Goal: Task Accomplishment & Management: Manage account settings

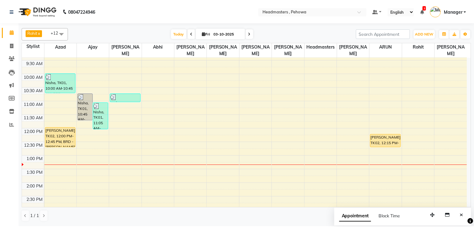
scroll to position [50, 0]
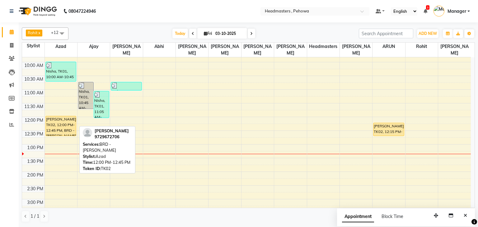
click at [51, 113] on div "Nisha, TK01, 10:00 AM-10:45 AM, BRD - Beard PARDEEP, TK02, 12:00 PM-12:45 PM, B…" at bounding box center [61, 198] width 32 height 383
click at [63, 129] on div "Nisha, TK01, 10:00 AM-10:45 AM, BRD - Beard PARDEEP, TK02, 12:00 PM-12:45 PM, B…" at bounding box center [61, 198] width 32 height 383
click at [62, 120] on div "[PERSON_NAME], TK02, 12:00 PM-12:45 PM, BRD - [PERSON_NAME]" at bounding box center [61, 126] width 30 height 20
click at [63, 122] on div "[PERSON_NAME], TK02, 12:00 PM-12:45 PM, BRD - [PERSON_NAME]" at bounding box center [61, 126] width 30 height 20
select select "1"
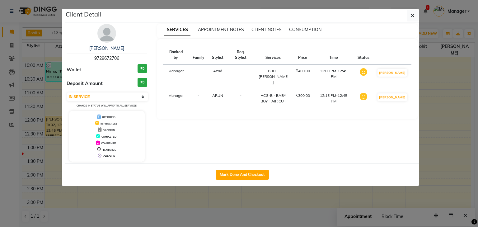
click at [66, 124] on div "PARDEEP 9729672706 Wallet ₹0 Deposit Amount ₹0 Select IN SERVICE CONFIRMED TENT…" at bounding box center [107, 92] width 90 height 137
click at [254, 174] on button "Mark Done And Checkout" at bounding box center [241, 174] width 53 height 10
select select "service"
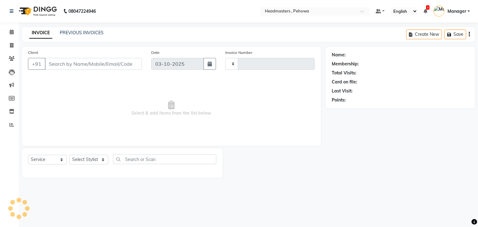
type input "3012"
select select "7727"
type input "9729672706"
select select "82981"
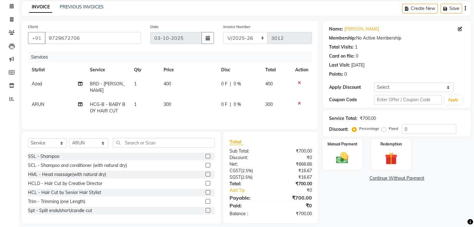
scroll to position [29, 0]
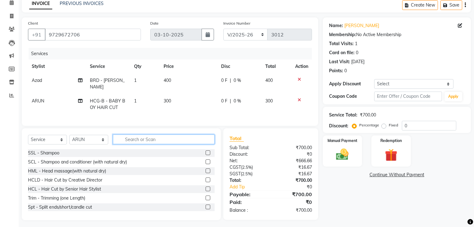
click at [128, 136] on input "text" at bounding box center [164, 139] width 102 height 10
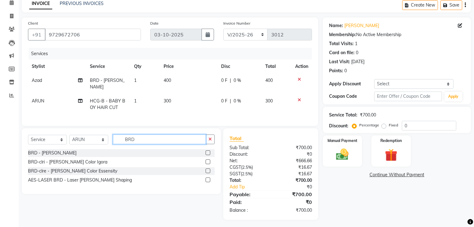
scroll to position [29, 0]
type input "BRD"
click at [45, 150] on div "BRD - [PERSON_NAME]" at bounding box center [52, 153] width 48 height 7
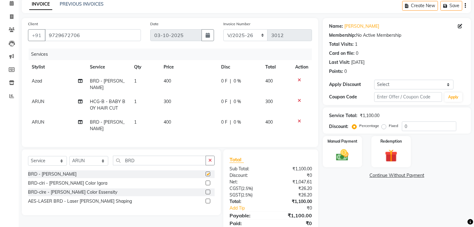
checkbox input "false"
drag, startPoint x: 402, startPoint y: 128, endPoint x: 409, endPoint y: 126, distance: 7.2
click at [409, 126] on input "0" at bounding box center [429, 126] width 54 height 10
click at [408, 124] on input "50" at bounding box center [429, 126] width 54 height 10
type input "5"
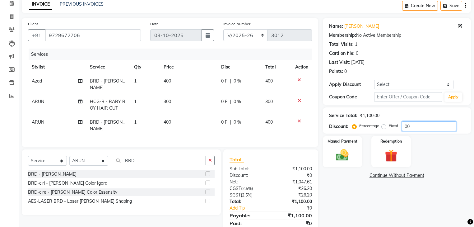
type input "00"
click at [299, 119] on icon at bounding box center [299, 121] width 3 height 4
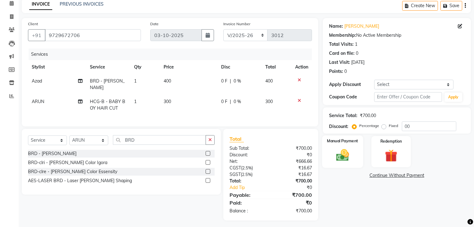
scroll to position [0, 0]
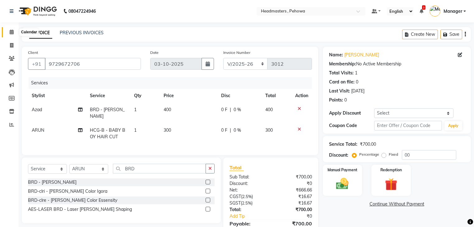
click at [11, 30] on icon at bounding box center [12, 32] width 4 height 5
click at [143, 165] on input "BRD" at bounding box center [159, 169] width 93 height 10
type input "B"
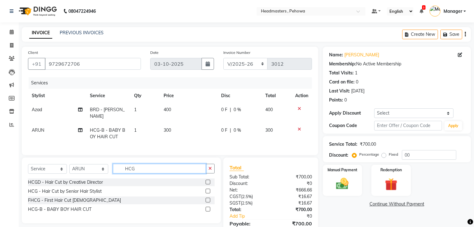
type input "HCG"
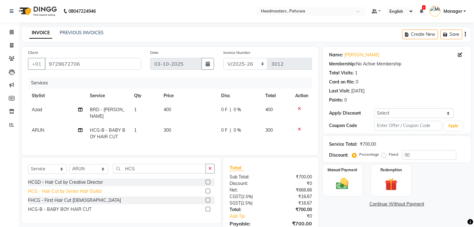
click at [88, 192] on div "HCG - Hair Cut by Senior Hair Stylist" at bounding box center [121, 191] width 187 height 8
click at [87, 190] on div "HCG - Hair Cut by Senior Hair Stylist" at bounding box center [65, 191] width 74 height 7
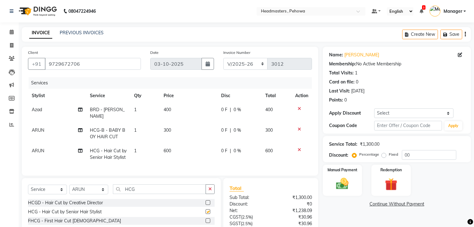
checkbox input "false"
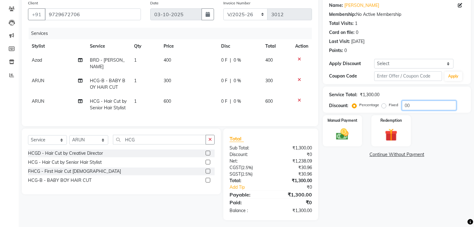
drag, startPoint x: 404, startPoint y: 106, endPoint x: 416, endPoint y: 104, distance: 12.3
click at [412, 104] on input "00" at bounding box center [429, 105] width 54 height 10
type input "50"
click at [298, 77] on icon at bounding box center [299, 79] width 3 height 4
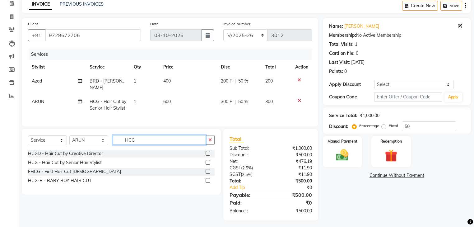
click at [166, 138] on input "HCG" at bounding box center [159, 140] width 93 height 10
type input "H"
type input "B RD"
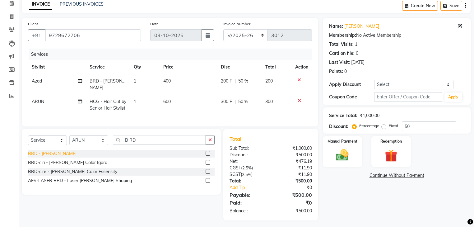
click at [48, 150] on div "BRD - [PERSON_NAME]" at bounding box center [52, 153] width 48 height 7
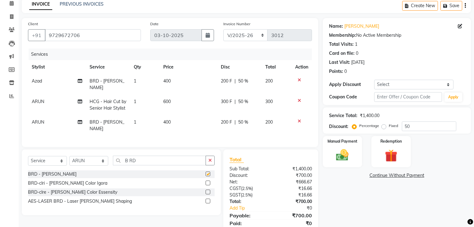
checkbox input "false"
click at [227, 119] on span "200 F" at bounding box center [226, 122] width 11 height 7
select select "82981"
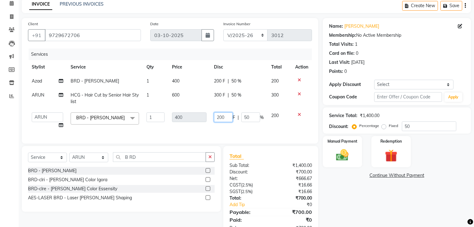
click at [223, 118] on input "200" at bounding box center [223, 117] width 19 height 10
click at [224, 118] on input "200" at bounding box center [223, 117] width 19 height 10
type input "2"
type input "100"
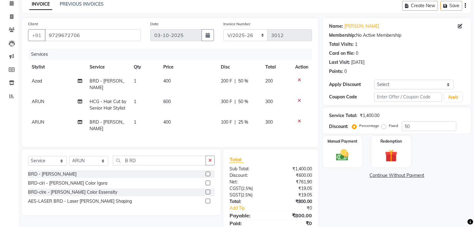
click at [287, 157] on div "Total Sub Total: ₹1,400.00 Discount: ₹600.00 Net: ₹761.90 CGST ( 2.5% ) ₹19.05 …" at bounding box center [270, 194] width 82 height 79
click at [349, 155] on img at bounding box center [342, 155] width 21 height 15
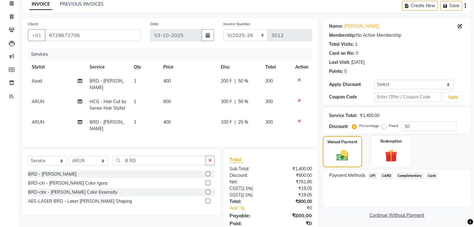
click at [436, 175] on span "Cash" at bounding box center [432, 175] width 12 height 7
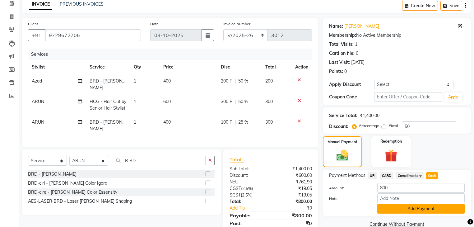
click at [419, 209] on button "Add Payment" at bounding box center [420, 209] width 87 height 10
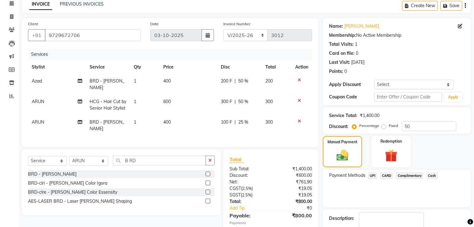
scroll to position [56, 0]
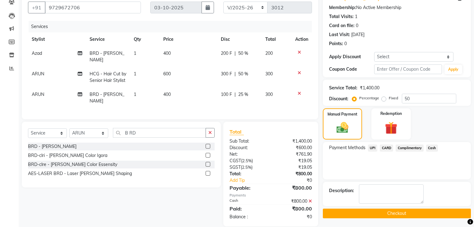
click at [405, 213] on button "Checkout" at bounding box center [397, 213] width 148 height 10
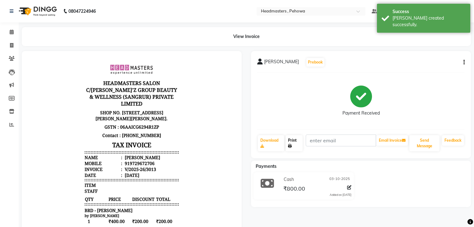
click at [296, 145] on link "Print" at bounding box center [293, 143] width 17 height 16
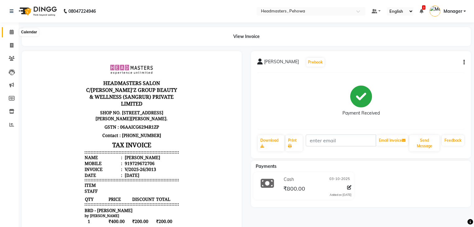
click at [12, 33] on icon at bounding box center [12, 32] width 4 height 5
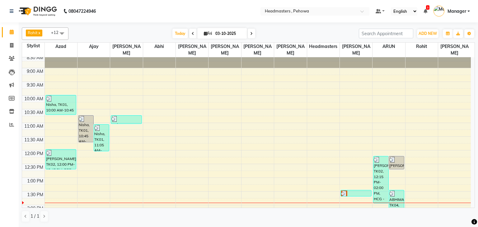
scroll to position [25, 0]
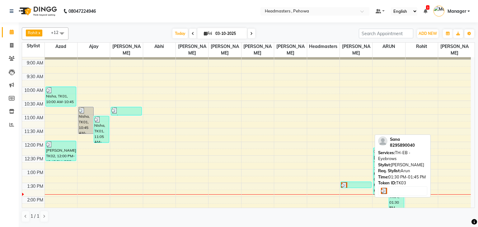
click at [359, 182] on div at bounding box center [356, 185] width 30 height 6
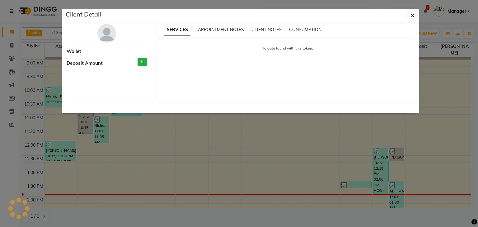
select select "3"
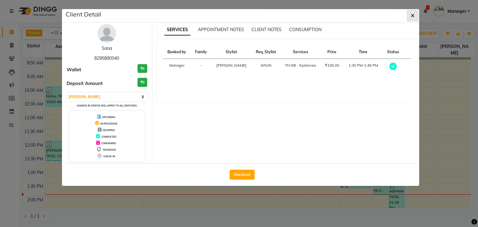
click at [410, 17] on button "button" at bounding box center [412, 16] width 12 height 12
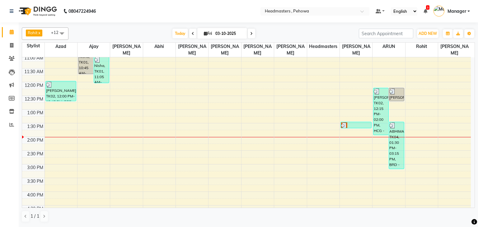
scroll to position [99, 0]
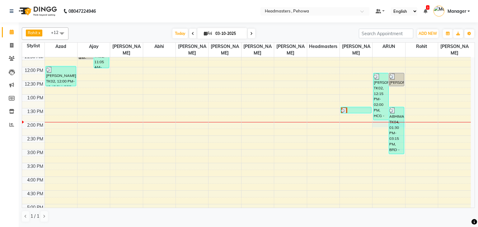
click at [379, 122] on div at bounding box center [388, 122] width 32 height 0
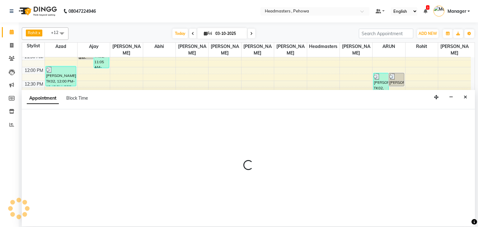
select select "82981"
select select "840"
select select "tentative"
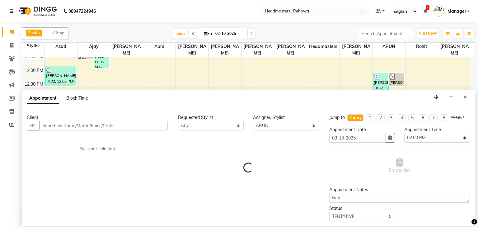
click at [80, 125] on input "text" at bounding box center [103, 126] width 128 height 10
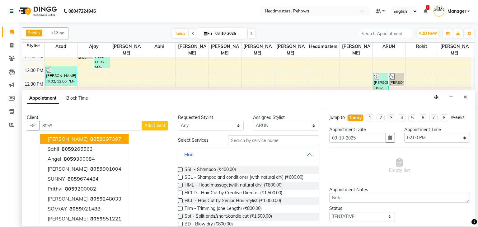
click at [66, 135] on button "KUNWAR 8059 397397" at bounding box center [84, 139] width 89 height 10
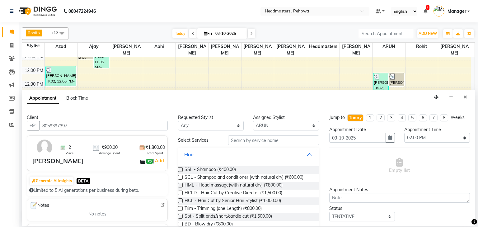
type input "8059397397"
click at [246, 141] on input "text" at bounding box center [273, 140] width 91 height 10
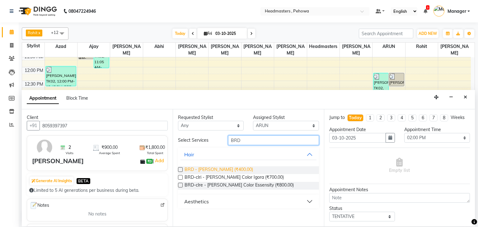
type input "BRD"
click at [209, 168] on span "BRD - [PERSON_NAME] (₹400.00)" at bounding box center [218, 170] width 68 height 8
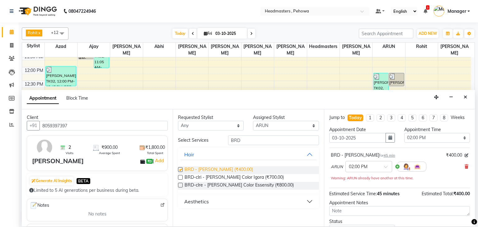
checkbox input "false"
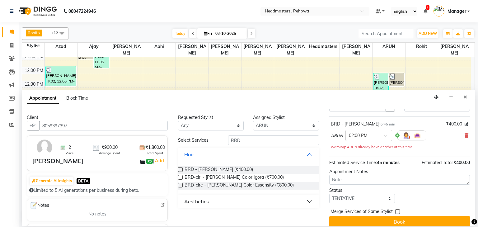
scroll to position [37, 0]
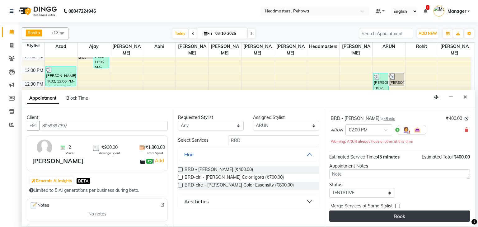
click at [396, 211] on button "Book" at bounding box center [399, 215] width 141 height 11
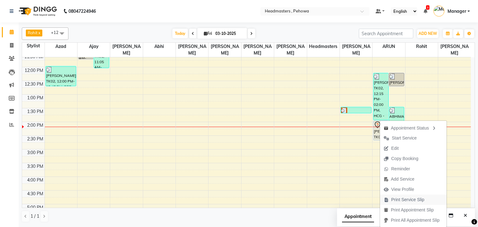
click at [418, 202] on span "Print Service Slip" at bounding box center [407, 199] width 33 height 7
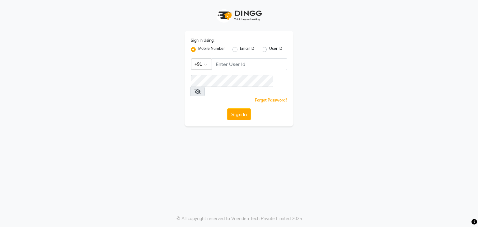
click at [177, 118] on div "Sign In Using: Mobile Number Email ID User ID Country Code × +91 Remember me Fo…" at bounding box center [239, 113] width 478 height 227
click at [220, 63] on input "Username" at bounding box center [249, 64] width 76 height 12
type input "9815682777"
click at [238, 108] on button "Sign In" at bounding box center [239, 114] width 24 height 12
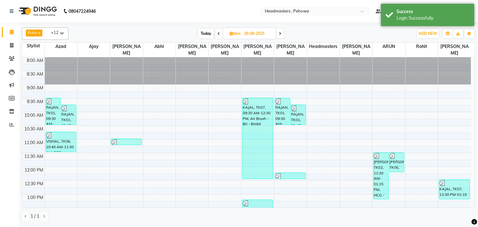
click at [278, 31] on span at bounding box center [279, 34] width 7 height 10
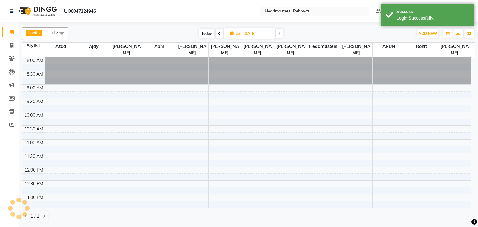
scroll to position [163, 0]
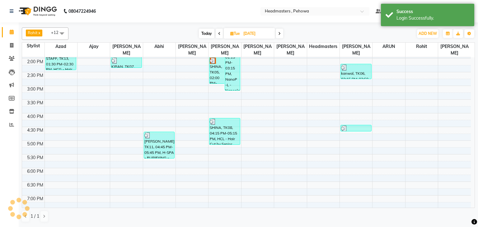
click at [278, 32] on icon at bounding box center [279, 34] width 2 height 4
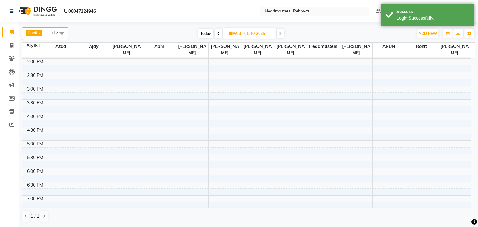
click at [279, 31] on span at bounding box center [279, 34] width 7 height 10
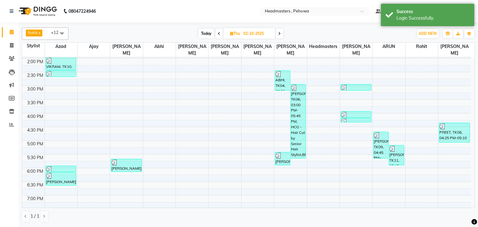
click at [279, 32] on icon at bounding box center [279, 34] width 2 height 4
type input "03-10-2025"
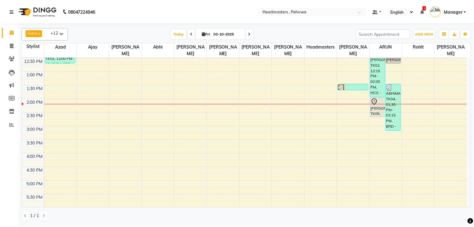
scroll to position [73, 0]
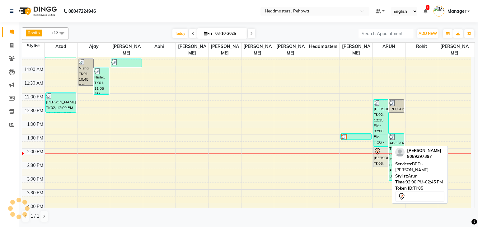
click at [382, 147] on div at bounding box center [380, 150] width 14 height 7
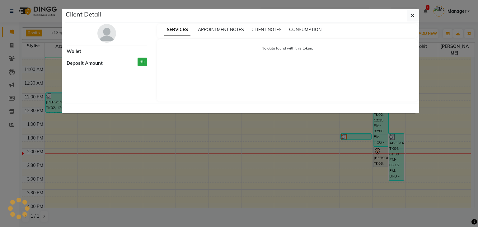
select select "7"
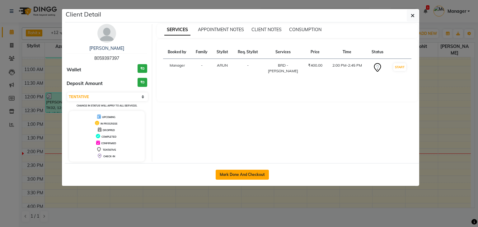
click at [259, 171] on button "Mark Done And Checkout" at bounding box center [241, 174] width 53 height 10
select select "service"
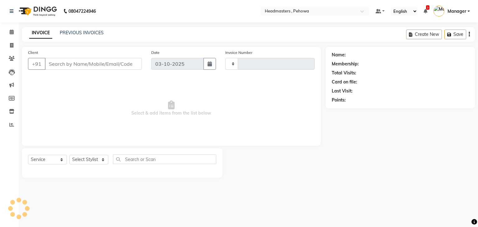
type input "3014"
select select "7727"
type input "8059397397"
select select "82981"
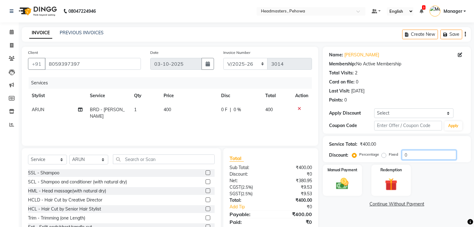
drag, startPoint x: 404, startPoint y: 153, endPoint x: 440, endPoint y: 163, distance: 37.8
click at [440, 163] on div "Name: Kunwar Membership: No Active Membership Total Visits: 2 Card on file: 0 L…" at bounding box center [399, 143] width 153 height 193
type input "2"
type input "50"
click at [350, 185] on img at bounding box center [342, 183] width 21 height 15
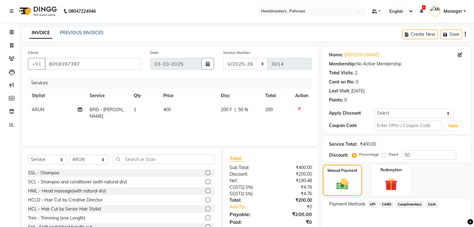
click at [374, 205] on span "UPI" at bounding box center [373, 204] width 10 height 7
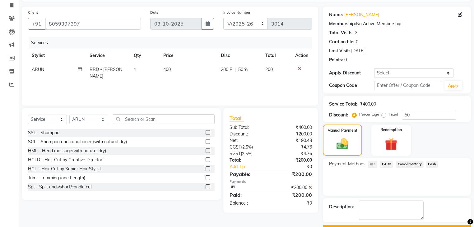
scroll to position [56, 0]
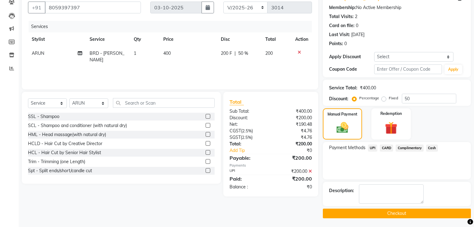
click at [389, 209] on button "Checkout" at bounding box center [397, 213] width 148 height 10
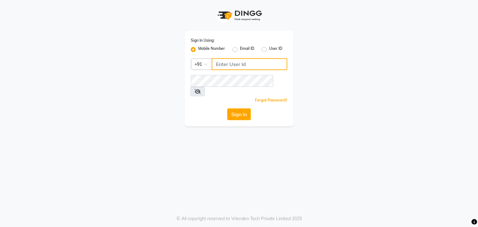
click at [250, 63] on input "Username" at bounding box center [249, 64] width 76 height 12
type input "9815682777"
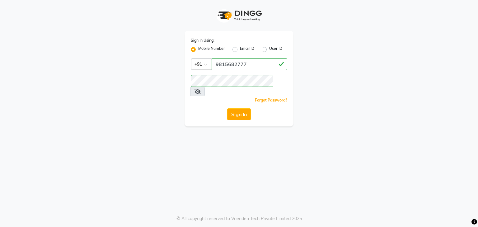
drag, startPoint x: 237, startPoint y: 99, endPoint x: 245, endPoint y: 115, distance: 17.2
click at [237, 108] on button "Sign In" at bounding box center [239, 114] width 24 height 12
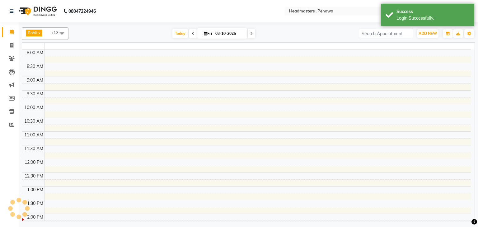
select select "en"
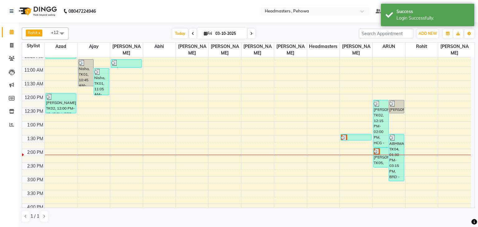
scroll to position [75, 0]
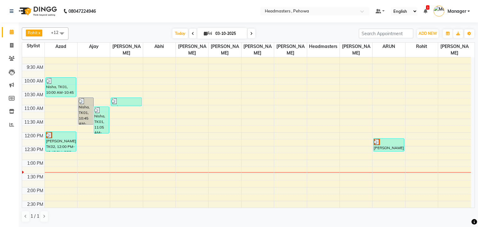
scroll to position [124, 0]
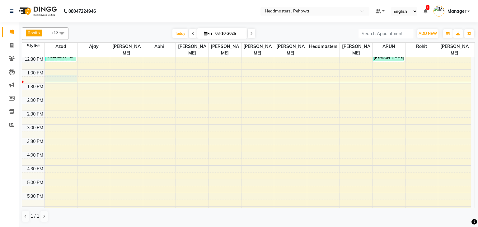
click at [55, 73] on div "8:00 AM 8:30 AM 9:00 AM 9:30 AM 10:00 AM 10:30 AM 11:00 AM 11:30 AM 12:00 PM 12…" at bounding box center [246, 124] width 448 height 383
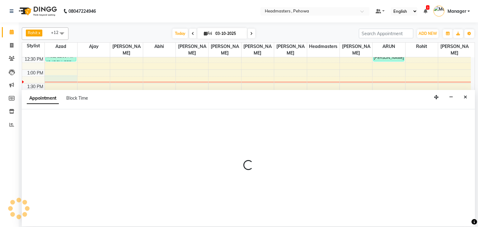
select select "68772"
select select "795"
select select "tentative"
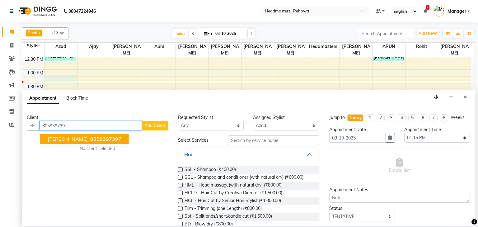
click at [58, 141] on span "[PERSON_NAME]" at bounding box center [68, 139] width 40 height 6
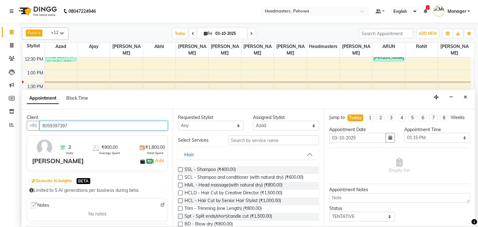
type input "8059397397"
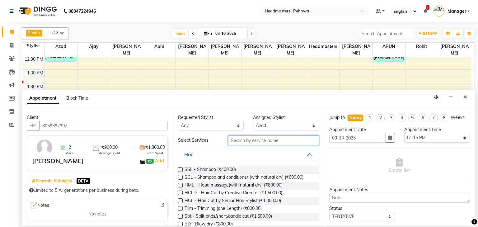
click at [238, 141] on input "text" at bounding box center [273, 140] width 91 height 10
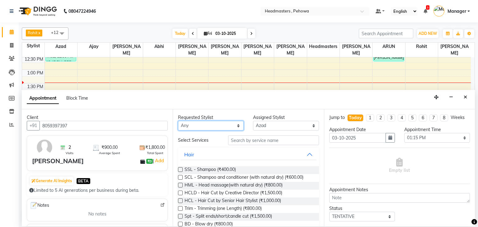
click at [236, 124] on select "Any [PERSON_NAME] [PERSON_NAME] [PERSON_NAME] [PERSON_NAME] Headmasters [PERSON…" at bounding box center [211, 126] width 66 height 10
select select "82981"
click at [178, 121] on select "Any [PERSON_NAME] [PERSON_NAME] [PERSON_NAME] [PERSON_NAME] Headmasters [PERSON…" at bounding box center [211, 126] width 66 height 10
select select "82981"
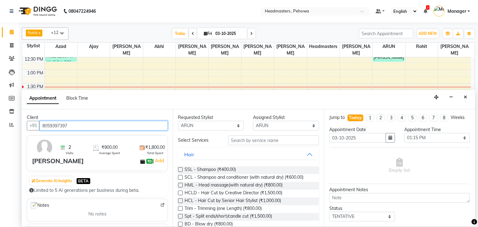
click at [77, 123] on input "8059397397" at bounding box center [103, 126] width 128 height 10
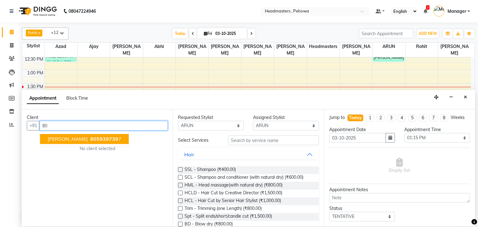
type input "8"
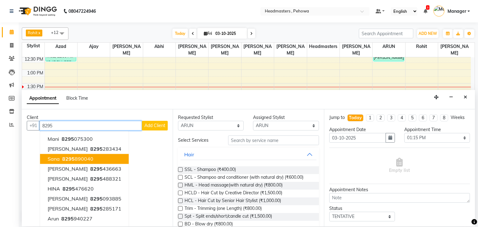
click at [70, 159] on span "8295" at bounding box center [68, 159] width 12 height 6
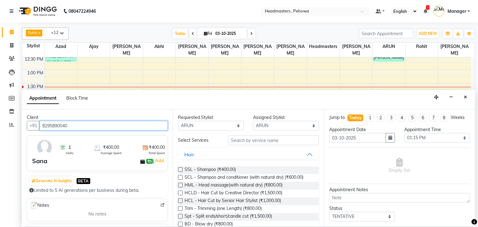
type input "8295890040"
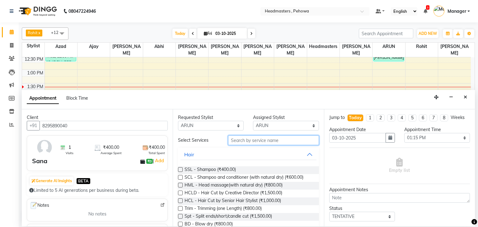
click at [239, 141] on input "text" at bounding box center [273, 140] width 91 height 10
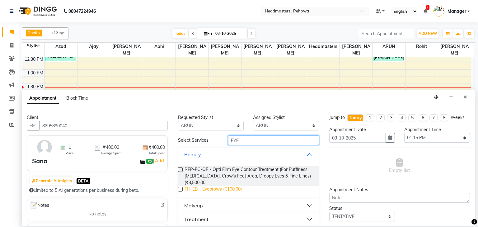
type input "EYE"
click at [229, 187] on span "TH-EB - Eyebrows (₹100.00)" at bounding box center [212, 190] width 57 height 8
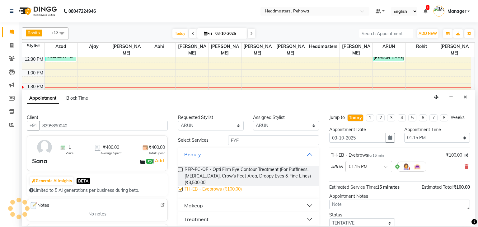
checkbox input "false"
click at [386, 165] on span at bounding box center [388, 168] width 8 height 7
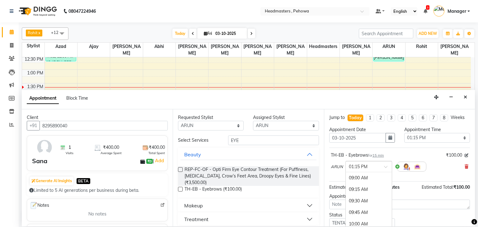
scroll to position [196, 0]
click at [370, 190] on div "01:30 PM" at bounding box center [368, 190] width 46 height 12
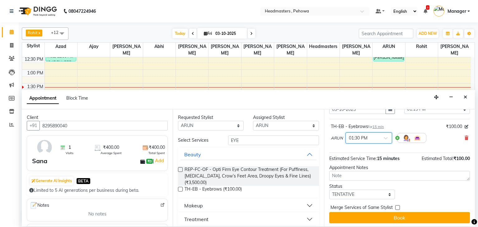
scroll to position [30, 0]
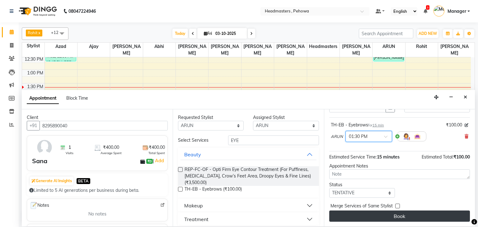
click at [384, 214] on button "Book" at bounding box center [399, 215] width 141 height 11
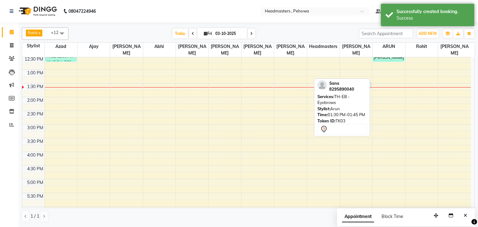
drag, startPoint x: 388, startPoint y: 76, endPoint x: 359, endPoint y: 76, distance: 28.3
click at [359, 76] on tr "Nisha, TK01, 10:00 AM-10:45 AM, BRD - Beard PARDEEP, TK02, 12:00 PM-12:45 PM, B…" at bounding box center [246, 124] width 448 height 383
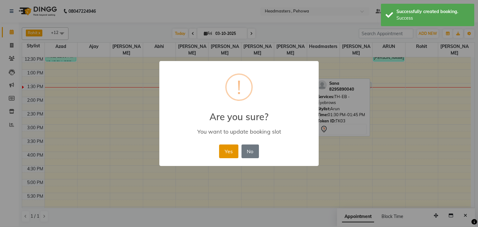
click at [223, 149] on button "Yes" at bounding box center [228, 151] width 19 height 14
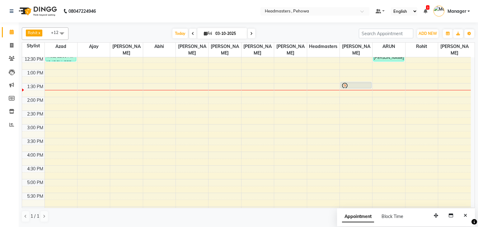
scroll to position [50, 0]
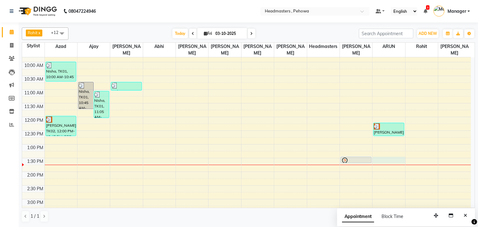
click at [383, 155] on div "8:00 AM 8:30 AM 9:00 AM 9:30 AM 10:00 AM 10:30 AM 11:00 AM 11:30 AM 12:00 PM 12…" at bounding box center [246, 198] width 448 height 383
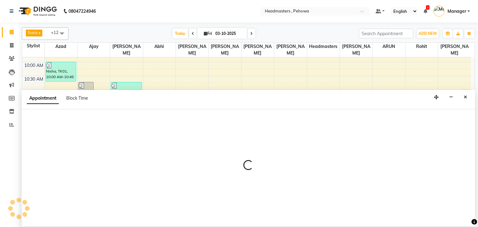
select select "82981"
select select "810"
select select "tentative"
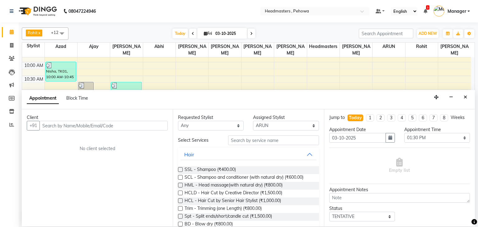
click at [112, 127] on input "text" at bounding box center [103, 126] width 128 height 10
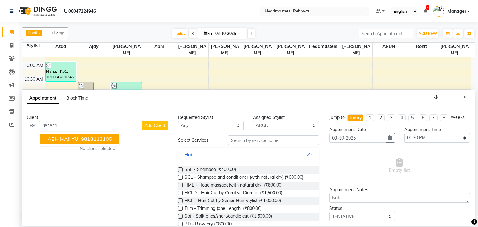
click at [74, 138] on span "ABHIMANYU" at bounding box center [63, 139] width 31 height 6
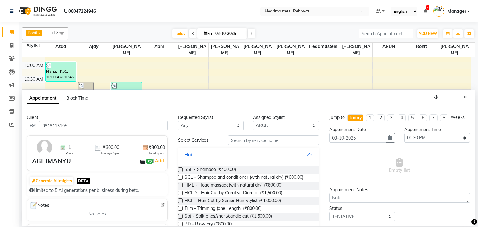
type input "9818113105"
drag, startPoint x: 250, startPoint y: 141, endPoint x: 246, endPoint y: 141, distance: 3.5
click at [249, 141] on input "text" at bounding box center [273, 140] width 91 height 10
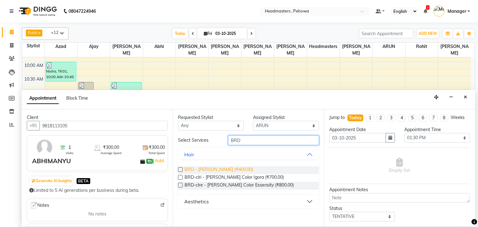
type input "BRD"
click at [222, 166] on span "BRD - [PERSON_NAME] (₹400.00)" at bounding box center [218, 170] width 68 height 8
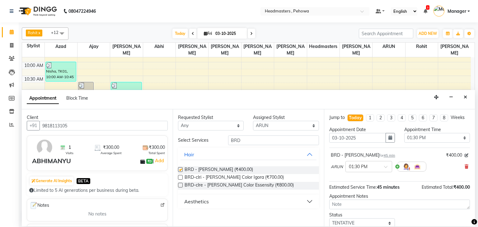
checkbox input "false"
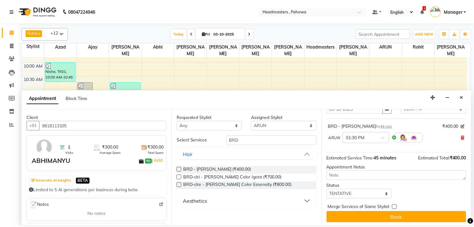
scroll to position [30, 0]
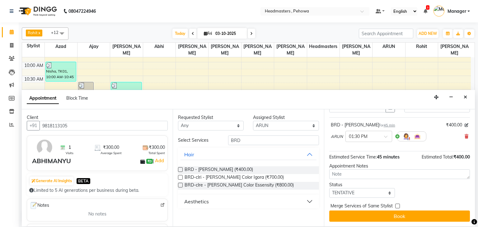
click at [392, 218] on button "Book" at bounding box center [399, 215] width 141 height 11
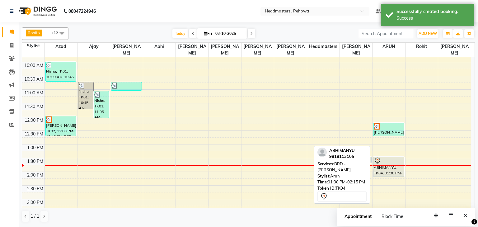
click at [389, 160] on div "ABHIMANYU, TK04, 01:30 PM-02:15 PM, BRD - Beard" at bounding box center [388, 167] width 30 height 20
click at [400, 157] on div at bounding box center [388, 160] width 30 height 7
select select "7"
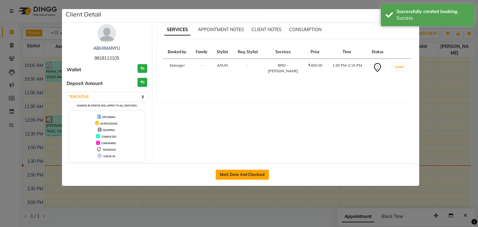
click at [255, 175] on button "Mark Done And Checkout" at bounding box center [241, 174] width 53 height 10
select select "service"
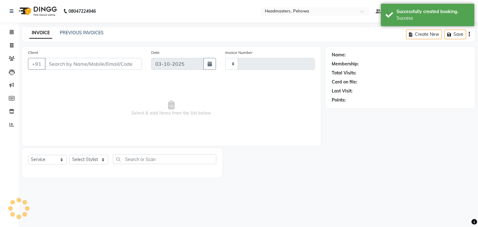
type input "3012"
select select "7727"
type input "9818113105"
select select "82981"
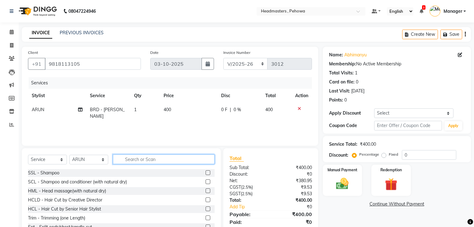
click at [143, 161] on input "text" at bounding box center [164, 159] width 102 height 10
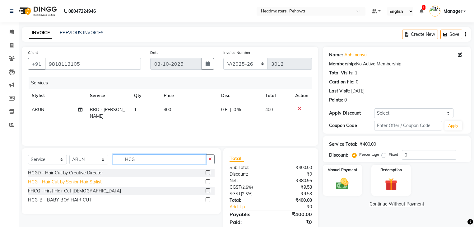
type input "HCG"
click at [85, 181] on div "HCG - Hair Cut by Senior Hair Stylist" at bounding box center [65, 181] width 74 height 7
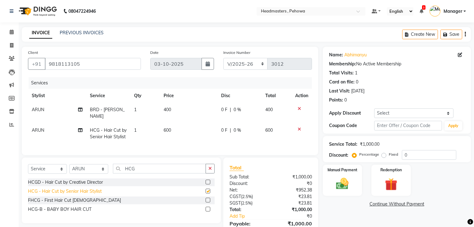
checkbox input "false"
drag, startPoint x: 402, startPoint y: 156, endPoint x: 412, endPoint y: 156, distance: 9.3
click at [412, 156] on input "0" at bounding box center [429, 155] width 54 height 10
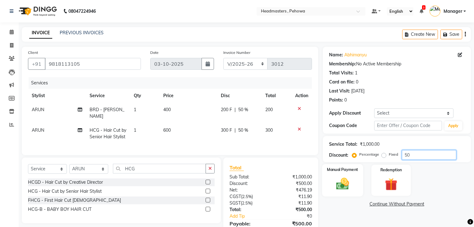
type input "50"
click at [341, 187] on img at bounding box center [342, 183] width 21 height 15
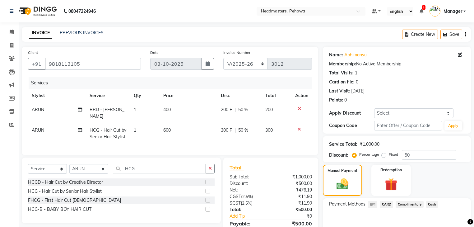
click at [427, 203] on span "Cash" at bounding box center [432, 204] width 12 height 7
click at [431, 203] on span "Cash" at bounding box center [432, 204] width 12 height 7
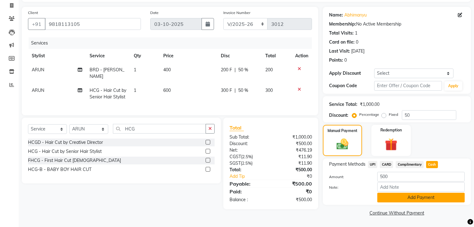
click at [414, 196] on button "Add Payment" at bounding box center [420, 197] width 87 height 10
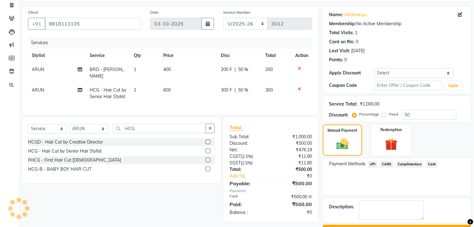
scroll to position [56, 0]
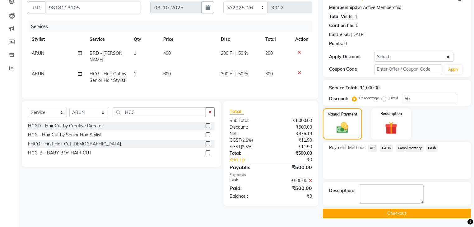
click at [403, 213] on button "Checkout" at bounding box center [397, 213] width 148 height 10
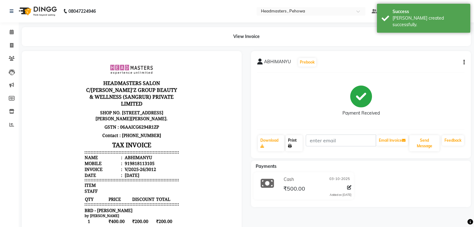
click at [291, 141] on link "Print" at bounding box center [293, 143] width 17 height 16
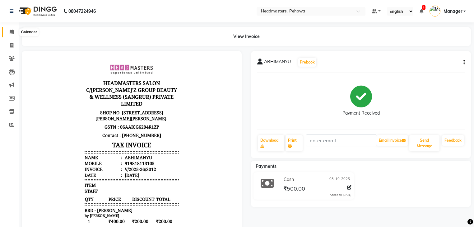
click at [12, 34] on icon at bounding box center [12, 32] width 4 height 5
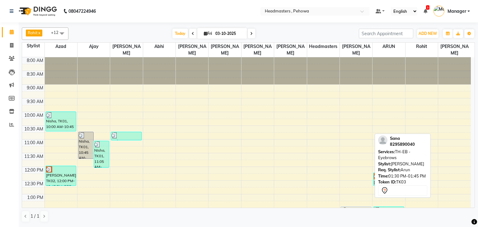
click at [347, 207] on icon at bounding box center [344, 210] width 7 height 7
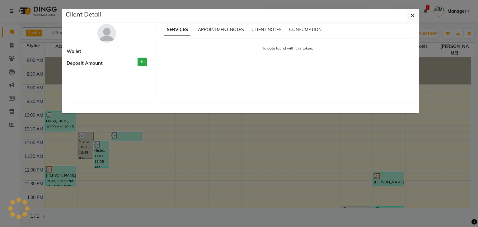
select select "7"
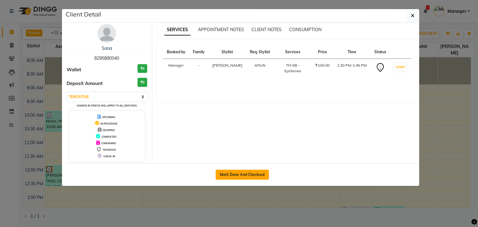
click at [224, 172] on button "Mark Done And Checkout" at bounding box center [241, 174] width 53 height 10
select select "7727"
select select "service"
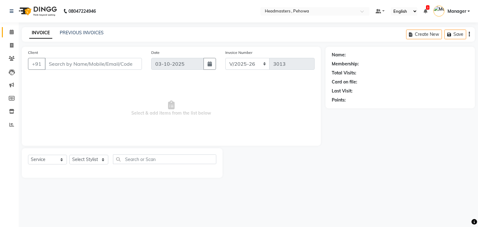
type input "8295890040"
select select "79956"
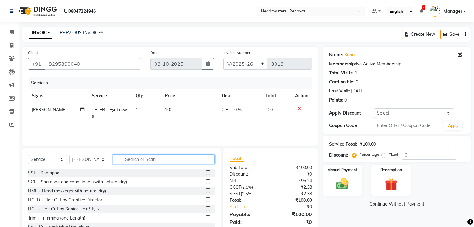
click at [144, 157] on input "text" at bounding box center [164, 159] width 102 height 10
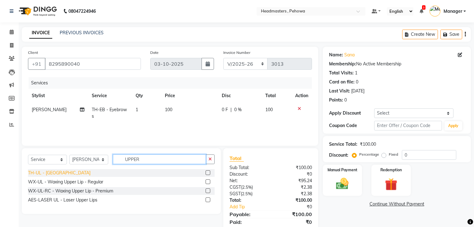
type input "UPPER"
click at [53, 173] on div "TH-UL - [GEOGRAPHIC_DATA]" at bounding box center [59, 172] width 62 height 7
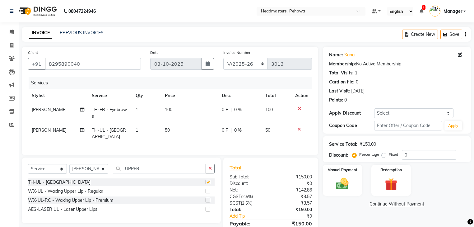
checkbox input "false"
drag, startPoint x: 164, startPoint y: 173, endPoint x: 153, endPoint y: 155, distance: 21.6
click at [164, 173] on input "UPPER" at bounding box center [159, 169] width 93 height 10
type input "U"
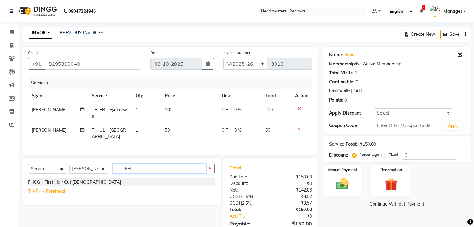
type input "FH"
click at [51, 194] on div "TH-FH - Forehead" at bounding box center [46, 191] width 37 height 7
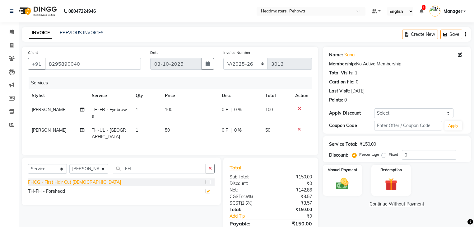
checkbox input "false"
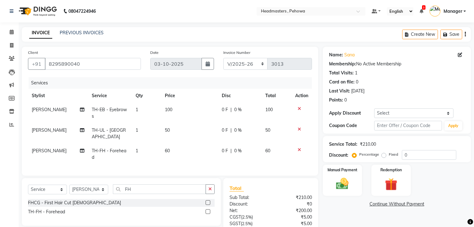
click at [223, 152] on span "0 F" at bounding box center [225, 150] width 6 height 7
select select "79956"
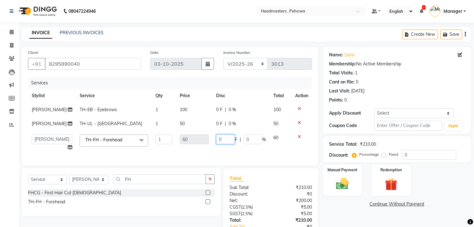
click at [221, 140] on input "0" at bounding box center [225, 139] width 19 height 10
type input "010"
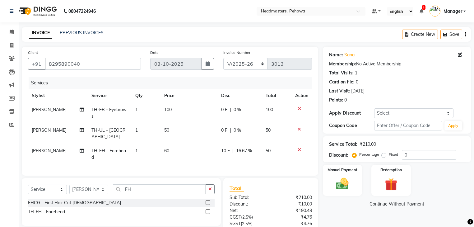
click at [293, 150] on td at bounding box center [301, 154] width 21 height 21
click at [104, 194] on select "Select Stylist Abhi Ajay Amandeep Amanpreet Anas ARUN Azad Bilal Davy Headmaste…" at bounding box center [88, 189] width 39 height 10
select select "82997"
click at [69, 188] on select "Select Stylist Abhi Ajay Amandeep Amanpreet Anas ARUN Azad Bilal Davy Headmaste…" at bounding box center [88, 189] width 39 height 10
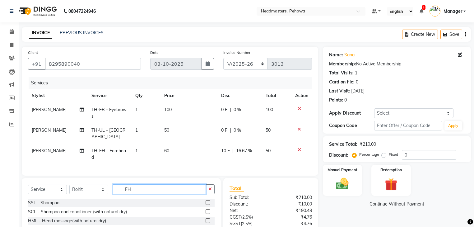
click at [134, 193] on input "FH" at bounding box center [159, 189] width 93 height 10
type input "F"
type input "pedi"
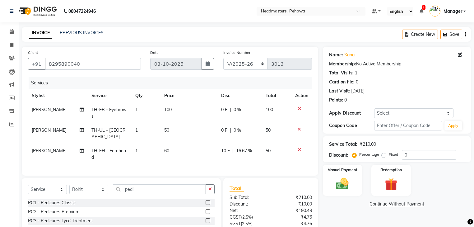
click at [73, 206] on div "PC1 - Pedicures Classic" at bounding box center [52, 202] width 48 height 7
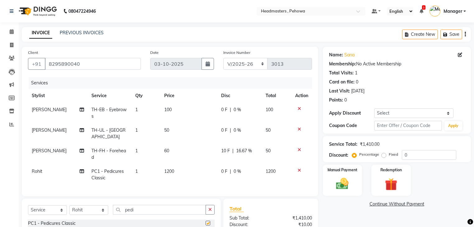
checkbox input "false"
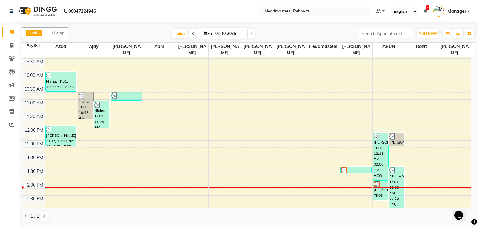
scroll to position [50, 0]
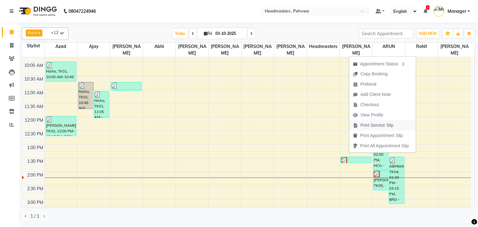
click at [368, 127] on span "Print Service Slip" at bounding box center [376, 125] width 33 height 7
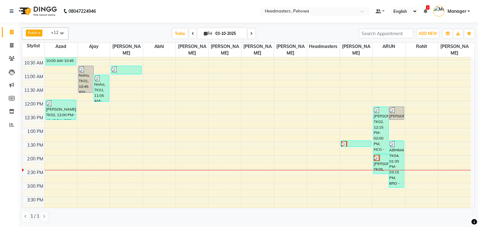
scroll to position [75, 0]
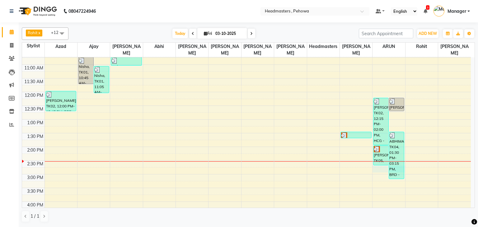
click at [376, 163] on div "8:00 AM 8:30 AM 9:00 AM 9:30 AM 10:00 AM 10:30 AM 11:00 AM 11:30 AM 12:00 PM 12…" at bounding box center [246, 174] width 448 height 383
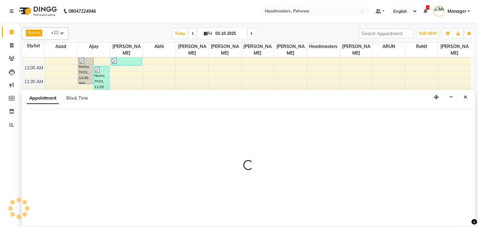
select select "82981"
select select "tentative"
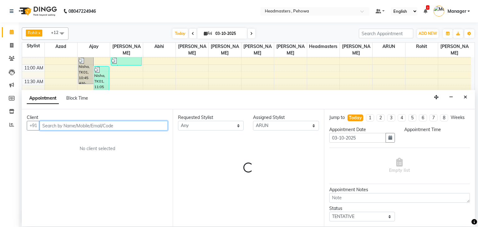
select select "885"
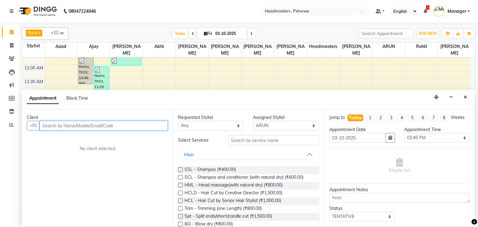
click at [65, 121] on input "text" at bounding box center [103, 126] width 128 height 10
type input "9729236638"
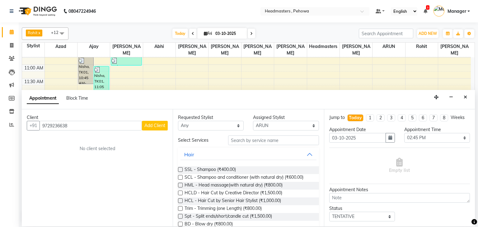
click at [152, 124] on span "Add Client" at bounding box center [154, 125] width 21 height 6
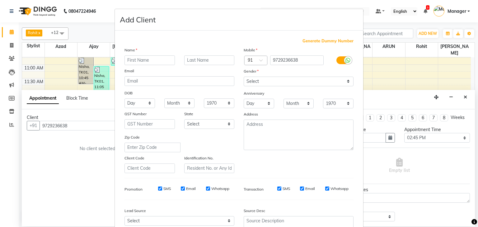
click at [127, 61] on input "text" at bounding box center [149, 60] width 50 height 10
type input "[PERSON_NAME]"
click at [348, 80] on select "Select Male Female Other Prefer Not To Say" at bounding box center [298, 81] width 110 height 10
select select "male"
click at [243, 77] on select "Select Male Female Other Prefer Not To Say" at bounding box center [298, 81] width 110 height 10
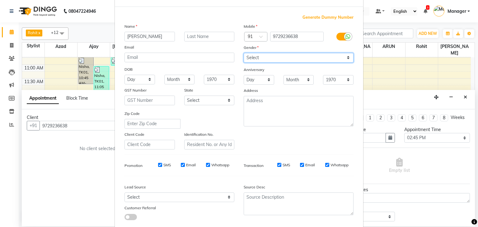
scroll to position [63, 0]
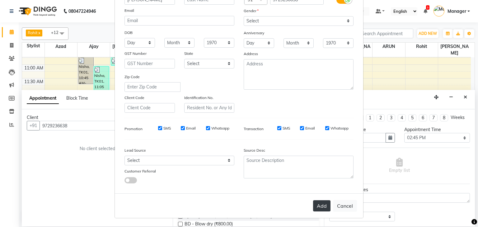
click at [317, 207] on button "Add" at bounding box center [321, 205] width 17 height 11
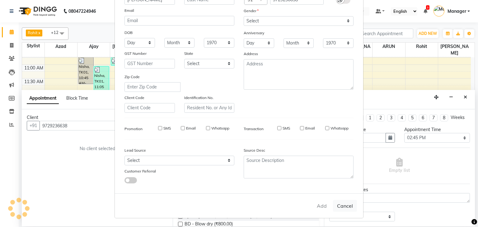
select select
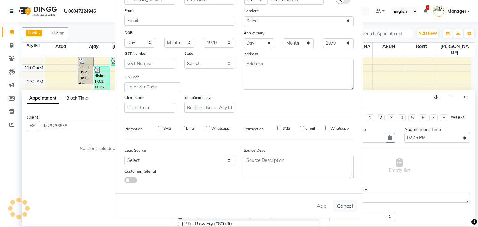
select select
checkbox input "false"
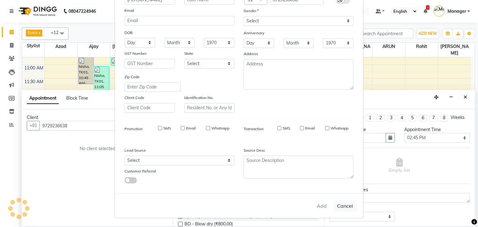
checkbox input "false"
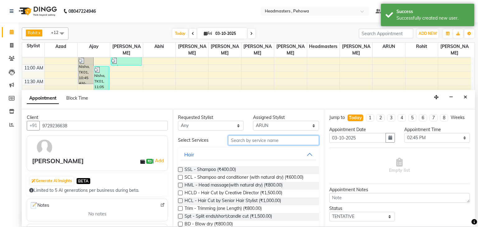
click at [245, 140] on input "text" at bounding box center [273, 140] width 91 height 10
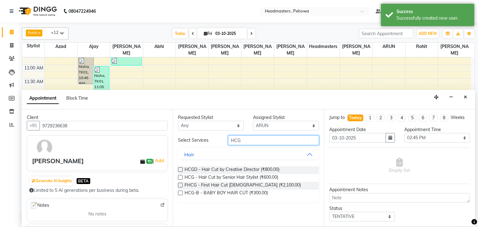
type input "HCG"
click at [182, 178] on label at bounding box center [180, 177] width 5 height 5
click at [182, 178] on input "checkbox" at bounding box center [180, 178] width 4 height 4
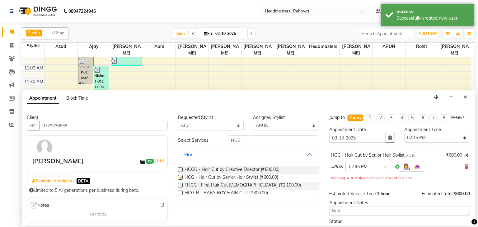
checkbox input "false"
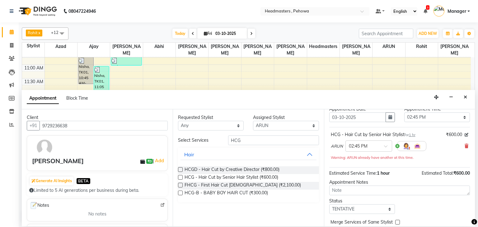
scroll to position [12, 0]
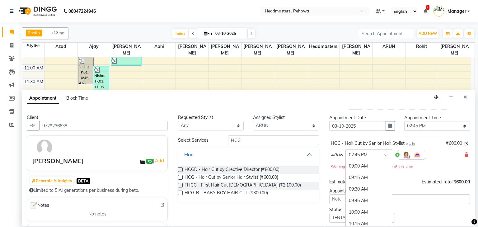
click at [385, 155] on span at bounding box center [388, 156] width 8 height 7
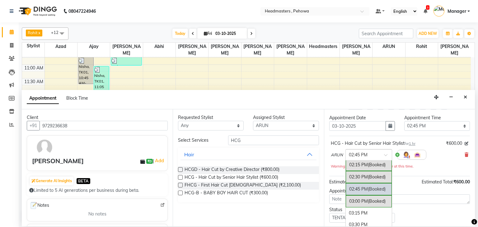
scroll to position [245, 0]
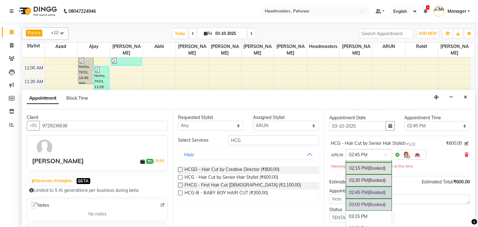
click at [352, 202] on div "03:00 PM (Booked)" at bounding box center [368, 204] width 46 height 12
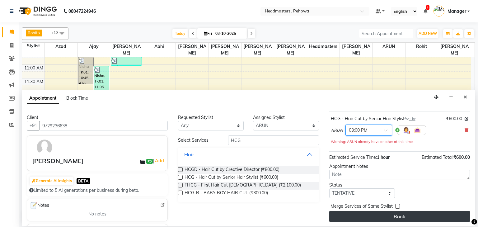
scroll to position [37, 0]
click at [397, 216] on button "Book" at bounding box center [399, 215] width 141 height 11
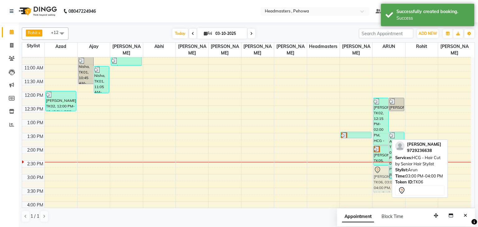
click at [383, 171] on div "PARDEEP, TK02, 12:15 PM-02:00 PM, HCG - Hair Cut by Senior Hair Stylist,BRD - B…" at bounding box center [388, 174] width 32 height 383
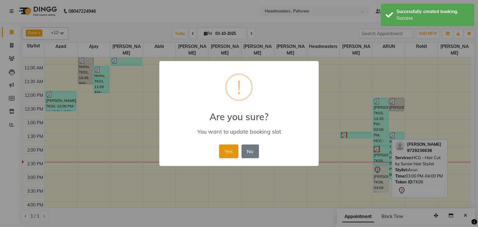
click at [232, 149] on button "Yes" at bounding box center [228, 151] width 19 height 14
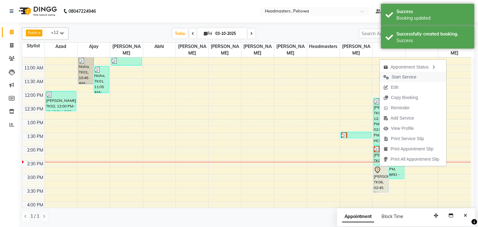
click at [411, 76] on span "Start Service" at bounding box center [403, 77] width 25 height 7
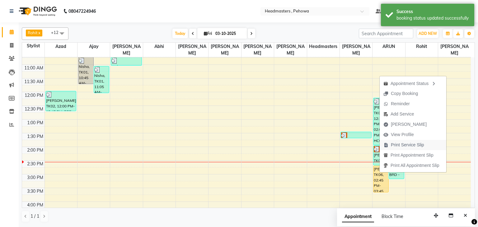
click at [405, 146] on span "Print Service Slip" at bounding box center [406, 144] width 33 height 7
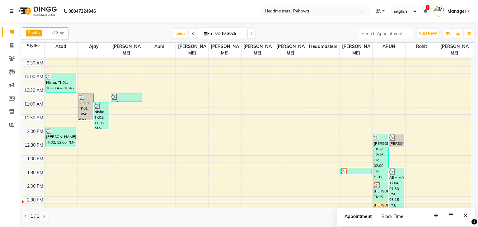
scroll to position [0, 0]
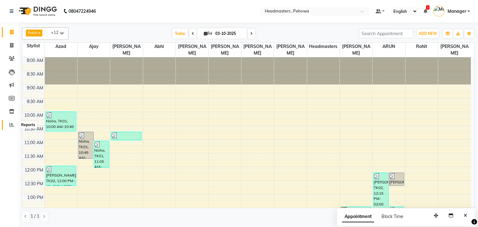
click at [9, 124] on icon at bounding box center [11, 124] width 5 height 5
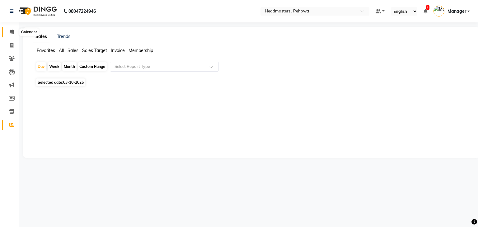
click at [13, 33] on icon at bounding box center [12, 32] width 4 height 5
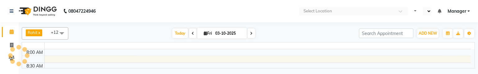
select select "en"
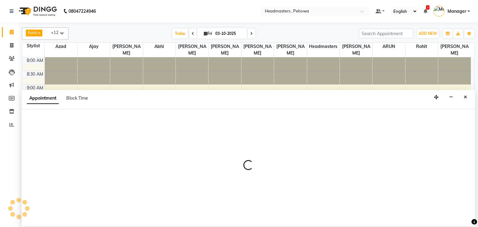
select select "82981"
select select "tentative"
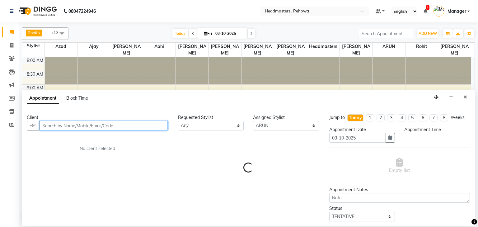
select select "585"
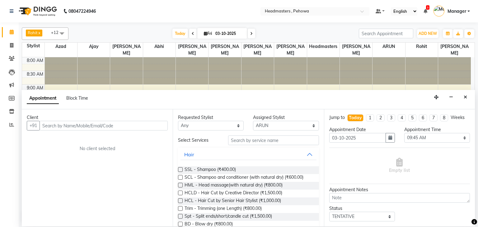
click at [468, 74] on button "Close" at bounding box center [464, 97] width 9 height 10
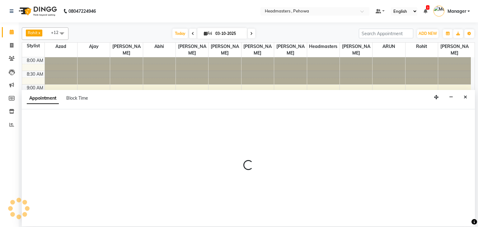
select select "82981"
select select "tentative"
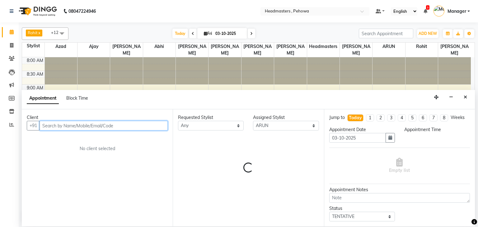
select select "765"
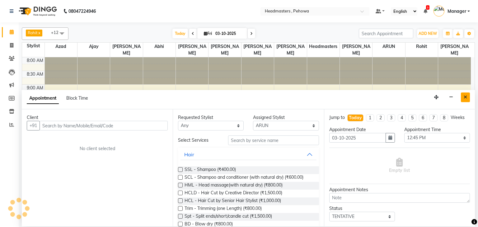
click at [464, 74] on button "Close" at bounding box center [464, 97] width 9 height 10
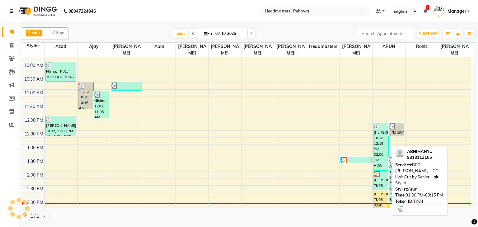
scroll to position [75, 0]
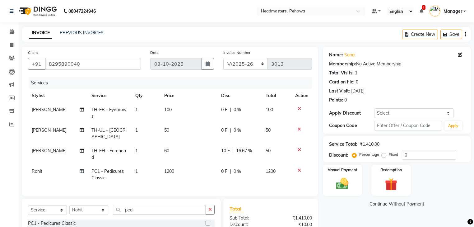
select select "7727"
select select "service"
select select "82997"
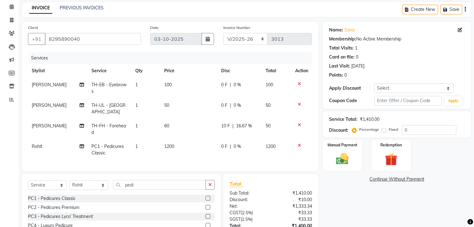
scroll to position [76, 0]
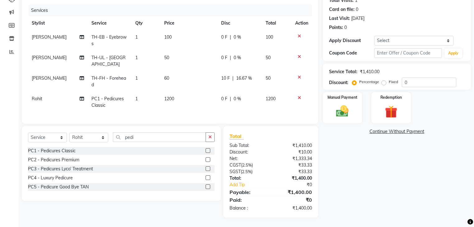
click at [235, 97] on span "0 %" at bounding box center [236, 98] width 7 height 7
select select "82997"
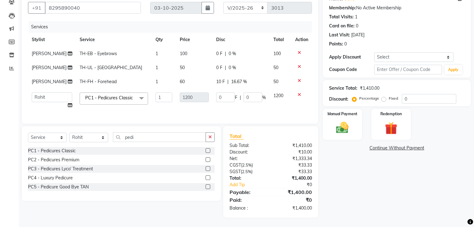
scroll to position [60, 0]
drag, startPoint x: 254, startPoint y: 93, endPoint x: 254, endPoint y: 88, distance: 5.3
click at [255, 92] on input "0" at bounding box center [252, 97] width 19 height 10
type input "050"
click at [114, 57] on tbody "Sapna TH-EB - Eyebrows 1 100 0 F | 0 % 100 Sapna TH-UL - Upper lips 1 50 0 F | …" at bounding box center [170, 80] width 284 height 66
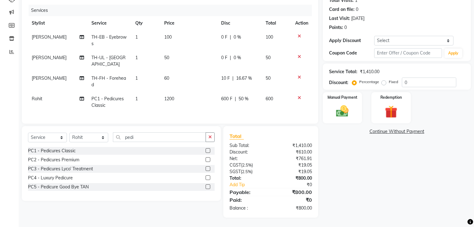
scroll to position [76, 0]
click at [206, 85] on td "60" at bounding box center [188, 81] width 57 height 21
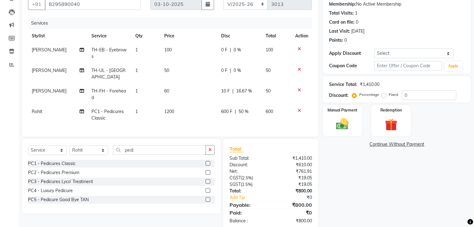
select select "79956"
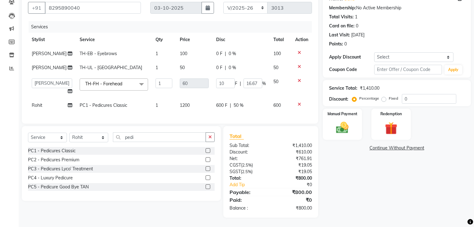
click at [190, 102] on td "1200" at bounding box center [194, 105] width 36 height 14
select select "82997"
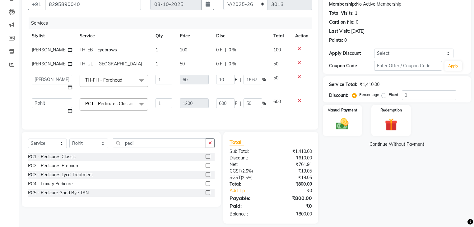
scroll to position [70, 0]
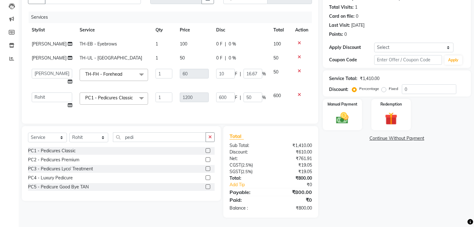
click at [389, 179] on div "Name: Sana Membership: No Active Membership Total Visits: 1 Card on file: 0 Las…" at bounding box center [399, 99] width 153 height 236
click at [340, 114] on img at bounding box center [342, 118] width 21 height 15
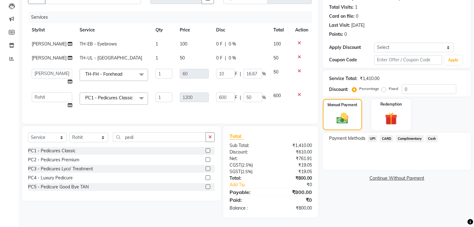
click at [371, 135] on span "UPI" at bounding box center [373, 138] width 10 height 7
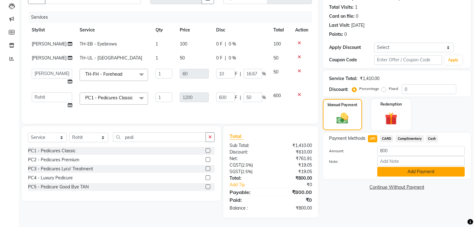
click at [396, 169] on button "Add Payment" at bounding box center [420, 172] width 87 height 10
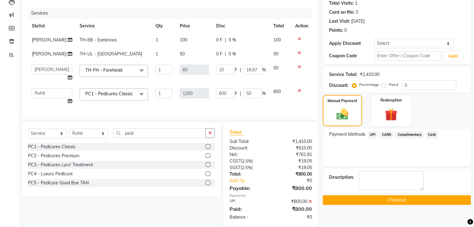
scroll to position [82, 0]
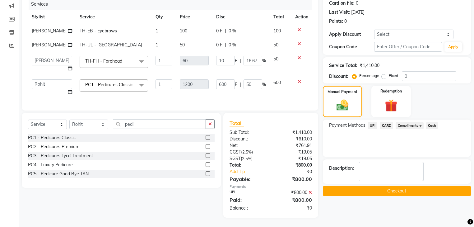
click at [392, 186] on button "Checkout" at bounding box center [397, 191] width 148 height 10
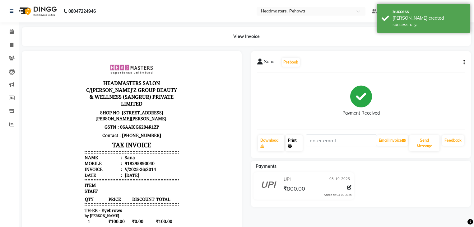
click at [294, 142] on link "Print" at bounding box center [293, 143] width 17 height 16
click at [301, 146] on link "Print" at bounding box center [293, 143] width 17 height 16
click at [10, 30] on icon at bounding box center [12, 31] width 4 height 5
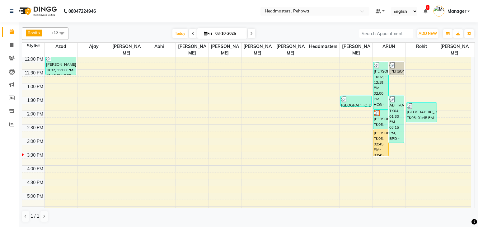
scroll to position [75, 0]
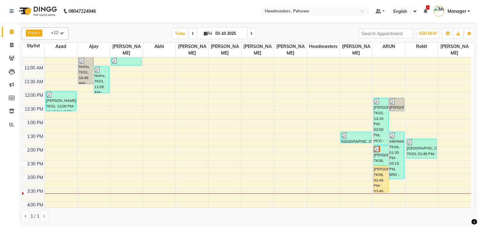
click at [116, 109] on div "8:00 AM 8:30 AM 9:00 AM 9:30 AM 10:00 AM 10:30 AM 11:00 AM 11:30 AM 12:00 PM 12…" at bounding box center [246, 174] width 448 height 383
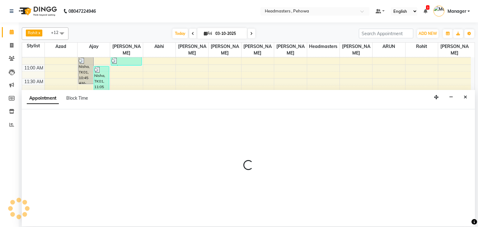
select select "68776"
select select "765"
select select "tentative"
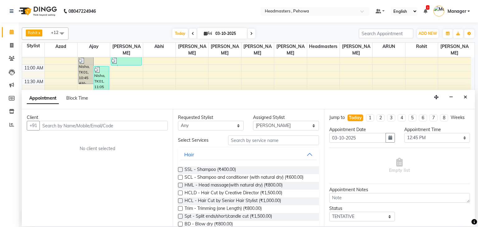
click at [61, 124] on input "text" at bounding box center [103, 126] width 128 height 10
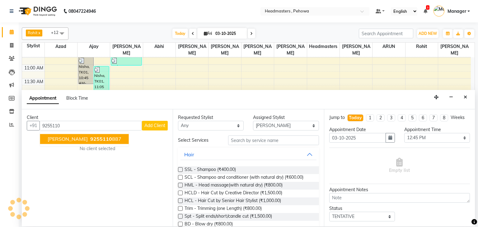
click at [69, 141] on span "Sangeeta" at bounding box center [68, 139] width 40 height 6
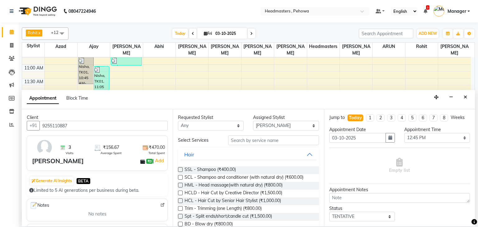
type input "9255110887"
click at [197, 129] on select "Any [PERSON_NAME] [PERSON_NAME] [PERSON_NAME] [PERSON_NAME] Headmasters [PERSON…" at bounding box center [211, 126] width 66 height 10
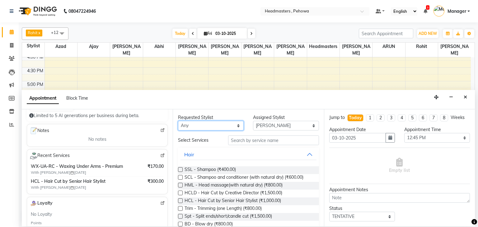
click at [201, 125] on select "Any [PERSON_NAME] [PERSON_NAME] [PERSON_NAME] [PERSON_NAME] Headmasters [PERSON…" at bounding box center [211, 126] width 66 height 10
select select "88381"
click at [178, 121] on select "Any [PERSON_NAME] [PERSON_NAME] [PERSON_NAME] [PERSON_NAME] Headmasters [PERSON…" at bounding box center [211, 126] width 66 height 10
select select "88381"
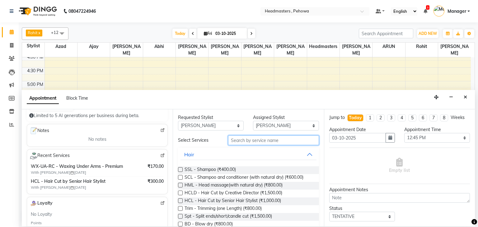
click at [254, 138] on input "text" at bounding box center [273, 140] width 91 height 10
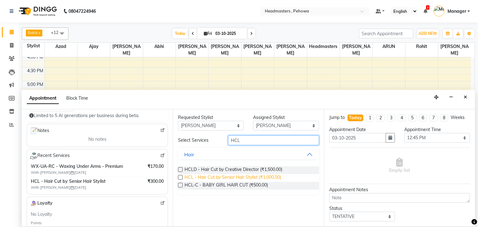
type input "HCL"
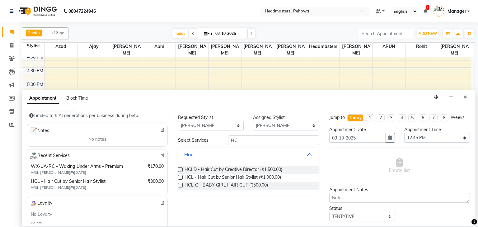
drag, startPoint x: 254, startPoint y: 174, endPoint x: 280, endPoint y: 193, distance: 32.3
click at [258, 176] on span "HCL - Hair Cut by Senior Hair Stylist (₹1,000.00)" at bounding box center [232, 178] width 96 height 8
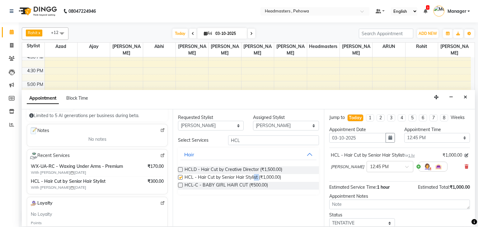
checkbox input "false"
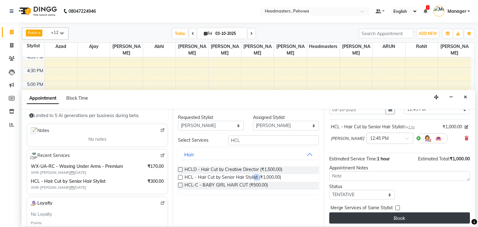
scroll to position [30, 0]
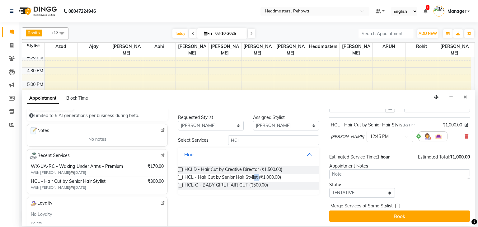
drag, startPoint x: 402, startPoint y: 215, endPoint x: 405, endPoint y: 215, distance: 3.2
click at [404, 215] on button "Book" at bounding box center [399, 215] width 141 height 11
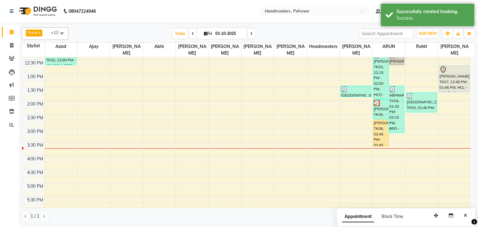
scroll to position [123, 0]
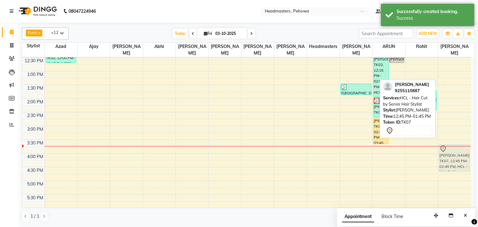
drag, startPoint x: 455, startPoint y: 65, endPoint x: 451, endPoint y: 147, distance: 81.5
click at [451, 147] on div "Sangeeta, TK07, 12:45 PM-01:45 PM, HCL - Hair Cut by Senior Hair Stylist Sangee…" at bounding box center [454, 125] width 33 height 383
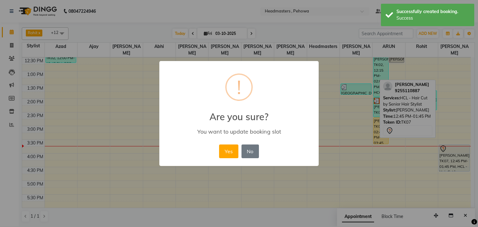
drag, startPoint x: 228, startPoint y: 153, endPoint x: 280, endPoint y: 164, distance: 53.4
click at [228, 153] on button "Yes" at bounding box center [228, 151] width 19 height 14
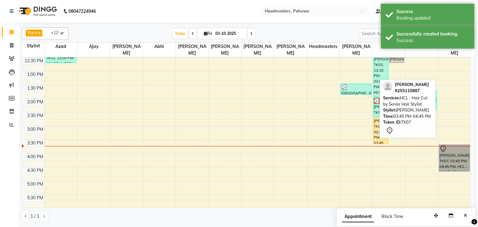
drag, startPoint x: 454, startPoint y: 136, endPoint x: 455, endPoint y: 152, distance: 16.2
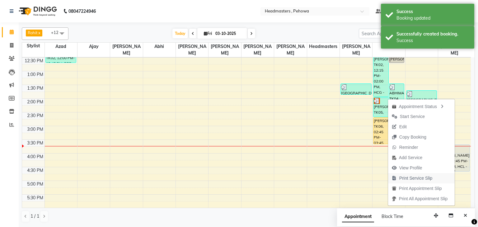
click at [416, 179] on span "Print Service Slip" at bounding box center [415, 178] width 33 height 7
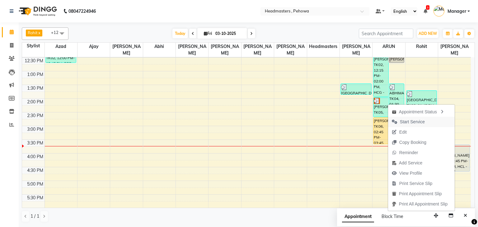
click at [419, 120] on span "Start Service" at bounding box center [412, 121] width 25 height 7
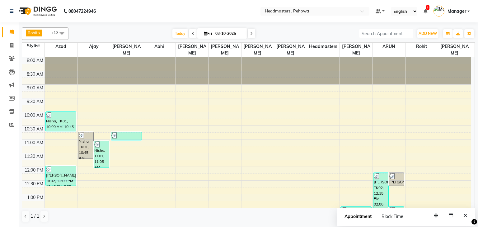
scroll to position [50, 0]
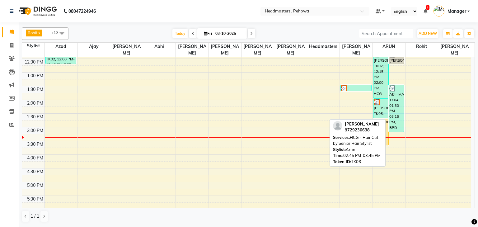
scroll to position [124, 0]
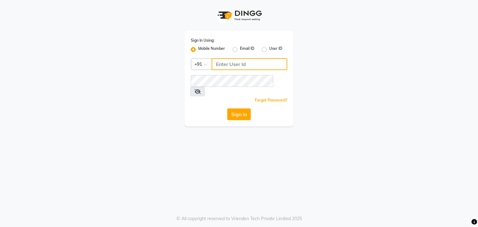
click at [249, 66] on input "Username" at bounding box center [249, 64] width 76 height 12
type input "9815682777"
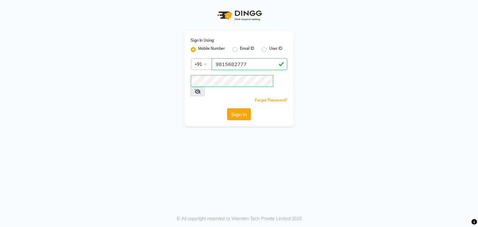
click at [238, 108] on button "Sign In" at bounding box center [239, 114] width 24 height 12
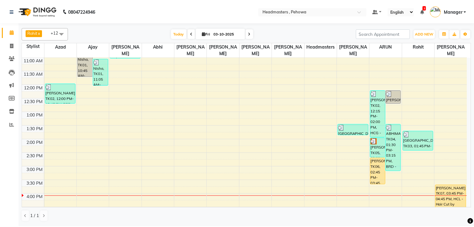
scroll to position [124, 0]
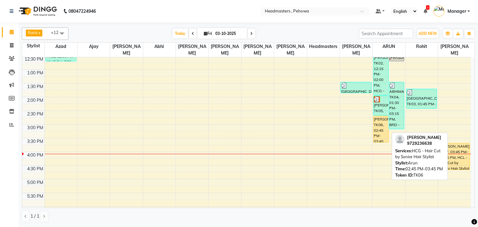
click at [383, 123] on div "[PERSON_NAME], TK06, 02:45 PM-03:45 PM, HCG - Hair Cut by Senior Hair Stylist" at bounding box center [380, 129] width 15 height 26
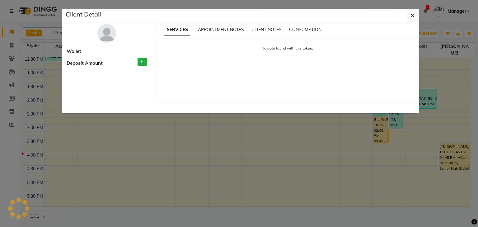
select select "1"
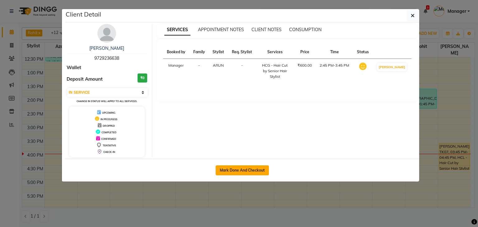
click at [247, 169] on button "Mark Done And Checkout" at bounding box center [241, 170] width 53 height 10
select select "7727"
select select "service"
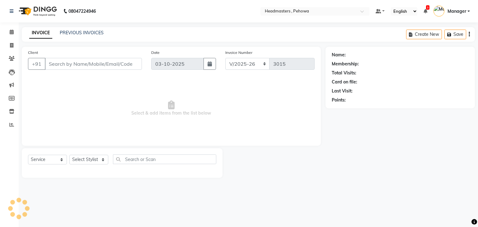
type input "9729236638"
select select "82981"
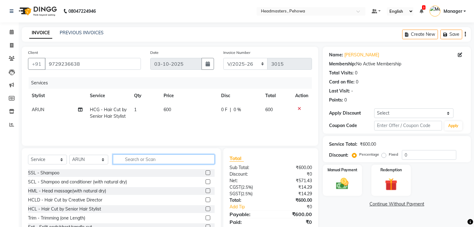
click at [154, 162] on input "text" at bounding box center [164, 159] width 102 height 10
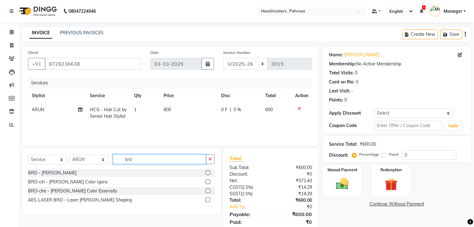
type input "brd"
click at [55, 174] on div "BRD - [PERSON_NAME]" at bounding box center [121, 173] width 187 height 8
click at [38, 174] on div "BRD - [PERSON_NAME]" at bounding box center [52, 172] width 48 height 7
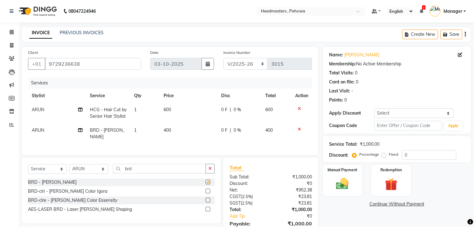
checkbox input "false"
click at [443, 155] on input "0" at bounding box center [429, 155] width 54 height 10
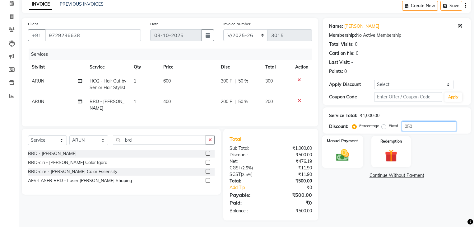
type input "050"
click at [347, 157] on img at bounding box center [342, 155] width 21 height 15
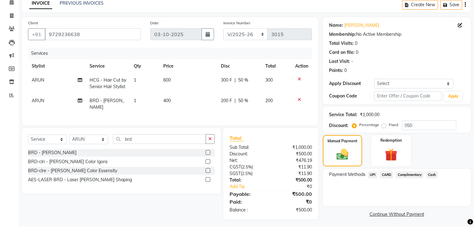
scroll to position [30, 0]
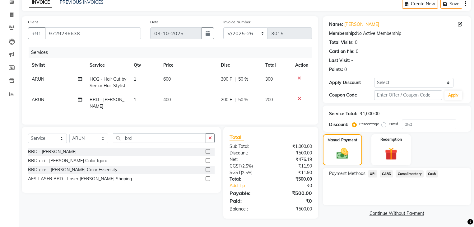
click at [432, 174] on span "Cash" at bounding box center [432, 173] width 12 height 7
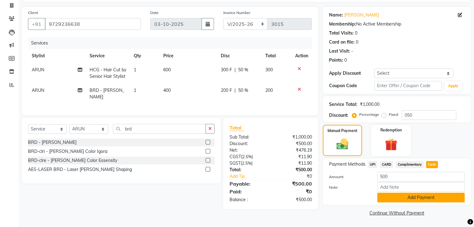
click at [432, 196] on button "Add Payment" at bounding box center [420, 197] width 87 height 10
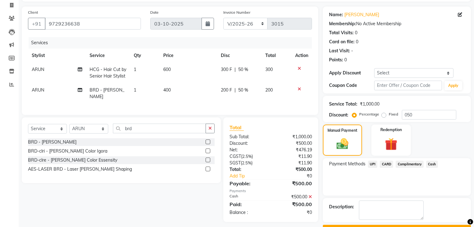
scroll to position [56, 0]
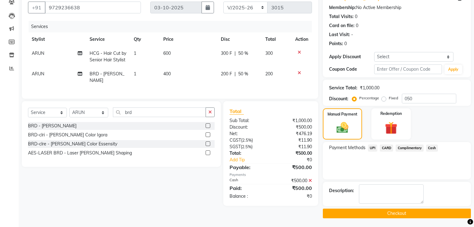
click at [423, 215] on button "Checkout" at bounding box center [397, 213] width 148 height 10
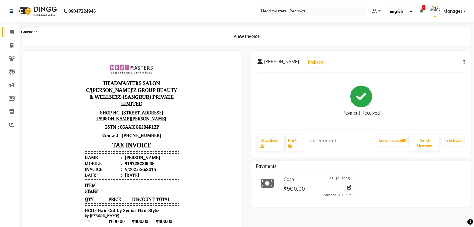
drag, startPoint x: 6, startPoint y: 29, endPoint x: 16, endPoint y: 35, distance: 11.4
click at [6, 29] on span at bounding box center [11, 32] width 11 height 7
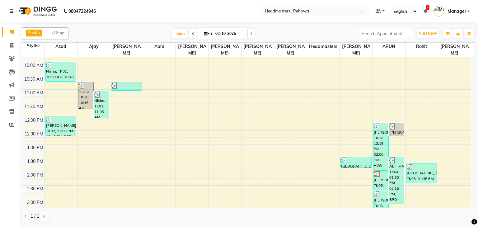
scroll to position [75, 0]
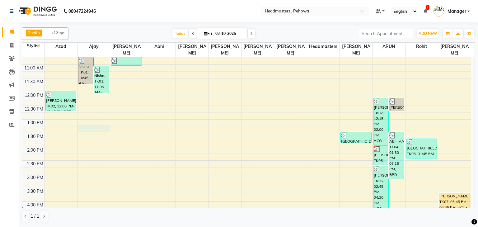
click at [77, 118] on div "8:00 AM 8:30 AM 9:00 AM 9:30 AM 10:00 AM 10:30 AM 11:00 AM 11:30 AM 12:00 PM 12…" at bounding box center [246, 174] width 448 height 383
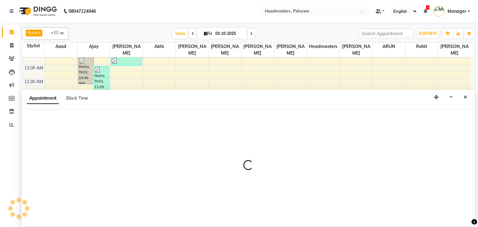
select select "68773"
select select "tentative"
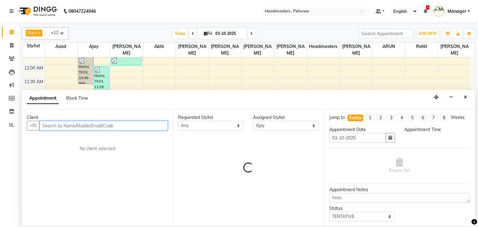
select select "795"
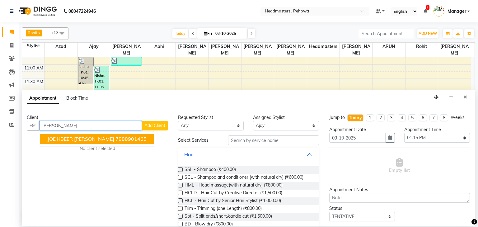
click at [117, 139] on ngb-highlight "7888901465" at bounding box center [130, 139] width 31 height 6
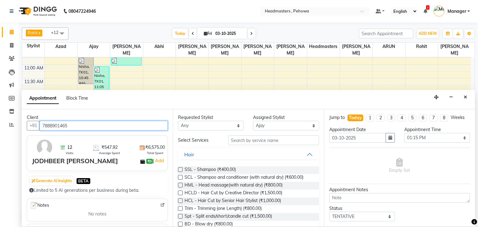
type input "7888901465"
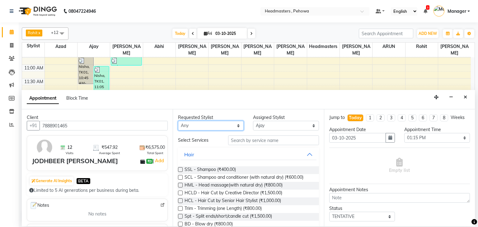
click at [199, 124] on select "Any [PERSON_NAME] [PERSON_NAME] [PERSON_NAME] [PERSON_NAME] Headmasters [PERSON…" at bounding box center [211, 126] width 66 height 10
select select "68772"
click at [178, 121] on select "Any [PERSON_NAME] [PERSON_NAME] [PERSON_NAME] [PERSON_NAME] Headmasters [PERSON…" at bounding box center [211, 126] width 66 height 10
select select "68772"
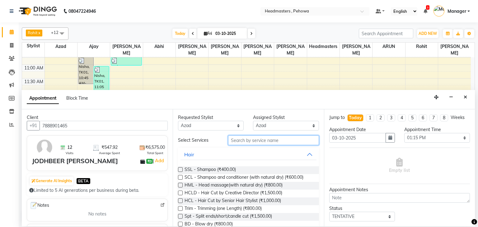
click at [255, 138] on input "text" at bounding box center [273, 140] width 91 height 10
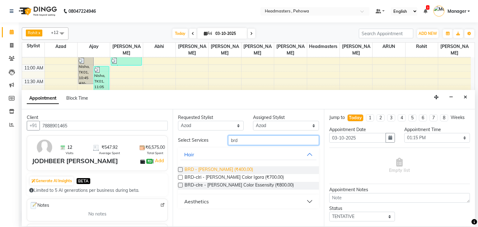
type input "brd"
click at [206, 169] on span "BRD - [PERSON_NAME] (₹400.00)" at bounding box center [218, 170] width 68 height 8
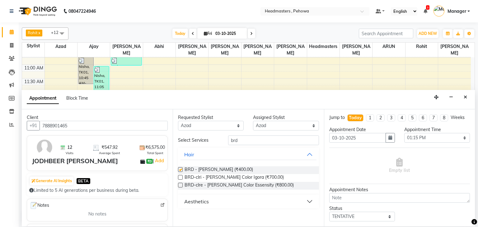
checkbox input "false"
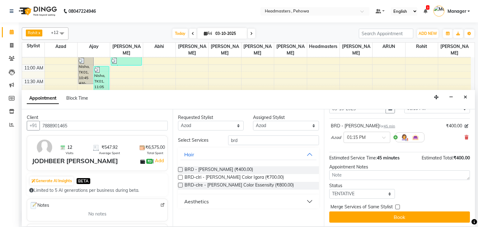
scroll to position [30, 0]
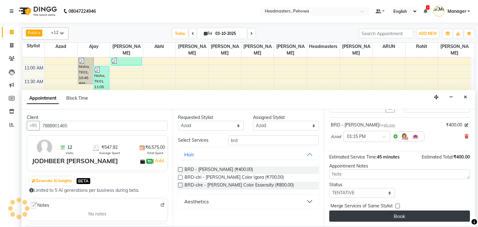
click at [437, 214] on button "Book" at bounding box center [399, 215] width 141 height 11
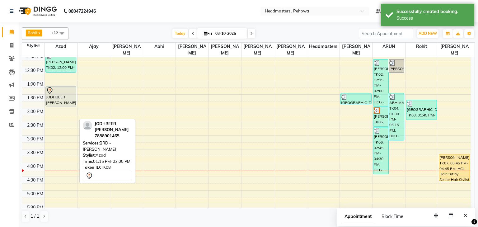
scroll to position [124, 0]
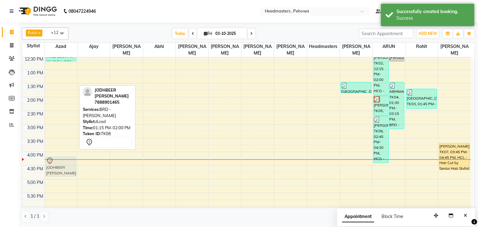
drag, startPoint x: 58, startPoint y: 74, endPoint x: 60, endPoint y: 157, distance: 83.0
click at [60, 157] on div "Nisha, TK01, 10:00 AM-10:45 AM, BRD - [PERSON_NAME], TK02, 12:00 PM-12:45 PM, B…" at bounding box center [61, 124] width 32 height 383
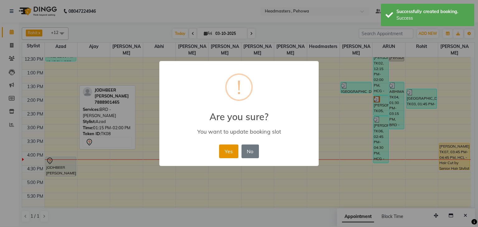
click at [224, 149] on button "Yes" at bounding box center [228, 151] width 19 height 14
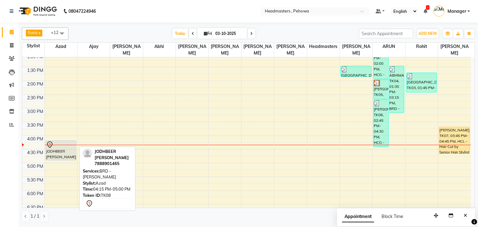
scroll to position [149, 0]
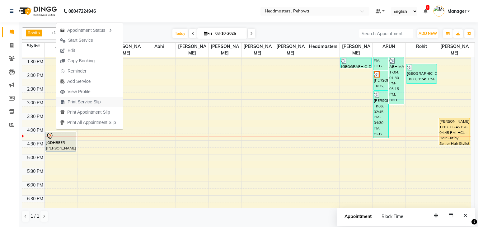
click at [90, 102] on span "Print Service Slip" at bounding box center [83, 102] width 33 height 7
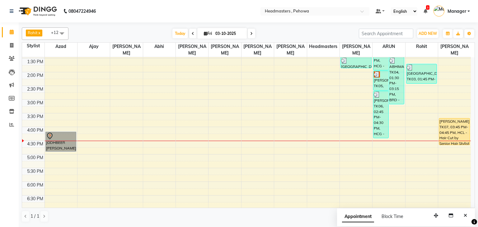
drag, startPoint x: 51, startPoint y: 133, endPoint x: 56, endPoint y: 137, distance: 6.0
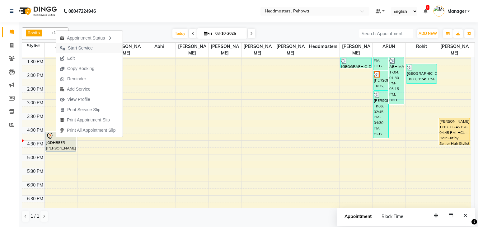
click at [91, 48] on span "Start Service" at bounding box center [80, 48] width 25 height 7
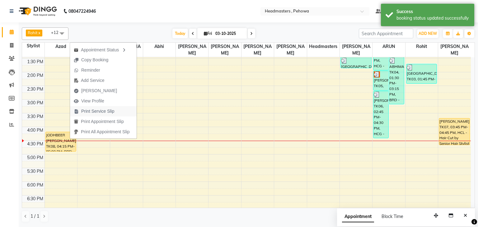
click at [113, 112] on span "Print Service Slip" at bounding box center [97, 111] width 33 height 7
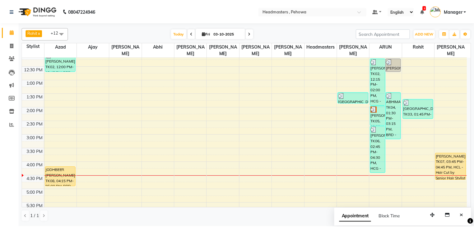
scroll to position [123, 0]
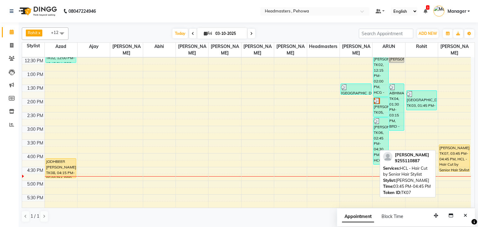
click at [452, 145] on div "[PERSON_NAME], TK07, 03:45 PM-04:45 PM, HCL - Hair Cut by Senior Hair Stylist" at bounding box center [454, 158] width 30 height 26
click at [463, 156] on div "[PERSON_NAME], TK07, 03:45 PM-04:45 PM, HCL - Hair Cut by Senior Hair Stylist" at bounding box center [454, 158] width 30 height 26
select select "1"
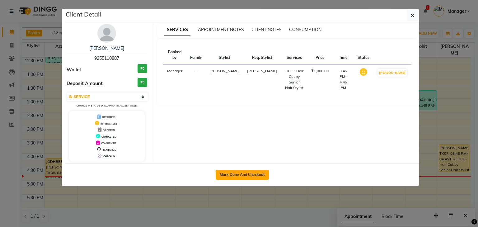
click at [254, 173] on button "Mark Done And Checkout" at bounding box center [241, 174] width 53 height 10
select select "7727"
select select "service"
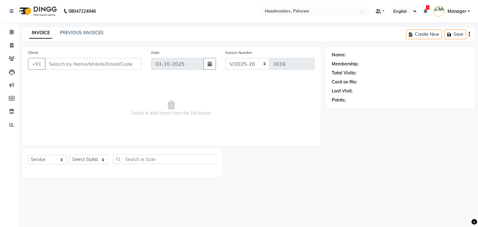
type input "9255110887"
select select "88381"
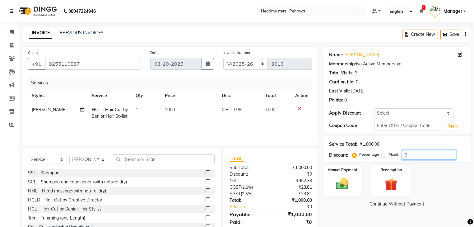
click at [428, 156] on input "0" at bounding box center [429, 155] width 54 height 10
type input "050"
click at [327, 183] on div "Manual Payment" at bounding box center [342, 180] width 41 height 32
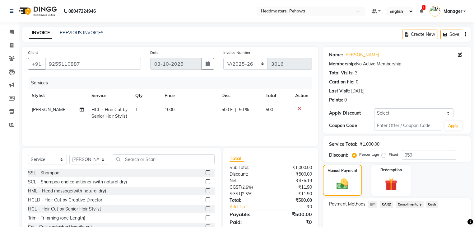
click at [427, 204] on span "Cash" at bounding box center [432, 204] width 12 height 7
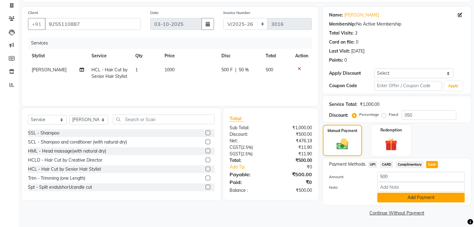
click at [429, 199] on button "Add Payment" at bounding box center [420, 197] width 87 height 10
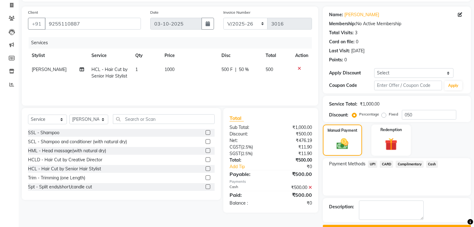
click at [425, 224] on button "Checkout" at bounding box center [397, 229] width 148 height 10
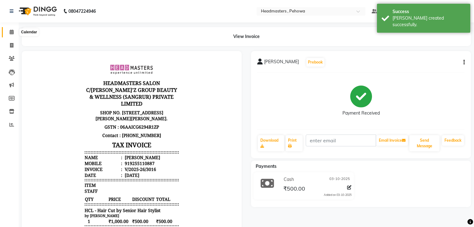
click at [6, 29] on span at bounding box center [11, 32] width 11 height 7
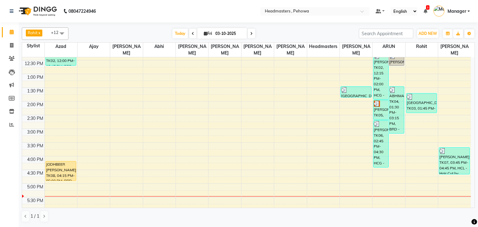
scroll to position [123, 0]
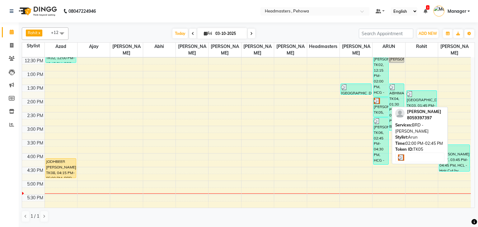
click at [378, 102] on div "[PERSON_NAME], TK05, 02:00 PM-02:45 PM, BRD - [PERSON_NAME]" at bounding box center [380, 106] width 15 height 19
select select "3"
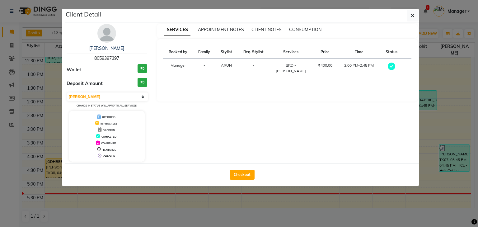
click at [108, 205] on ngb-modal-window "Client Detail KUNWAR 8059397397 Wallet ₹0 Deposit Amount ₹0 Select MARK DONE UP…" at bounding box center [239, 113] width 478 height 227
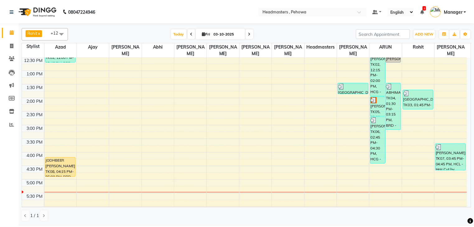
scroll to position [124, 0]
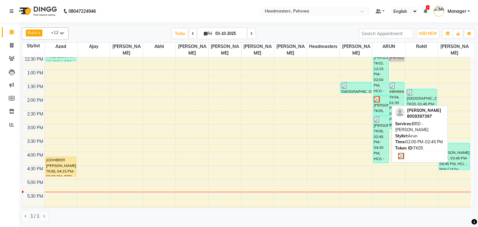
click at [381, 104] on div "[PERSON_NAME], TK05, 02:00 PM-02:45 PM, BRD - [PERSON_NAME]" at bounding box center [380, 105] width 15 height 19
select select "3"
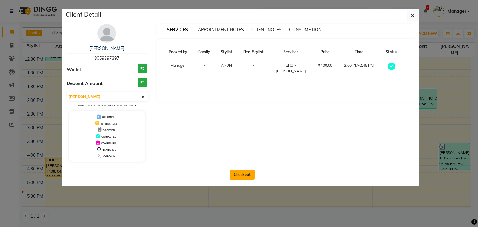
click at [248, 172] on button "Checkout" at bounding box center [241, 174] width 25 height 10
select select "service"
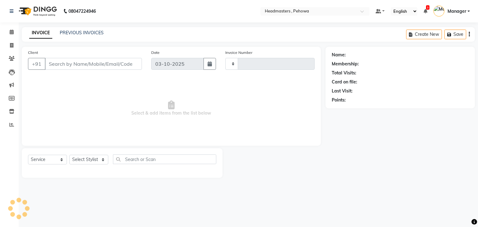
type input "3018"
select select "7727"
type input "8059397397"
select select "82981"
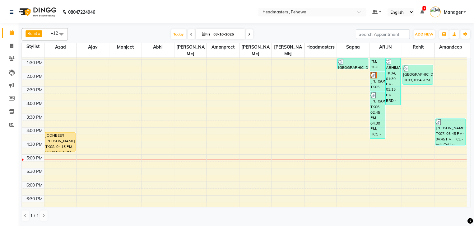
scroll to position [149, 0]
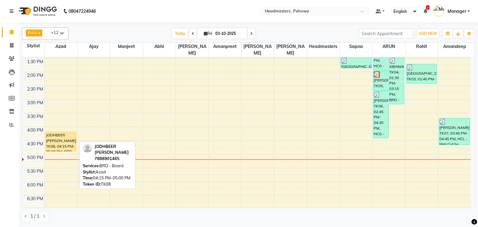
click at [48, 132] on div "JODHBEER [PERSON_NAME], TK08, 04:15 PM-05:00 PM, BRD - [PERSON_NAME]" at bounding box center [61, 141] width 30 height 19
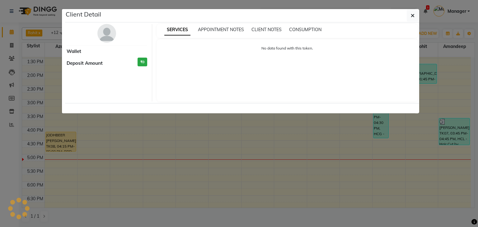
select select "1"
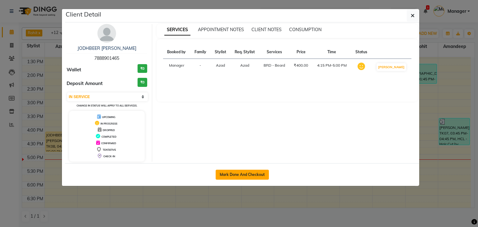
click at [229, 174] on button "Mark Done And Checkout" at bounding box center [241, 174] width 53 height 10
select select "service"
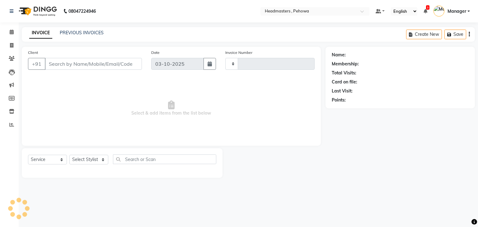
type input "3017"
select select "7727"
type input "7888901465"
select select "68772"
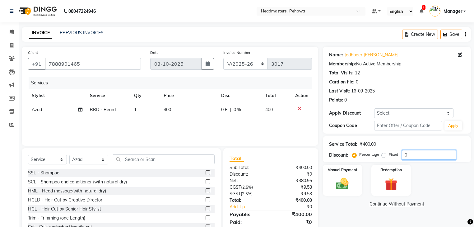
click at [408, 153] on input "0" at bounding box center [429, 155] width 54 height 10
type input "50"
click at [339, 181] on div "Manual Payment" at bounding box center [342, 180] width 41 height 32
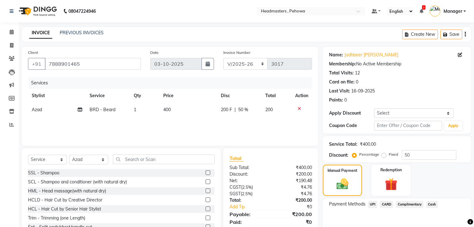
click at [372, 204] on span "UPI" at bounding box center [373, 204] width 10 height 7
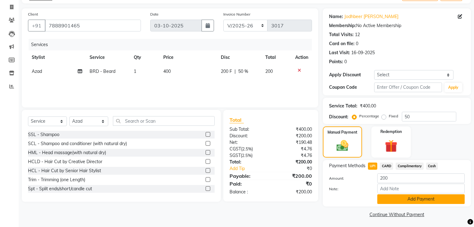
scroll to position [40, 0]
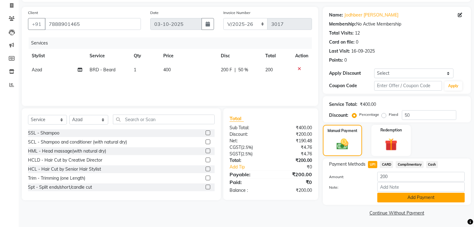
click at [397, 199] on button "Add Payment" at bounding box center [420, 197] width 87 height 10
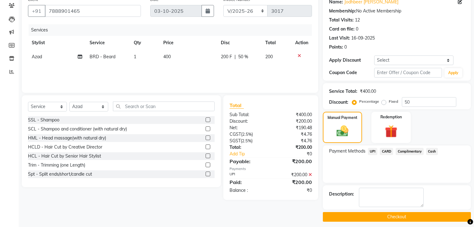
scroll to position [56, 0]
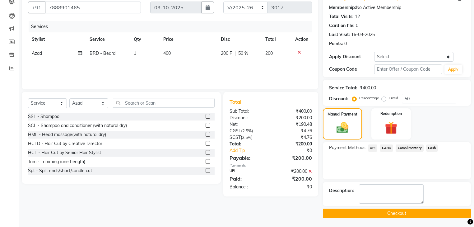
click at [395, 213] on button "Checkout" at bounding box center [397, 213] width 148 height 10
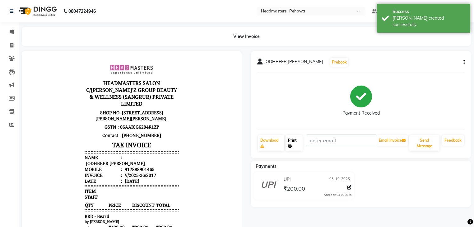
click at [293, 147] on link "Print" at bounding box center [293, 143] width 17 height 16
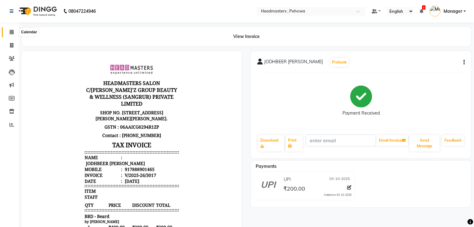
click at [12, 31] on icon at bounding box center [12, 32] width 4 height 5
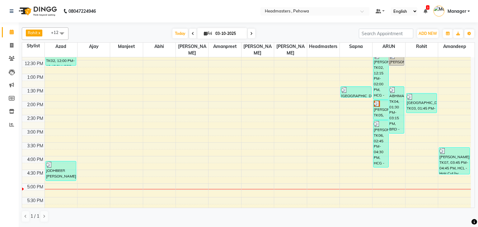
scroll to position [124, 0]
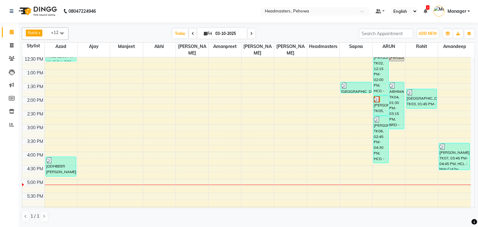
click at [348, 160] on div "8:00 AM 8:30 AM 9:00 AM 9:30 AM 10:00 AM 10:30 AM 11:00 AM 11:30 AM 12:00 PM 12…" at bounding box center [246, 124] width 448 height 383
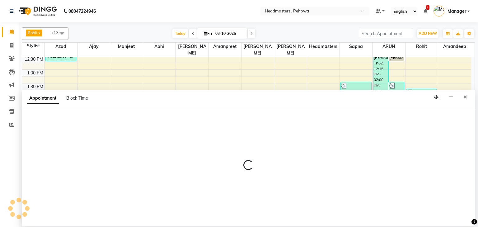
select select "79956"
select select "990"
select select "tentative"
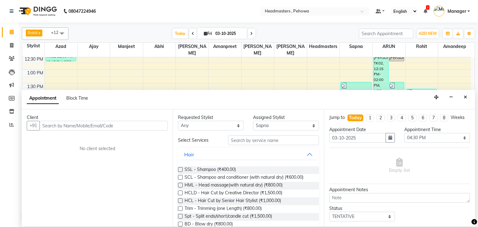
click at [68, 127] on input "text" at bounding box center [103, 126] width 128 height 10
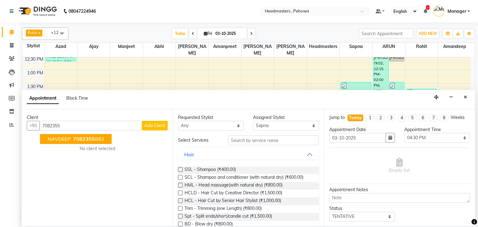
click at [62, 137] on span "NAVDEEP" at bounding box center [59, 139] width 23 height 6
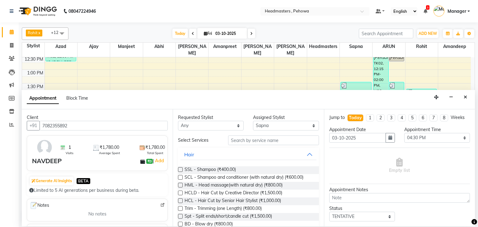
type input "7082355892"
click at [232, 140] on input "text" at bounding box center [273, 140] width 91 height 10
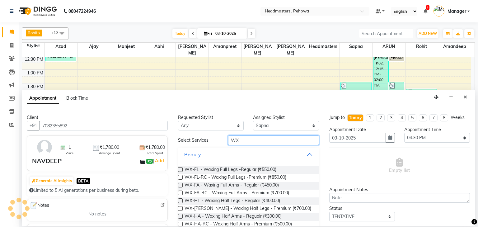
type input "WX"
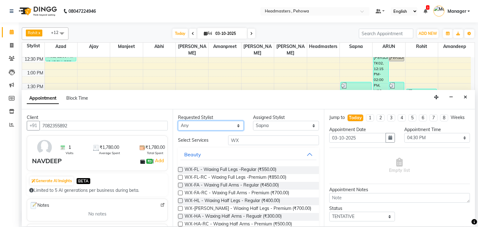
click at [213, 124] on select "Any [PERSON_NAME] [PERSON_NAME] [PERSON_NAME] [PERSON_NAME] Headmasters [PERSON…" at bounding box center [211, 126] width 66 height 10
select select "79956"
click at [178, 121] on select "Any [PERSON_NAME] [PERSON_NAME] [PERSON_NAME] [PERSON_NAME] Headmasters [PERSON…" at bounding box center [211, 126] width 66 height 10
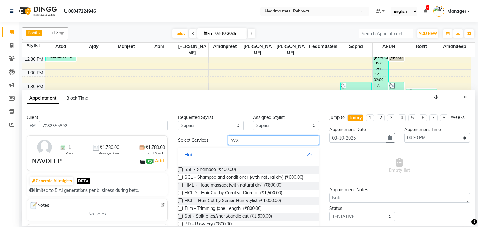
click at [249, 139] on input "WX" at bounding box center [273, 140] width 91 height 10
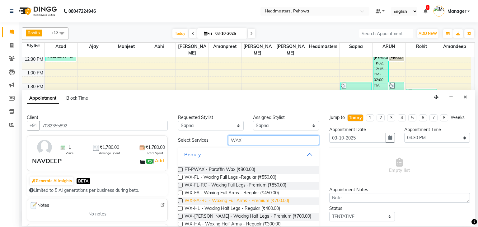
type input "WAX"
click at [264, 200] on span "WX-FA-RC - Waxing Full Arms - Premium (₹700.00)" at bounding box center [236, 201] width 104 height 8
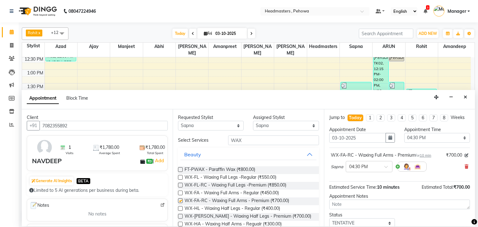
checkbox input "false"
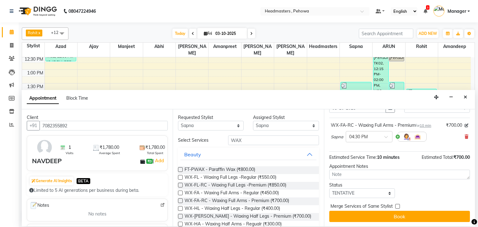
scroll to position [30, 0]
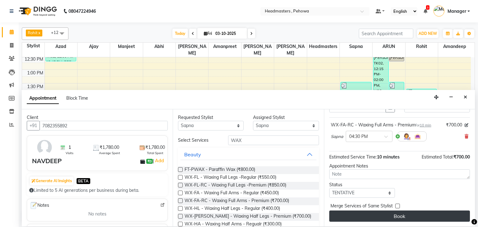
click at [386, 216] on button "Book" at bounding box center [399, 215] width 141 height 11
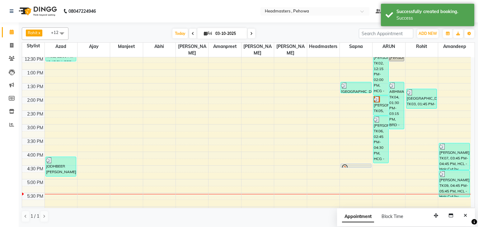
scroll to position [149, 0]
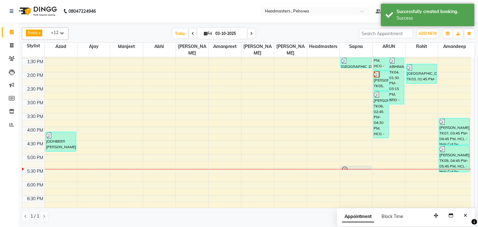
drag, startPoint x: 355, startPoint y: 133, endPoint x: 355, endPoint y: 158, distance: 24.9
click at [355, 161] on div "[GEOGRAPHIC_DATA], TK03, 01:30 PM-01:55 PM, TH-EB - Eyebrows,TH-UL - [GEOGRAPHI…" at bounding box center [355, 99] width 32 height 383
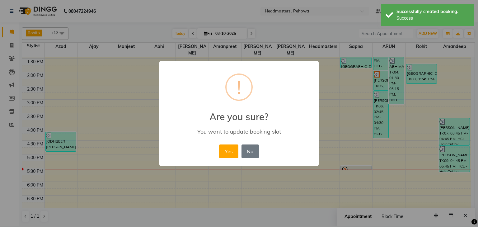
drag, startPoint x: 223, startPoint y: 151, endPoint x: 345, endPoint y: 163, distance: 122.7
click at [224, 151] on button "Yes" at bounding box center [228, 151] width 19 height 14
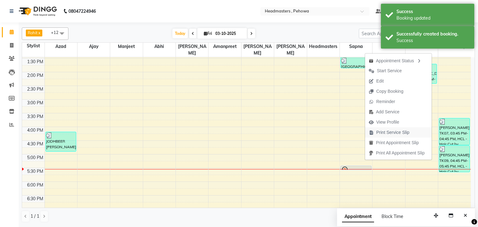
click at [395, 132] on span "Print Service Slip" at bounding box center [392, 132] width 33 height 7
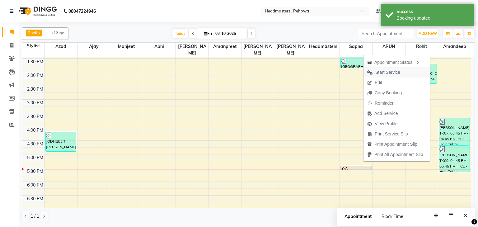
click at [392, 71] on span "Start Service" at bounding box center [387, 72] width 25 height 7
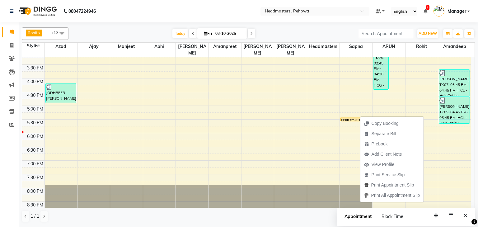
scroll to position [199, 0]
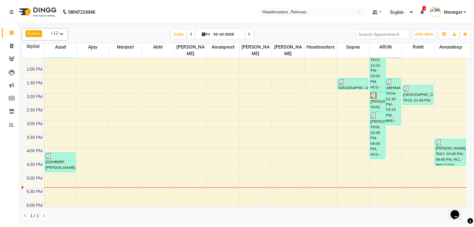
scroll to position [136, 0]
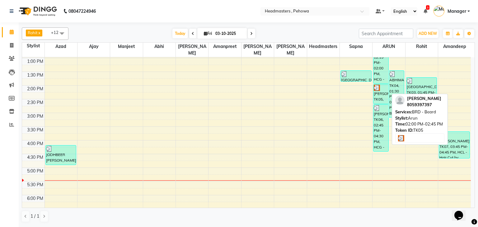
click at [377, 84] on div "[PERSON_NAME], TK05, 02:00 PM-02:45 PM, BRD - [PERSON_NAME]" at bounding box center [380, 93] width 15 height 19
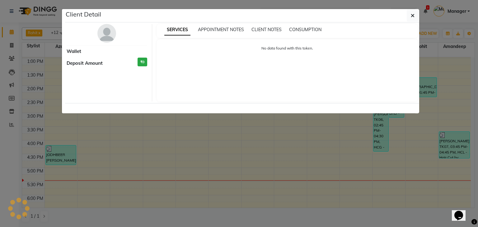
select select "3"
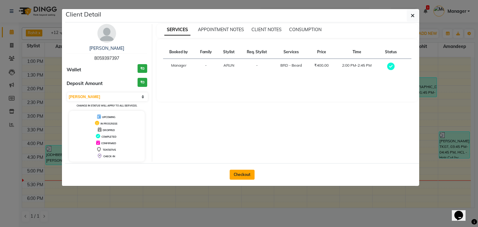
click at [240, 176] on button "Checkout" at bounding box center [241, 174] width 25 height 10
select select "service"
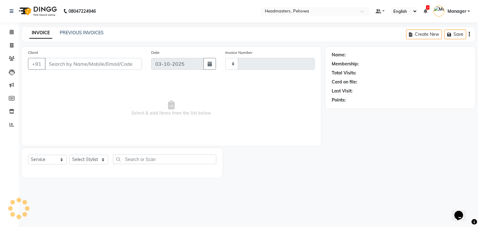
type input "3018"
select select "7727"
type input "8059397397"
select select "82981"
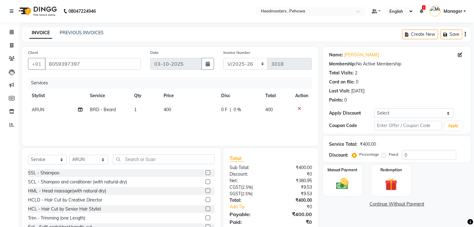
click at [225, 109] on span "0 F" at bounding box center [224, 109] width 6 height 7
select select "82981"
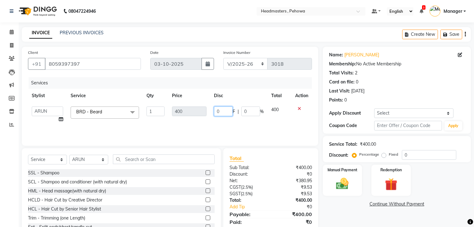
click at [225, 110] on input "0" at bounding box center [223, 111] width 19 height 10
type input "150"
click at [241, 125] on div "Services Stylist Service Qty Price Disc Total Action Abhi [PERSON_NAME] [PERSON…" at bounding box center [170, 108] width 284 height 62
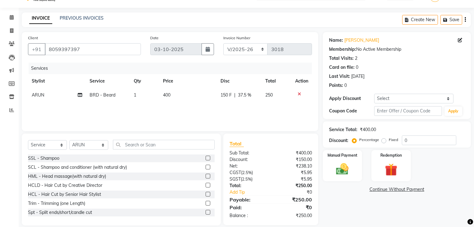
scroll to position [22, 0]
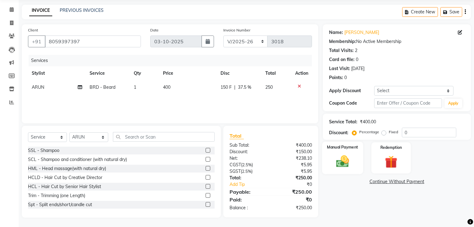
click at [352, 168] on img at bounding box center [342, 161] width 21 height 15
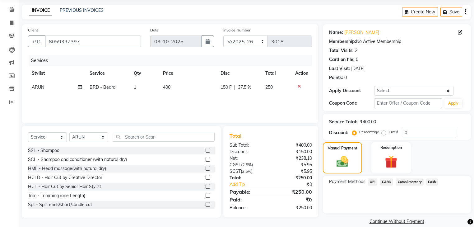
click at [373, 180] on span "UPI" at bounding box center [373, 181] width 10 height 7
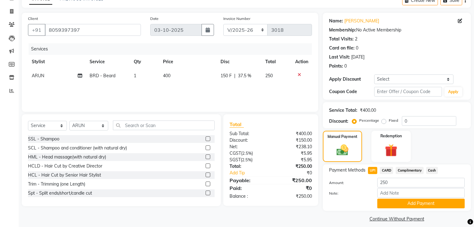
scroll to position [40, 0]
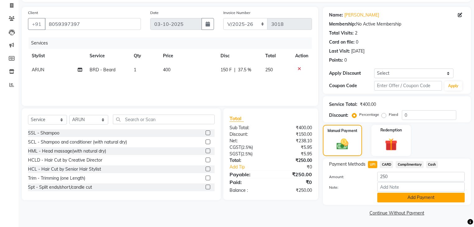
click at [414, 200] on button "Add Payment" at bounding box center [420, 197] width 87 height 10
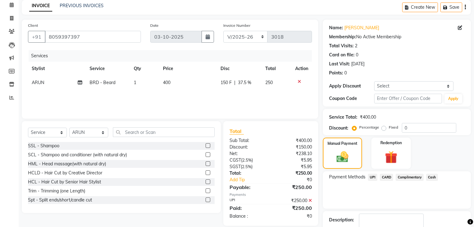
scroll to position [56, 0]
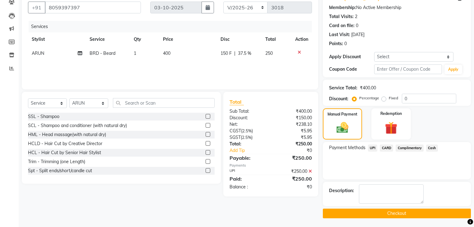
click at [394, 211] on button "Checkout" at bounding box center [397, 213] width 148 height 10
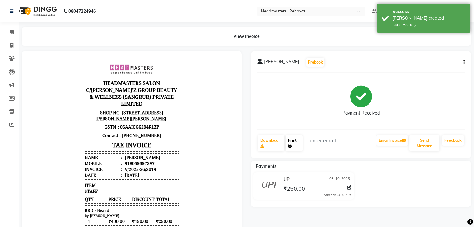
click at [300, 144] on link "Print" at bounding box center [293, 143] width 17 height 16
click at [10, 31] on icon at bounding box center [12, 32] width 4 height 5
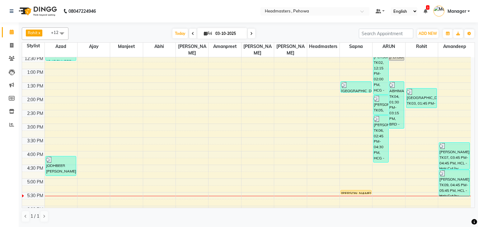
scroll to position [123, 0]
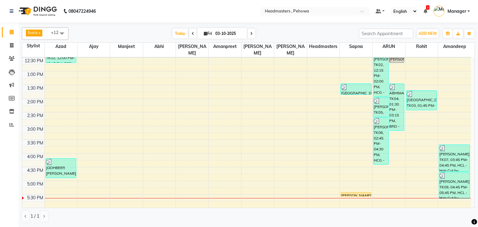
click at [197, 125] on div "8:00 AM 8:30 AM 9:00 AM 9:30 AM 10:00 AM 10:30 AM 11:00 AM 11:30 AM 12:00 PM 12…" at bounding box center [246, 125] width 448 height 383
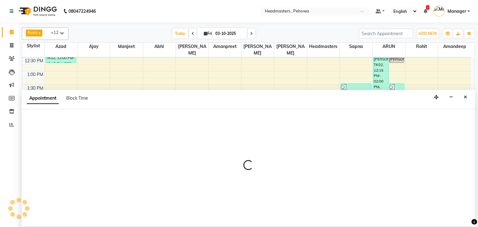
select select "68783"
select select "915"
select select "tentative"
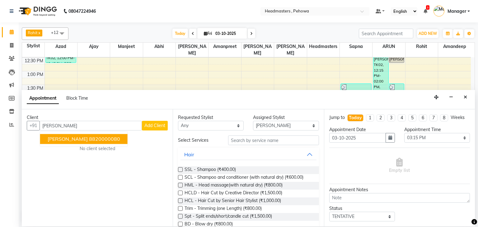
click at [89, 138] on ngb-highlight "8820000080" at bounding box center [104, 139] width 31 height 6
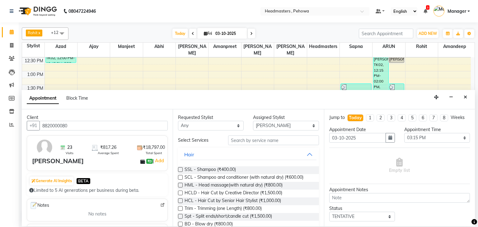
type input "8820000080"
click at [218, 127] on select "Any [PERSON_NAME] [PERSON_NAME] [PERSON_NAME] [PERSON_NAME] Headmasters [PERSON…" at bounding box center [211, 126] width 66 height 10
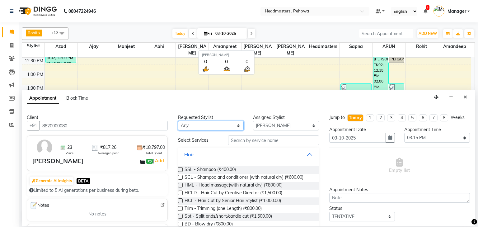
select select "82981"
click at [178, 121] on select "Any [PERSON_NAME] [PERSON_NAME] [PERSON_NAME] [PERSON_NAME] Headmasters [PERSON…" at bounding box center [211, 126] width 66 height 10
select select "82981"
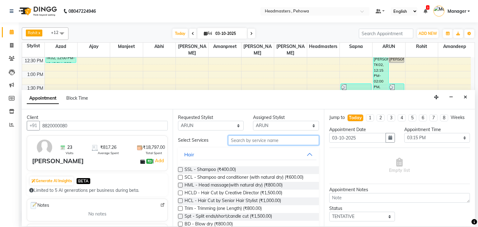
click at [236, 140] on input "text" at bounding box center [273, 140] width 91 height 10
click at [263, 141] on input "text" at bounding box center [273, 140] width 91 height 10
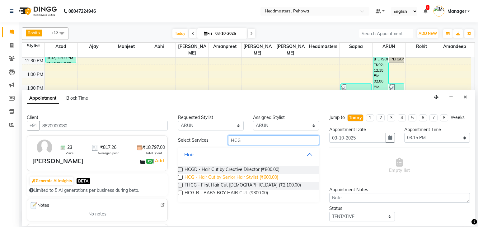
type input "HCG"
click at [269, 178] on span "HCG - Hair Cut by Senior Hair Stylist (₹600.00)" at bounding box center [231, 178] width 94 height 8
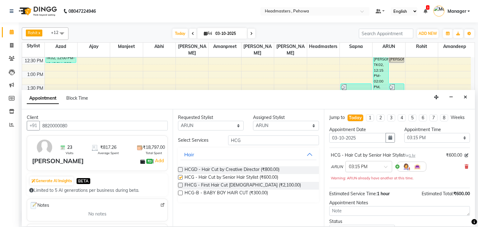
checkbox input "false"
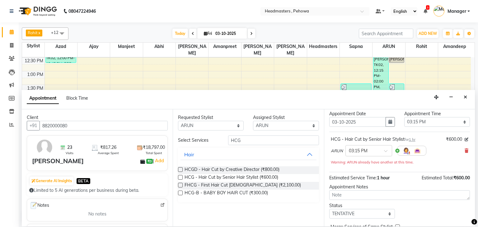
scroll to position [37, 0]
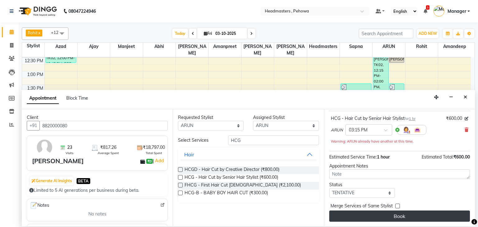
click at [414, 217] on button "Book" at bounding box center [399, 215] width 141 height 11
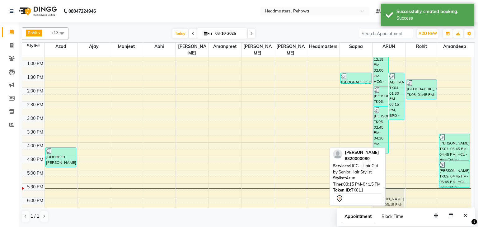
scroll to position [137, 0]
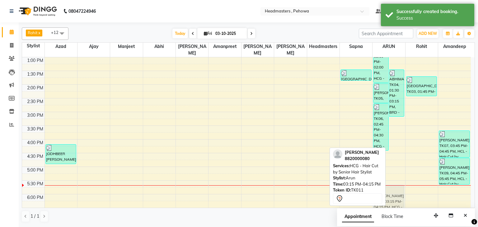
drag, startPoint x: 396, startPoint y: 138, endPoint x: 399, endPoint y: 190, distance: 52.0
click at [399, 190] on div "PARDEEP, TK02, 12:15 PM-02:00 PM, HCG - Hair Cut by Senior Hair Stylist,BRD - B…" at bounding box center [388, 111] width 32 height 383
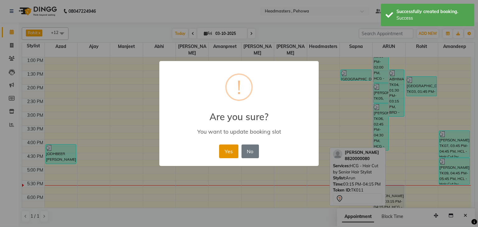
click at [223, 150] on button "Yes" at bounding box center [228, 151] width 19 height 14
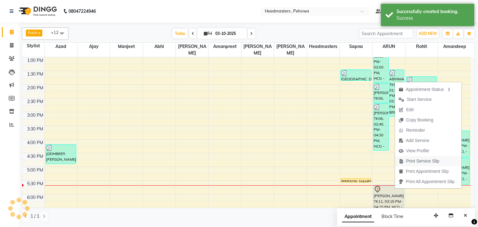
click at [418, 159] on span "Print Service Slip" at bounding box center [422, 161] width 33 height 7
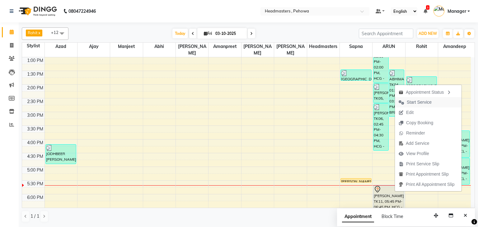
click at [411, 102] on span "Start Service" at bounding box center [418, 102] width 25 height 7
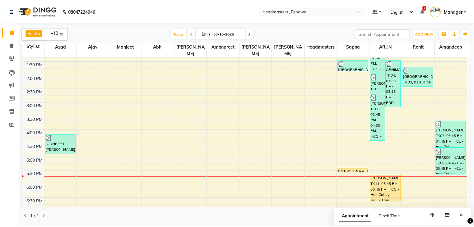
scroll to position [149, 0]
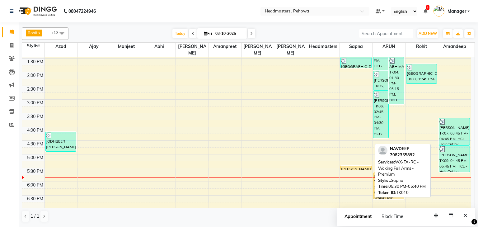
click at [361, 166] on div "NAVDEEP, TK10, 05:30 PM-05:40 PM, WX-FA-RC - Waxing Full Arms - Premium" at bounding box center [355, 168] width 30 height 4
select select "1"
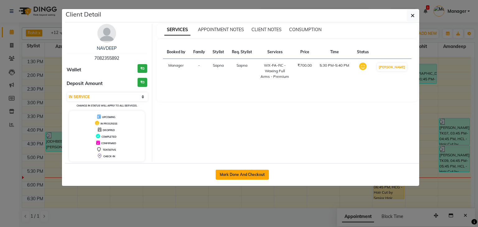
click at [238, 172] on button "Mark Done And Checkout" at bounding box center [241, 174] width 53 height 10
select select "service"
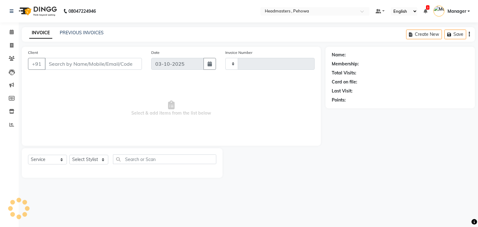
type input "3020"
select select "7727"
type input "7082355892"
select select "79956"
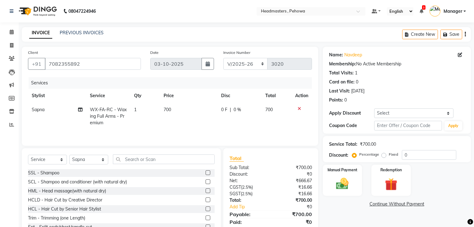
click at [103, 114] on span "WX-FA-RC - Waxing Full Arms - Premium" at bounding box center [108, 116] width 37 height 19
select select "79956"
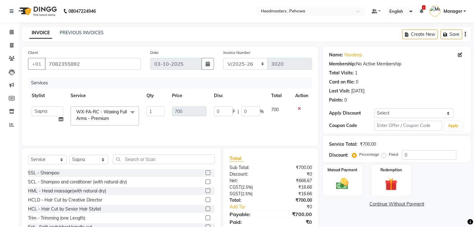
click at [111, 114] on span "WX-FA-RC - Waxing Full Arms - Premium" at bounding box center [101, 115] width 51 height 12
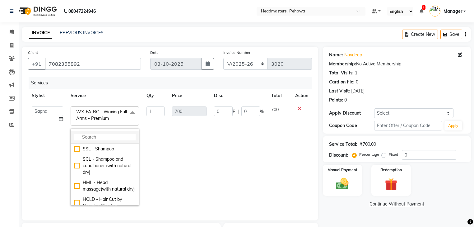
click at [109, 141] on li at bounding box center [105, 137] width 68 height 13
click at [105, 140] on input "multiselect-search" at bounding box center [105, 137] width 62 height 7
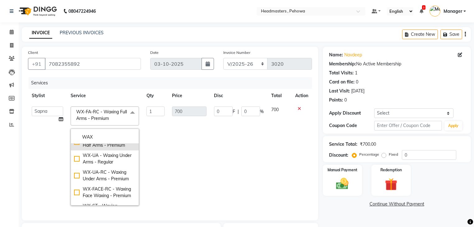
scroll to position [149, 0]
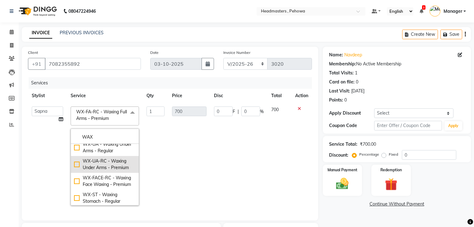
type input "WAX"
click at [116, 171] on div "WX-UA-RC - Waxing Under Arms - Premium" at bounding box center [105, 164] width 62 height 13
checkbox input "false"
checkbox input "true"
type input "350"
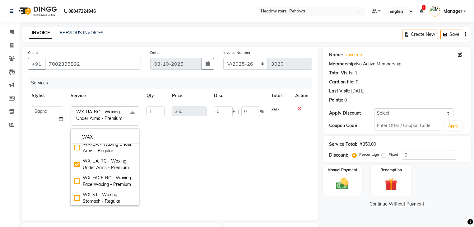
drag, startPoint x: 180, startPoint y: 167, endPoint x: 185, endPoint y: 168, distance: 5.1
click at [181, 167] on td "350" at bounding box center [189, 156] width 42 height 106
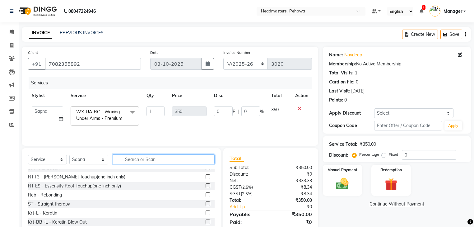
click at [164, 160] on input "text" at bounding box center [164, 159] width 102 height 10
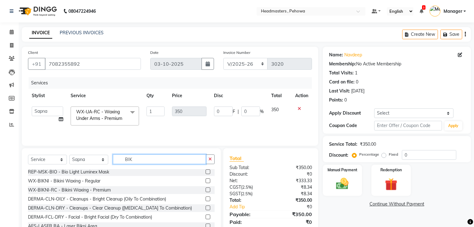
scroll to position [0, 0]
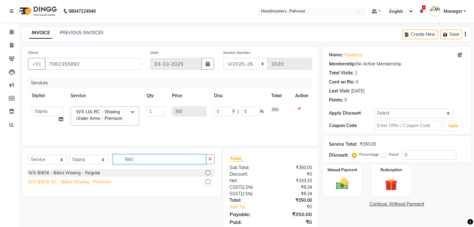
type input "BIKI"
click at [106, 183] on div "WX-BIKNI-RC - Bikini Waxing - Premium" at bounding box center [69, 181] width 83 height 7
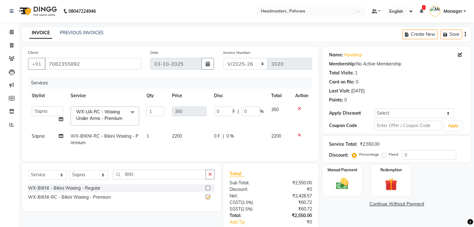
checkbox input "false"
click at [208, 133] on td "2200" at bounding box center [189, 139] width 42 height 21
select select "79956"
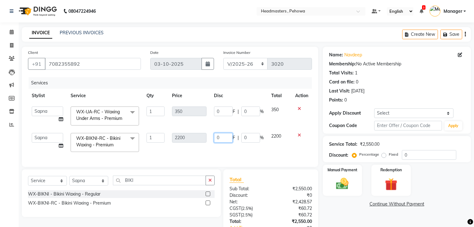
click at [224, 136] on input "0" at bounding box center [223, 138] width 19 height 10
type input "0700"
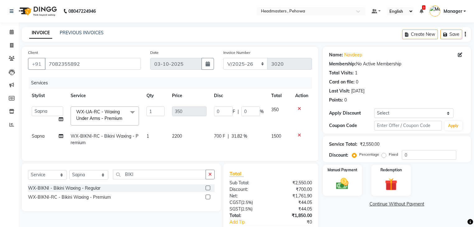
click at [225, 151] on div "Services Stylist Service Qty Price Disc Total Action Abhi Ajay Amandeep Amanpre…" at bounding box center [170, 115] width 284 height 77
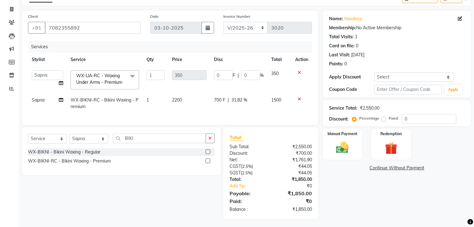
drag, startPoint x: 362, startPoint y: 210, endPoint x: 333, endPoint y: 177, distance: 43.6
click at [362, 210] on div "Name: Navdeep Membership: No Active Membership Total Visits: 1 Card on file: 0 …" at bounding box center [399, 115] width 153 height 208
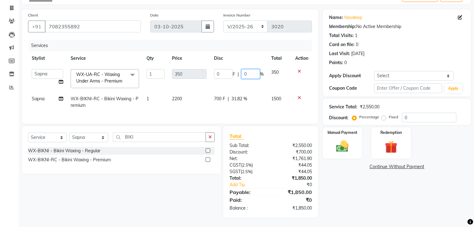
click at [247, 69] on input "0" at bounding box center [250, 74] width 19 height 10
type input "050"
click at [270, 86] on td "350" at bounding box center [279, 78] width 24 height 26
select select "79956"
click at [227, 69] on input "175" at bounding box center [223, 74] width 19 height 10
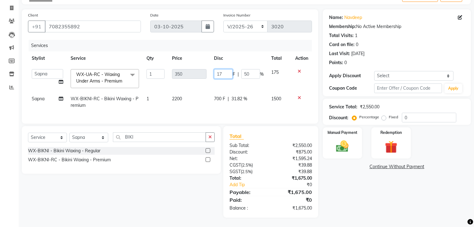
type input "170"
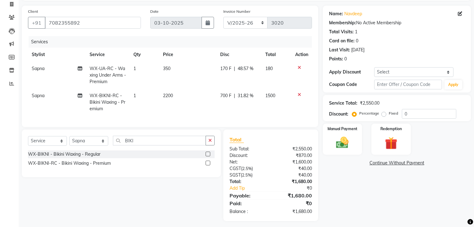
click at [211, 86] on tr "Sapna WX-UA-RC - Waxing Under Arms - Premium 1 350 170 F | 48.57 % 180" at bounding box center [170, 75] width 284 height 27
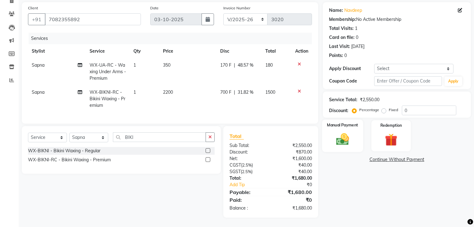
click at [345, 132] on img at bounding box center [342, 139] width 21 height 15
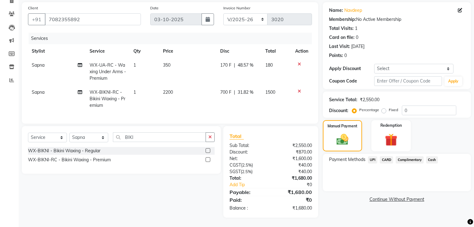
click at [431, 156] on span "Cash" at bounding box center [432, 159] width 12 height 7
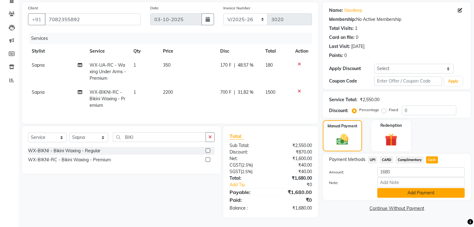
click at [419, 189] on button "Add Payment" at bounding box center [420, 193] width 87 height 10
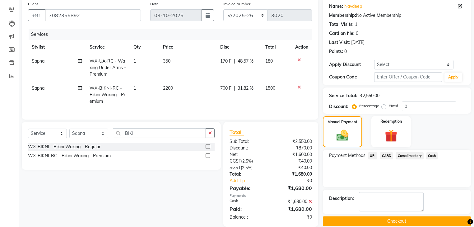
scroll to position [61, 0]
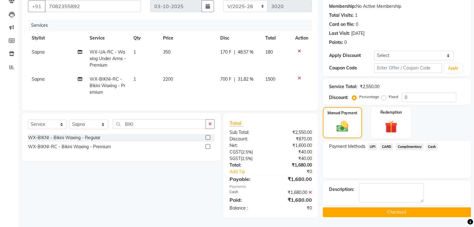
click at [414, 204] on div "Name: Navdeep Membership: No Active Membership Total Visits: 1 Card on file: 0 …" at bounding box center [399, 103] width 153 height 228
click at [414, 207] on button "Checkout" at bounding box center [397, 212] width 148 height 10
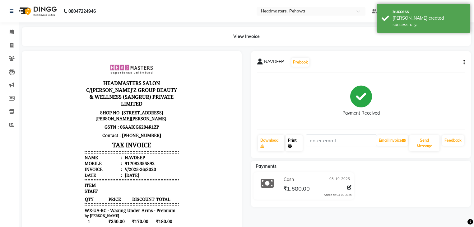
click at [299, 144] on link "Print" at bounding box center [293, 143] width 17 height 16
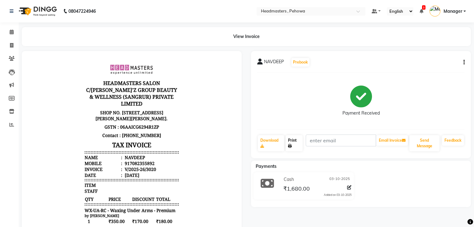
click at [291, 141] on link "Print" at bounding box center [293, 143] width 17 height 16
click at [12, 33] on icon at bounding box center [12, 32] width 4 height 5
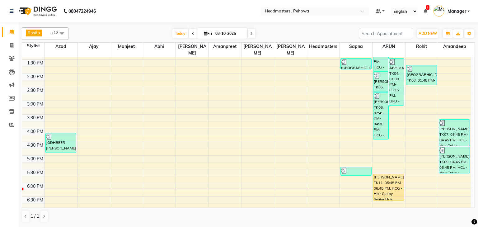
scroll to position [149, 0]
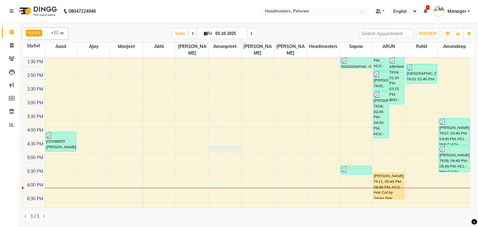
click at [212, 154] on td at bounding box center [257, 157] width 426 height 7
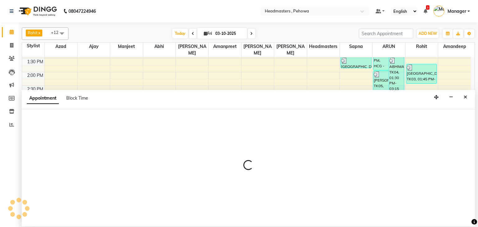
select select "69396"
select select "1005"
select select "tentative"
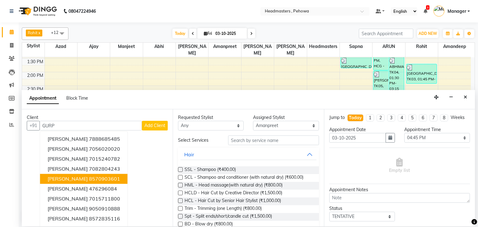
click at [91, 180] on ngb-highlight "8570903601" at bounding box center [104, 179] width 31 height 6
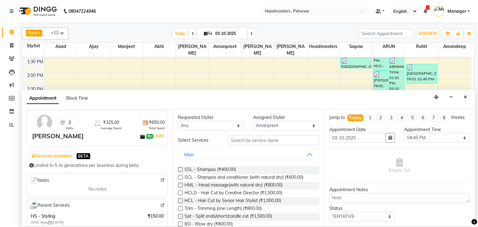
scroll to position [0, 0]
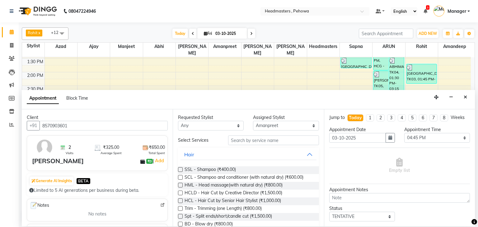
type input "8570903601"
click at [101, 131] on div "Client +91 8570903601 2 Visits ₹325.00 Average Spent ₹650.00 Total Spent gurpre…" at bounding box center [97, 167] width 151 height 117
click at [102, 130] on div "Client +91 8570903601 2 Visits ₹325.00 Average Spent ₹650.00 Total Spent gurpre…" at bounding box center [97, 167] width 151 height 117
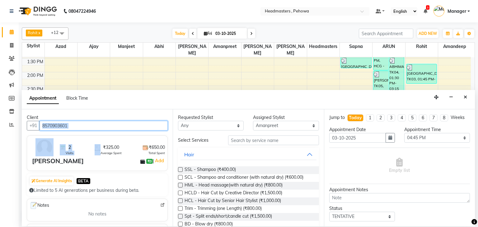
click at [77, 122] on input "8570903601" at bounding box center [103, 126] width 128 height 10
click at [77, 124] on input "8570903601" at bounding box center [103, 126] width 128 height 10
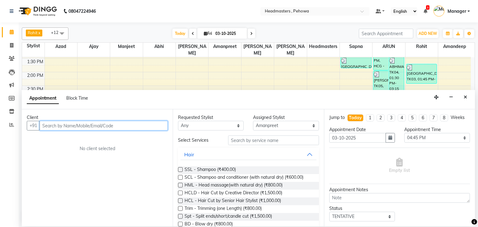
click at [90, 122] on input "text" at bounding box center [103, 126] width 128 height 10
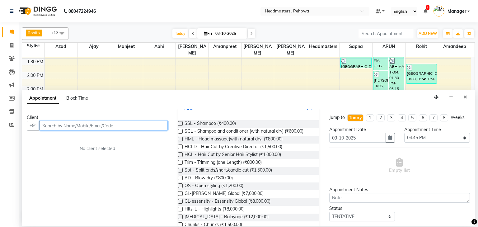
scroll to position [50, 0]
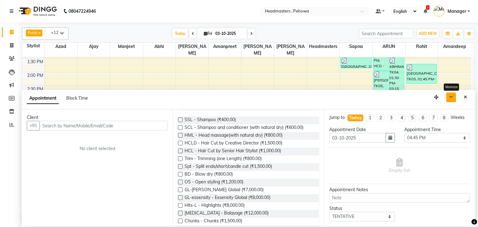
click at [450, 95] on button "button" at bounding box center [451, 97] width 10 height 10
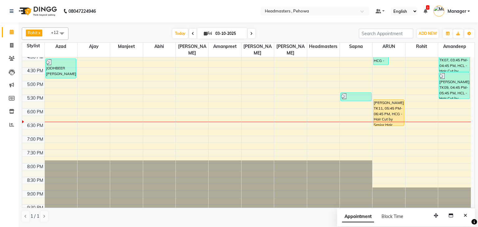
scroll to position [148, 0]
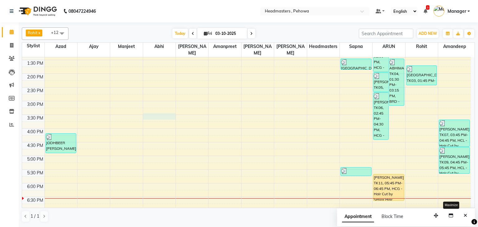
drag, startPoint x: 175, startPoint y: 108, endPoint x: 191, endPoint y: 112, distance: 15.7
click at [186, 114] on td at bounding box center [257, 117] width 426 height 7
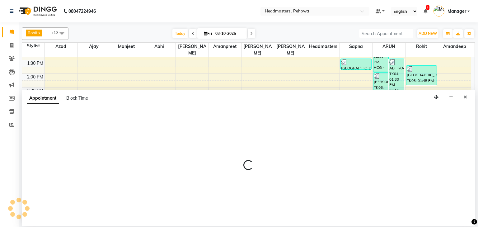
select select "68782"
select select "930"
select select "tentative"
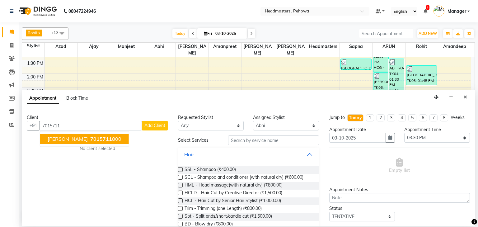
click at [89, 137] on ngb-highlight "7015711 800" at bounding box center [105, 139] width 32 height 6
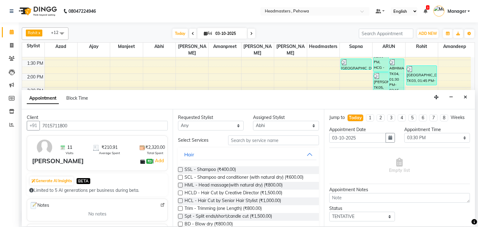
type input "7015711800"
click at [204, 128] on select "Any Abhi Ajay Amandeep Amanpreet Anas ARUN Azad Bilal Davy Headmasters Jashan K…" at bounding box center [211, 126] width 66 height 10
select select "68772"
click at [178, 121] on select "Any Abhi Ajay Amandeep Amanpreet Anas ARUN Azad Bilal Davy Headmasters Jashan K…" at bounding box center [211, 126] width 66 height 10
select select "68772"
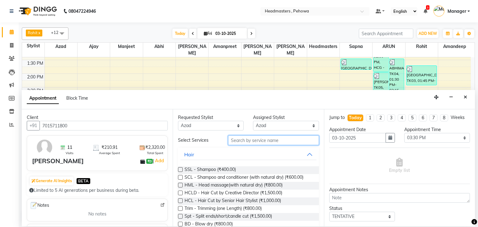
click at [272, 139] on input "text" at bounding box center [273, 140] width 91 height 10
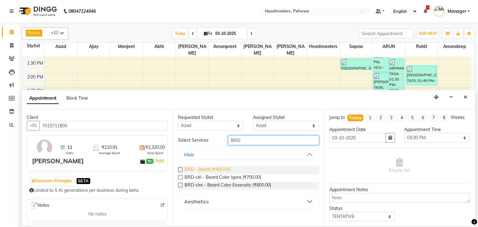
type input "BRD"
click at [205, 169] on span "BRD - Beard (₹400.00)" at bounding box center [207, 170] width 46 height 8
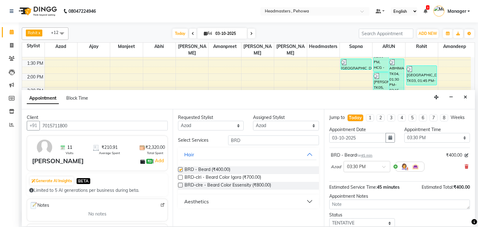
checkbox input "false"
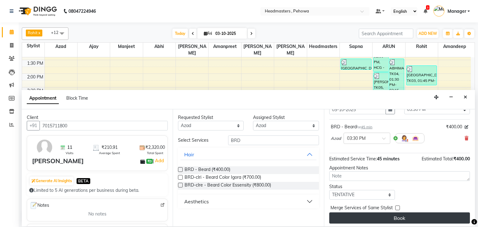
scroll to position [30, 0]
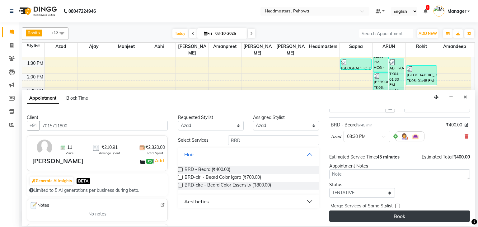
click at [419, 212] on button "Book" at bounding box center [399, 215] width 141 height 11
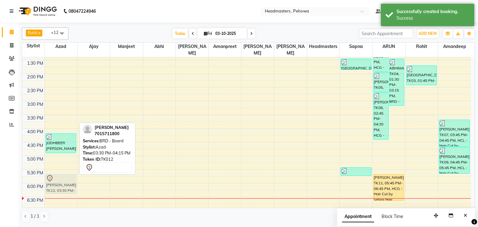
drag, startPoint x: 52, startPoint y: 113, endPoint x: 63, endPoint y: 173, distance: 60.4
click at [63, 173] on div "Nisha, TK01, 10:00 AM-10:45 AM, BRD - Beard PARDEEP, TK02, 12:00 PM-12:45 PM, B…" at bounding box center [61, 101] width 32 height 383
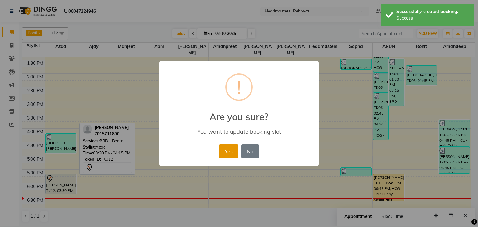
click at [229, 148] on button "Yes" at bounding box center [228, 151] width 19 height 14
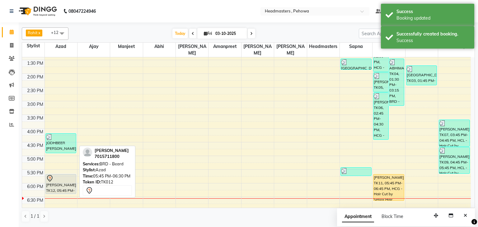
click at [64, 177] on div "Gurpreet, TK12, 05:45 PM-06:30 PM, BRD - Beard" at bounding box center [61, 183] width 30 height 19
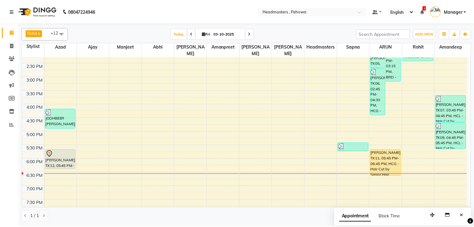
scroll to position [173, 0]
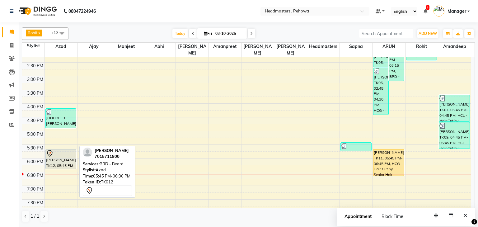
click at [51, 156] on div "Gurpreet, TK12, 05:45 PM-06:30 PM, BRD - Beard" at bounding box center [61, 158] width 30 height 19
select select "7"
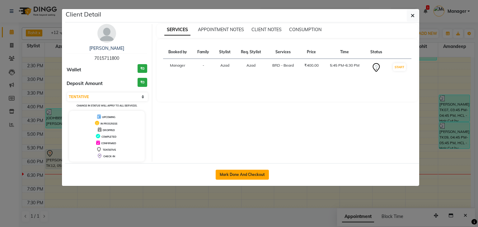
click at [248, 172] on button "Mark Done And Checkout" at bounding box center [241, 174] width 53 height 10
select select "service"
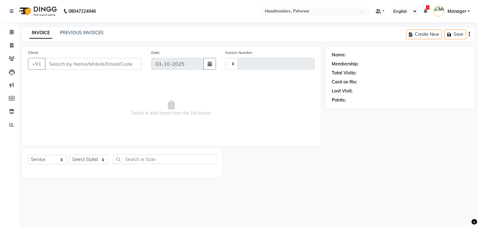
type input "3021"
select select "7727"
type input "7015711800"
select select "68772"
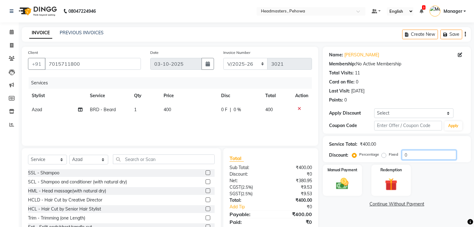
click at [432, 152] on input "0" at bounding box center [429, 155] width 54 height 10
type input "050"
click at [344, 183] on img at bounding box center [342, 183] width 21 height 15
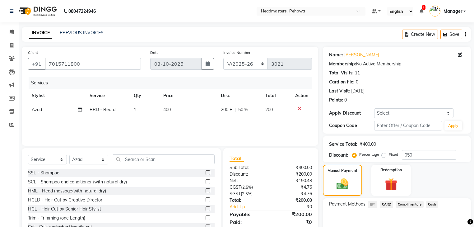
scroll to position [25, 0]
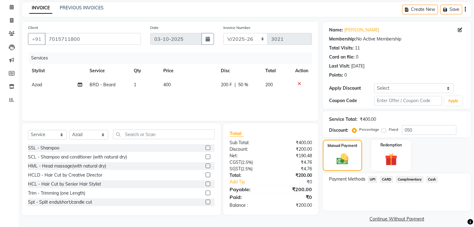
click at [433, 178] on span "Cash" at bounding box center [432, 179] width 12 height 7
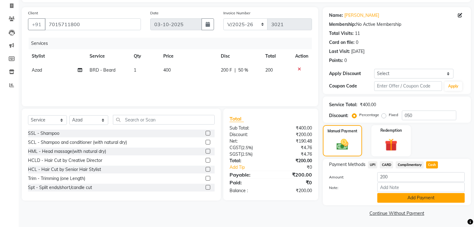
click at [432, 196] on button "Add Payment" at bounding box center [420, 198] width 87 height 10
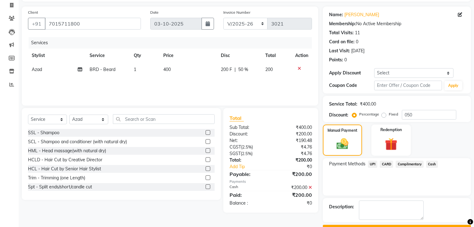
scroll to position [56, 0]
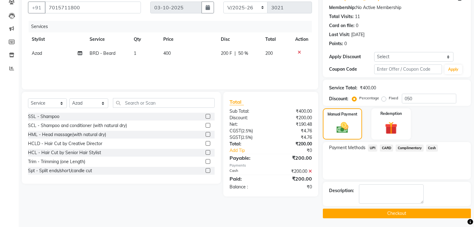
click at [431, 214] on button "Checkout" at bounding box center [397, 213] width 148 height 10
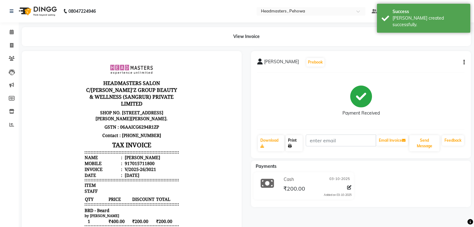
click at [291, 146] on icon at bounding box center [290, 146] width 4 height 4
click at [302, 142] on link "Print" at bounding box center [293, 143] width 17 height 16
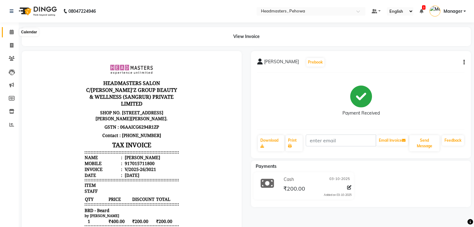
click at [13, 31] on icon at bounding box center [12, 32] width 4 height 5
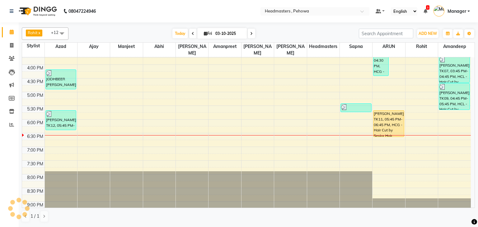
scroll to position [222, 0]
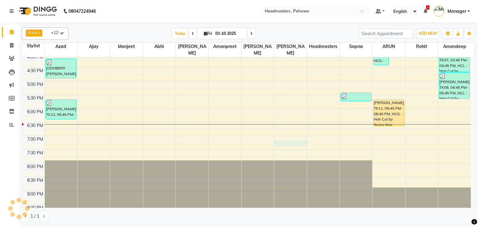
click at [294, 137] on div "8:00 AM 8:30 AM 9:00 AM 9:30 AM 10:00 AM 10:30 AM 11:00 AM 11:30 AM 12:00 PM 12…" at bounding box center [246, 26] width 448 height 383
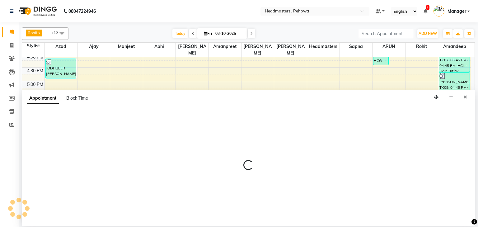
select select "71125"
select select "1155"
select select "tentative"
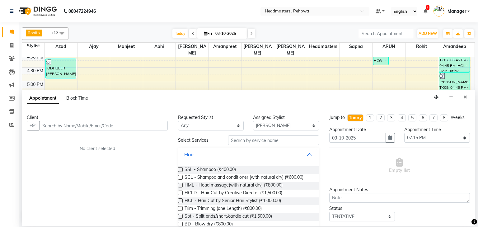
click at [53, 127] on input "text" at bounding box center [103, 126] width 128 height 10
click at [467, 98] on button "Close" at bounding box center [464, 97] width 9 height 10
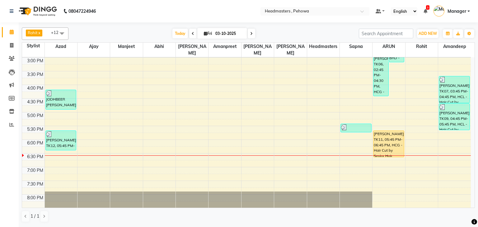
scroll to position [197, 0]
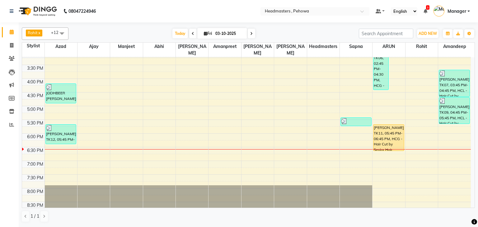
click at [289, 127] on div "8:00 AM 8:30 AM 9:00 AM 9:30 AM 10:00 AM 10:30 AM 11:00 AM 11:30 AM 12:00 PM 12…" at bounding box center [246, 51] width 448 height 383
select select "71125"
select select "1080"
select select "tentative"
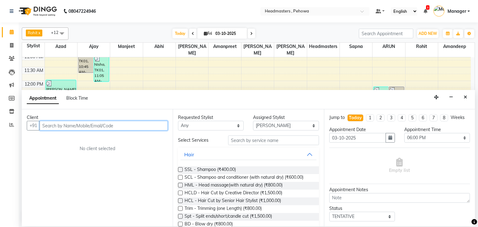
scroll to position [98, 0]
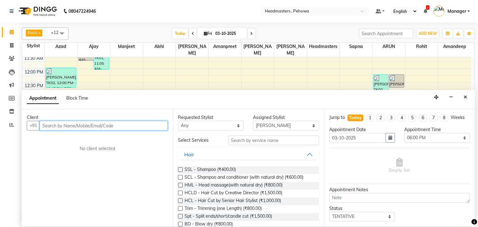
click at [118, 126] on input "text" at bounding box center [103, 126] width 128 height 10
type input "9034641126"
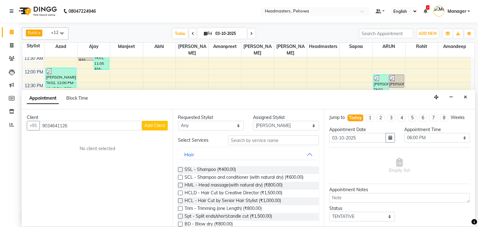
click at [162, 122] on button "Add Client" at bounding box center [155, 126] width 26 height 10
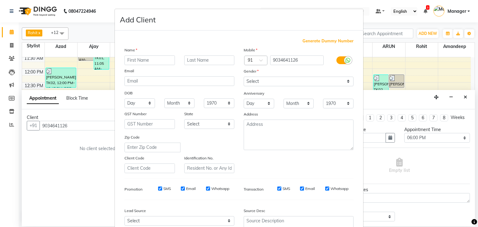
click at [170, 61] on input "text" at bounding box center [149, 60] width 50 height 10
type input "CHITRA"
click at [256, 85] on select "Select Male Female Other Prefer Not To Say" at bounding box center [298, 81] width 110 height 10
select select "female"
click at [243, 77] on select "Select Male Female Other Prefer Not To Say" at bounding box center [298, 81] width 110 height 10
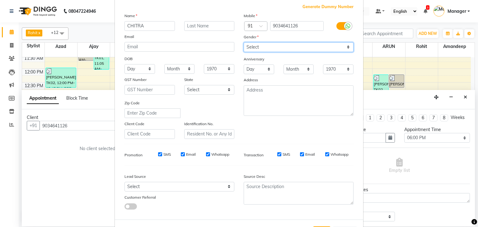
scroll to position [63, 0]
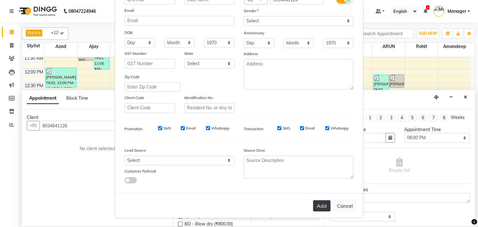
click at [318, 206] on button "Add" at bounding box center [321, 205] width 17 height 11
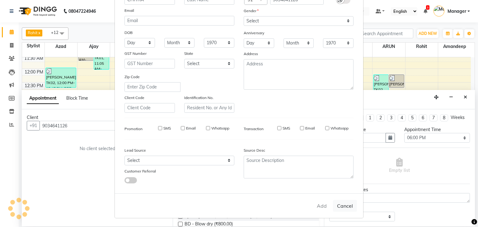
select select
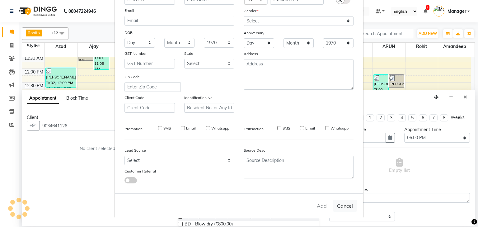
select select
checkbox input "false"
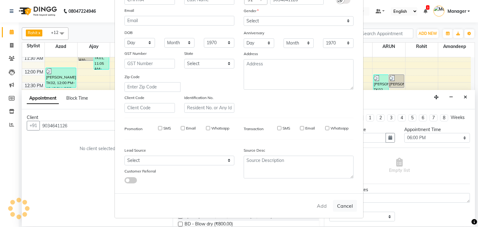
checkbox input "false"
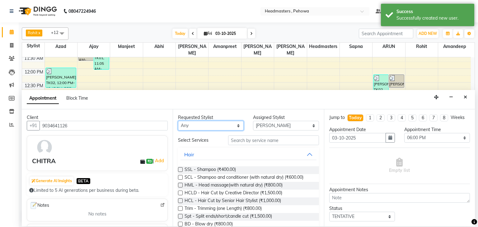
click at [213, 127] on select "Any Abhi Ajay Amandeep Amanpreet Anas ARUN Azad Bilal Davy Headmasters Jashan K…" at bounding box center [211, 126] width 66 height 10
select select "88381"
click at [178, 121] on select "Any Abhi Ajay Amandeep Amanpreet Anas ARUN Azad Bilal Davy Headmasters Jashan K…" at bounding box center [211, 126] width 66 height 10
select select "88381"
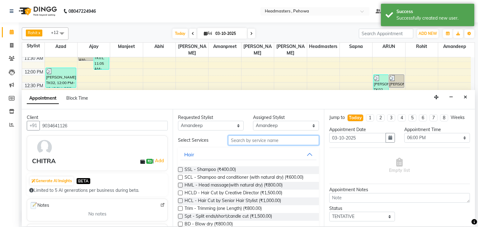
click at [267, 137] on input "text" at bounding box center [273, 140] width 91 height 10
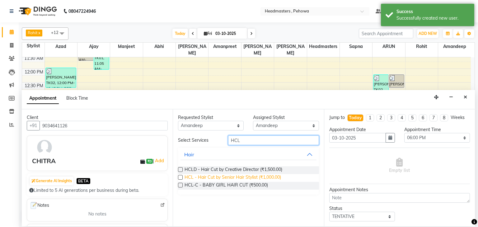
type input "HCL"
click at [275, 175] on span "HCL - Hair Cut by Senior Hair Stylist (₹1,000.00)" at bounding box center [232, 178] width 96 height 8
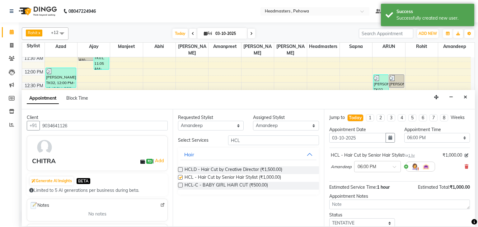
checkbox input "false"
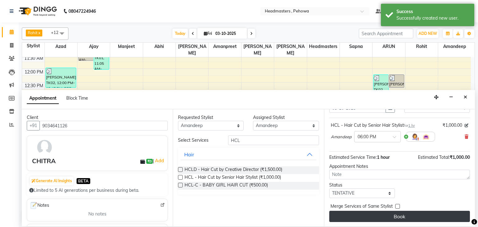
scroll to position [30, 0]
click at [429, 213] on button "Book" at bounding box center [399, 215] width 141 height 11
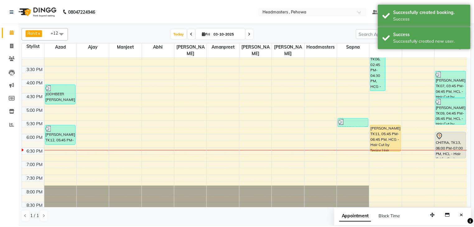
scroll to position [197, 0]
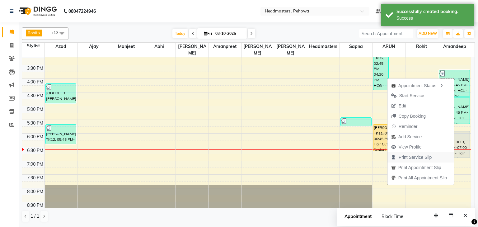
click at [412, 156] on span "Print Service Slip" at bounding box center [414, 157] width 33 height 7
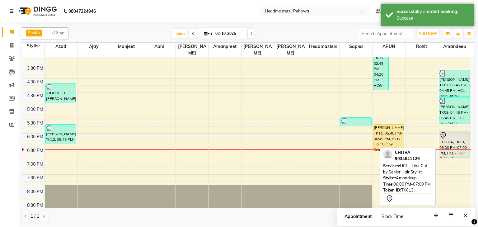
click at [443, 136] on div "CHITRA, TK13, 06:00 PM-07:00 PM, HCL - Hair Cut by Senior Hair Stylist" at bounding box center [454, 144] width 30 height 26
select select "7"
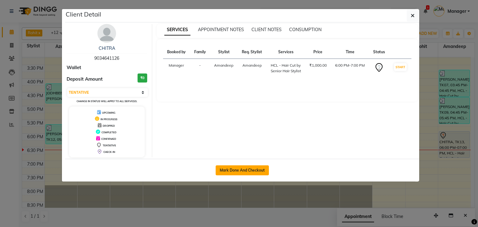
click at [256, 172] on button "Mark Done And Checkout" at bounding box center [241, 170] width 53 height 10
select select "service"
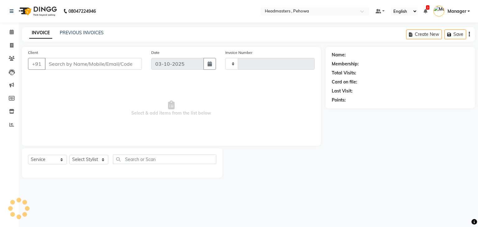
type input "3022"
select select "7727"
type input "9034641126"
select select "88381"
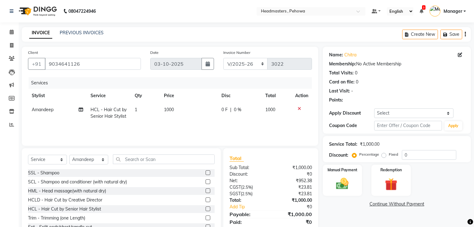
scroll to position [22, 0]
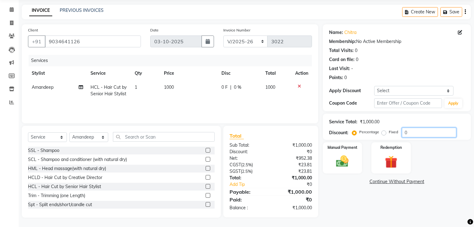
click at [434, 134] on input "0" at bounding box center [429, 132] width 54 height 10
type input "050"
click at [343, 162] on img at bounding box center [342, 161] width 21 height 15
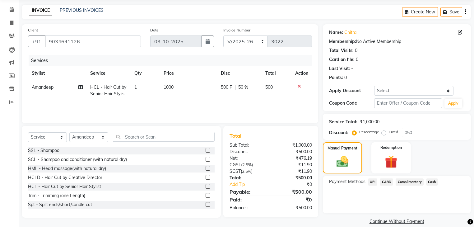
click at [433, 180] on span "Cash" at bounding box center [432, 181] width 12 height 7
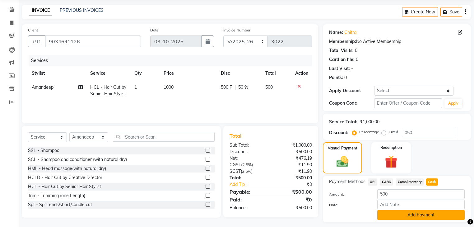
scroll to position [40, 0]
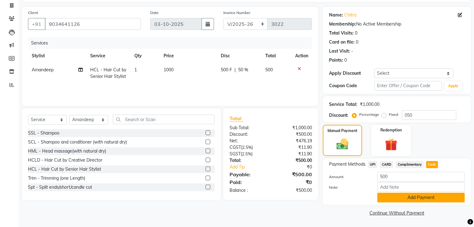
click at [433, 199] on button "Add Payment" at bounding box center [420, 197] width 87 height 10
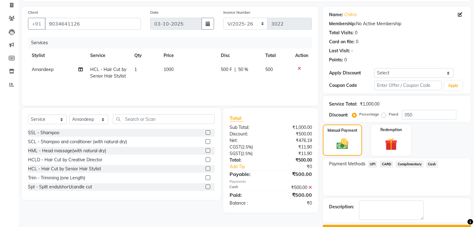
scroll to position [56, 0]
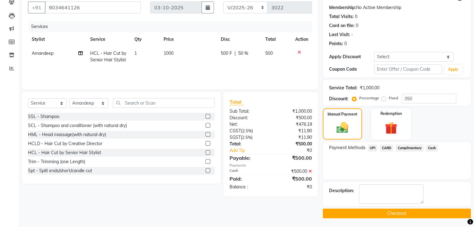
click at [412, 213] on button "Checkout" at bounding box center [397, 213] width 148 height 10
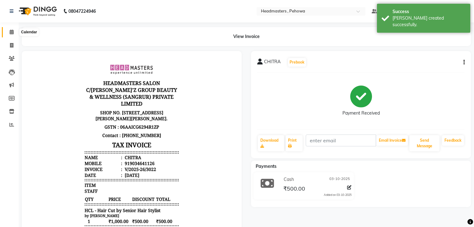
drag, startPoint x: 7, startPoint y: 34, endPoint x: 10, endPoint y: 30, distance: 4.0
click at [7, 34] on span at bounding box center [11, 32] width 11 height 7
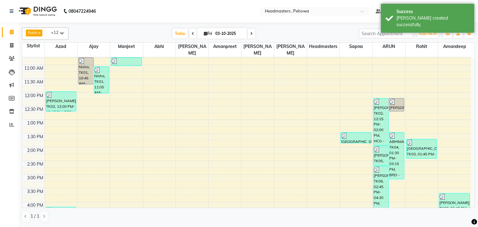
scroll to position [149, 0]
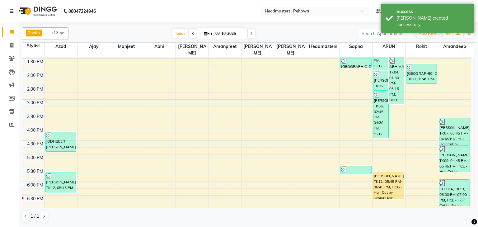
click at [164, 89] on div "8:00 AM 8:30 AM 9:00 AM 9:30 AM 10:00 AM 10:30 AM 11:00 AM 11:30 AM 12:00 PM 12…" at bounding box center [246, 99] width 448 height 383
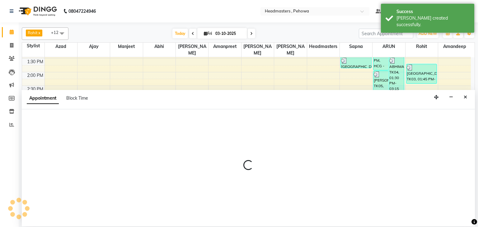
select select "68782"
select select "885"
select select "tentative"
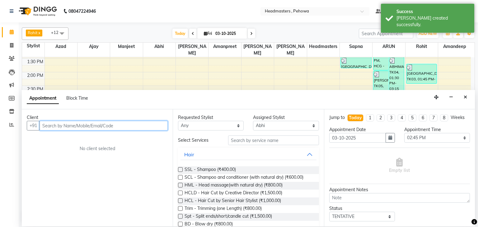
drag, startPoint x: 57, startPoint y: 128, endPoint x: 62, endPoint y: 129, distance: 5.0
click at [61, 129] on input "text" at bounding box center [103, 126] width 128 height 10
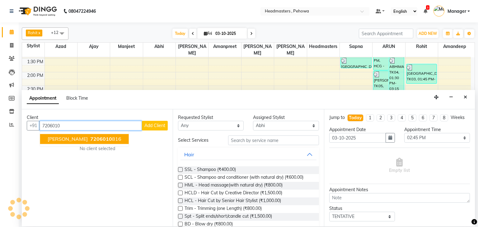
click at [91, 144] on ngb-typeahead-window "hardik 7206010 816" at bounding box center [84, 139] width 89 height 16
click at [91, 141] on ngb-highlight "7206010 816" at bounding box center [105, 139] width 32 height 6
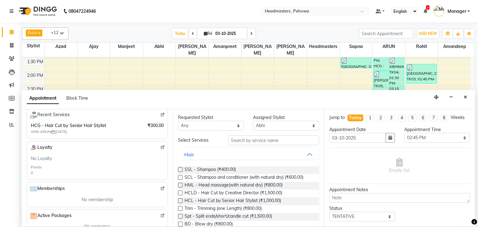
scroll to position [99, 0]
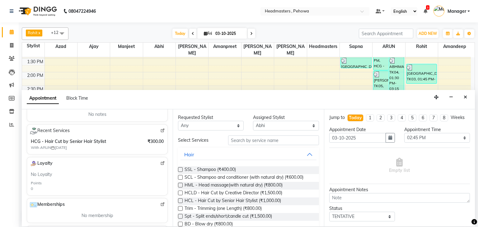
type input "7206010816"
click at [219, 126] on select "Any Abhi Ajay Amandeep Amanpreet Anas ARUN Azad Bilal Davy Headmasters Jashan K…" at bounding box center [211, 126] width 66 height 10
select select "68772"
click at [178, 121] on select "Any Abhi Ajay Amandeep Amanpreet Anas ARUN Azad Bilal Davy Headmasters Jashan K…" at bounding box center [211, 126] width 66 height 10
select select "68772"
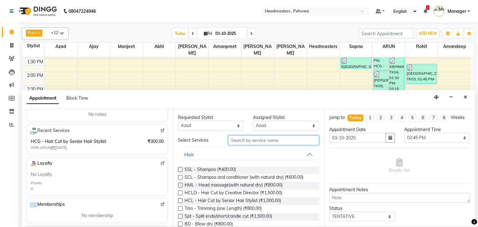
click at [260, 138] on input "text" at bounding box center [273, 140] width 91 height 10
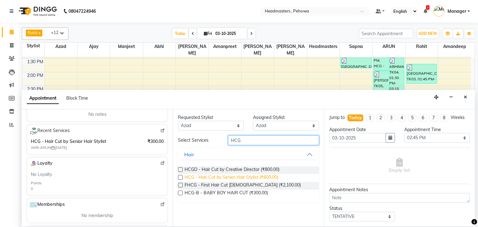
type input "HCG"
click at [269, 178] on span "HCG - Hair Cut by Senior Hair Stylist (₹600.00)" at bounding box center [231, 178] width 94 height 8
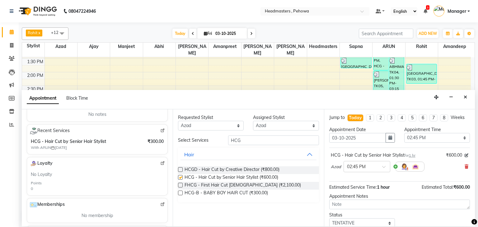
checkbox input "false"
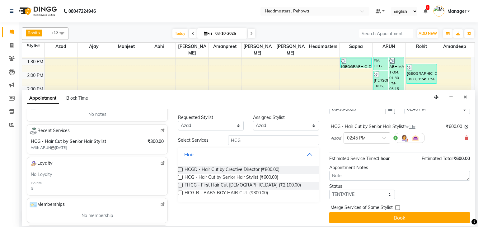
scroll to position [30, 0]
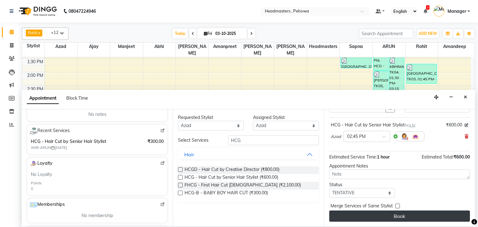
click at [423, 215] on button "Book" at bounding box center [399, 215] width 141 height 11
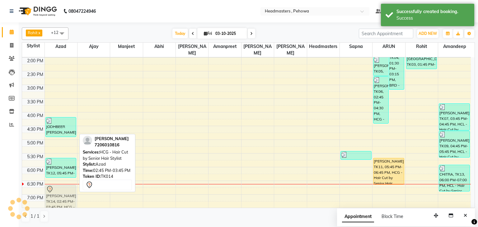
scroll to position [170, 0]
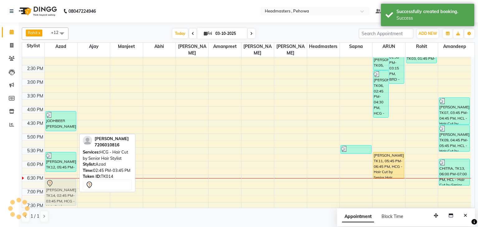
drag, startPoint x: 65, startPoint y: 124, endPoint x: 65, endPoint y: 184, distance: 60.0
click at [65, 184] on div "Nisha, TK01, 10:00 AM-10:45 AM, BRD - Beard PARDEEP, TK02, 12:00 PM-12:45 PM, B…" at bounding box center [61, 78] width 32 height 383
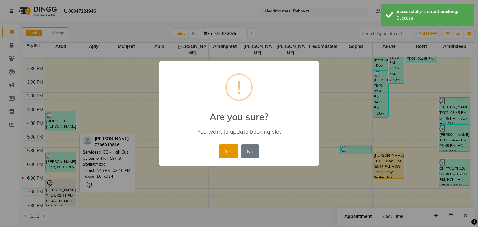
click at [223, 149] on button "Yes" at bounding box center [228, 151] width 19 height 14
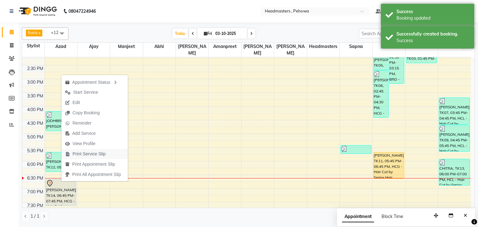
click at [107, 156] on span "Print Service Slip" at bounding box center [85, 154] width 48 height 10
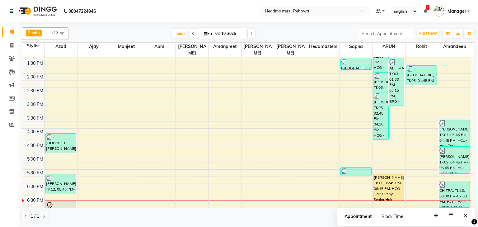
scroll to position [173, 0]
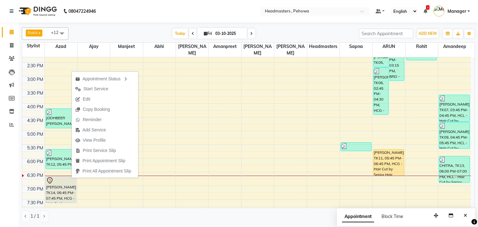
drag, startPoint x: 103, startPoint y: 90, endPoint x: 229, endPoint y: 127, distance: 131.2
click at [103, 89] on span "Start Service" at bounding box center [95, 88] width 25 height 7
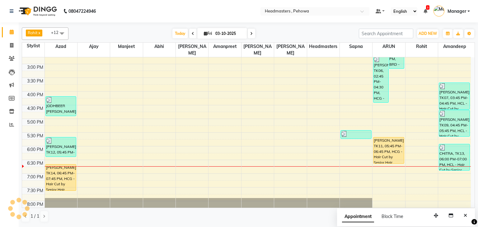
scroll to position [197, 0]
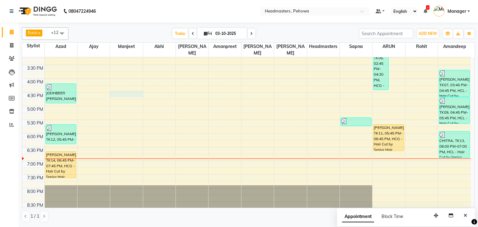
click at [134, 87] on div "8:00 AM 8:30 AM 9:00 AM 9:30 AM 10:00 AM 10:30 AM 11:00 AM 11:30 AM 12:00 PM 12…" at bounding box center [246, 51] width 448 height 383
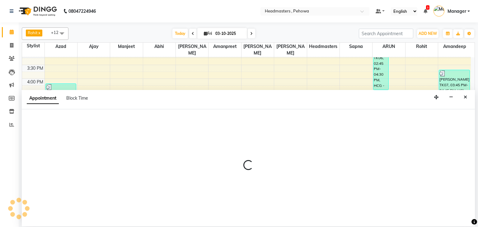
select select "68776"
select select "tentative"
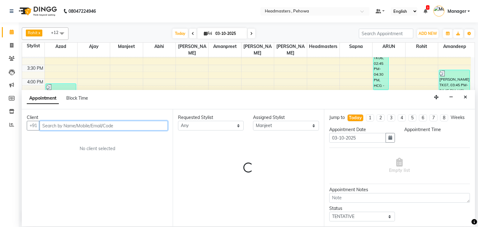
select select "990"
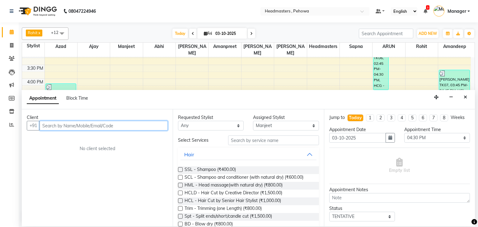
click at [72, 127] on input "text" at bounding box center [103, 126] width 128 height 10
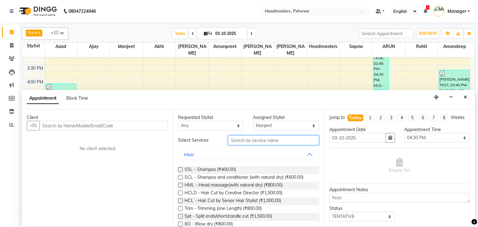
click at [244, 141] on input "text" at bounding box center [273, 140] width 91 height 10
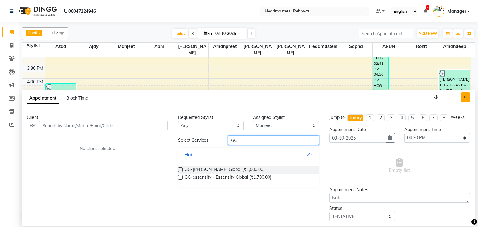
type input "GG"
click at [466, 97] on icon "Close" at bounding box center [464, 97] width 3 height 4
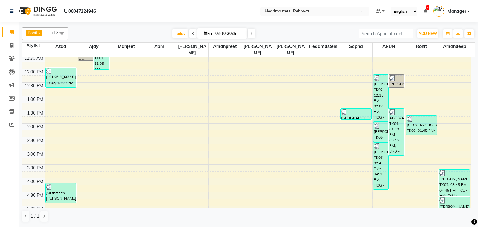
scroll to position [222, 0]
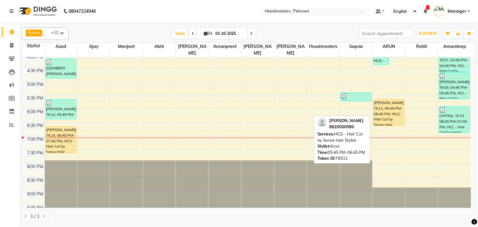
click at [386, 113] on div "[PERSON_NAME], TK11, 05:45 PM-06:45 PM, HCG - Hair Cut by Senior Hair Stylist" at bounding box center [388, 112] width 30 height 26
click at [385, 108] on div "[PERSON_NAME], TK11, 05:45 PM-06:45 PM, HCG - Hair Cut by Senior Hair Stylist" at bounding box center [388, 112] width 30 height 26
select select "1"
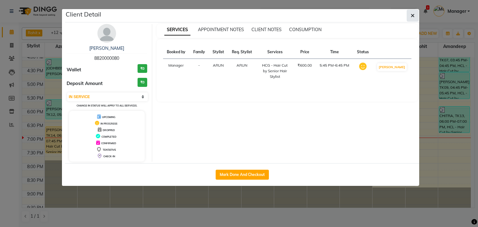
click at [413, 18] on button "button" at bounding box center [412, 16] width 12 height 12
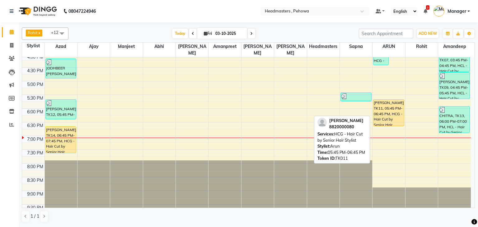
click at [386, 109] on div "[PERSON_NAME], TK11, 05:45 PM-06:45 PM, HCG - Hair Cut by Senior Hair Stylist" at bounding box center [388, 112] width 30 height 26
select select "1"
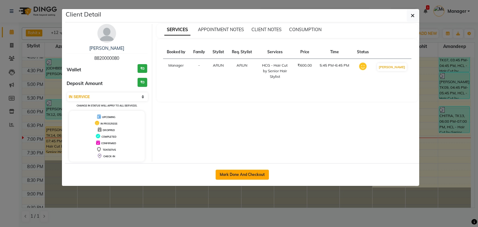
click at [260, 172] on button "Mark Done And Checkout" at bounding box center [241, 174] width 53 height 10
select select "service"
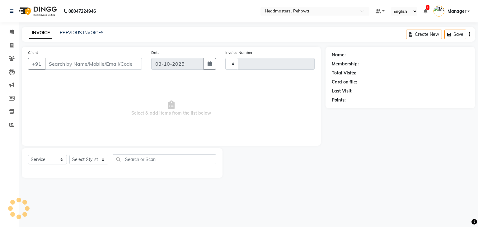
type input "3023"
select select "7727"
click at [162, 161] on input "text" at bounding box center [164, 159] width 103 height 10
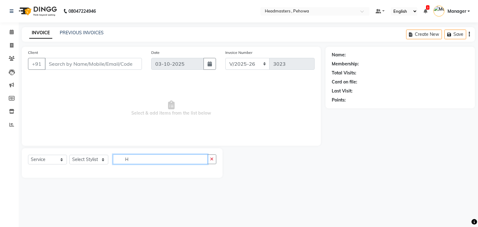
type input "HM"
type input "8820000080"
select select "82981"
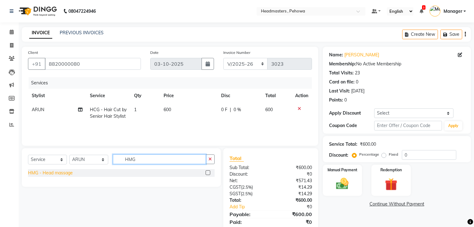
type input "HMG"
click at [58, 173] on div "HMG - Head massage" at bounding box center [50, 172] width 45 height 7
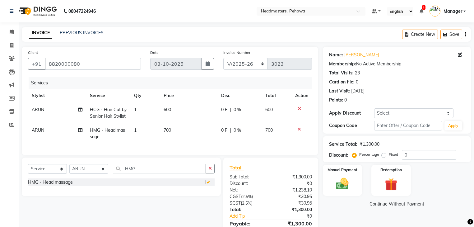
checkbox input "false"
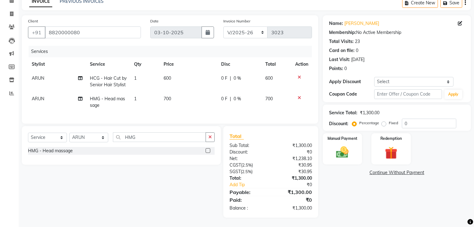
click at [187, 99] on td "700" at bounding box center [189, 102] width 58 height 21
select select "82981"
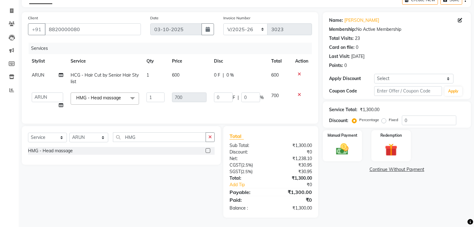
scroll to position [39, 0]
click at [428, 115] on input "0" at bounding box center [429, 120] width 54 height 10
type input "05"
type input "35"
type input "5"
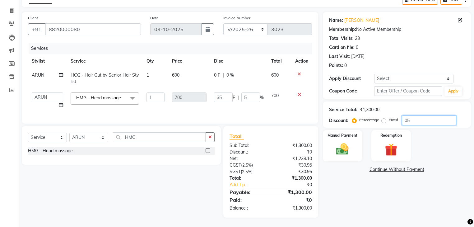
type input "050"
type input "350"
type input "50"
type input "050"
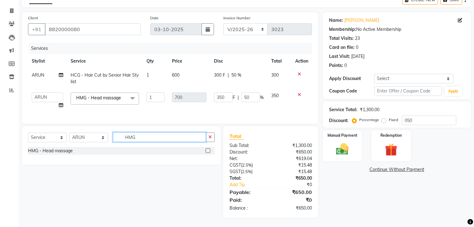
click at [167, 137] on input "HMG" at bounding box center [159, 137] width 93 height 10
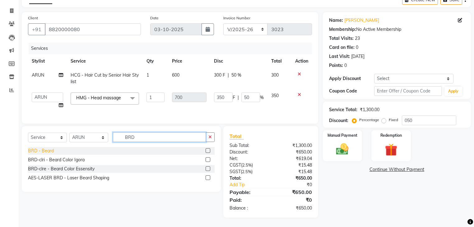
scroll to position [14, 0]
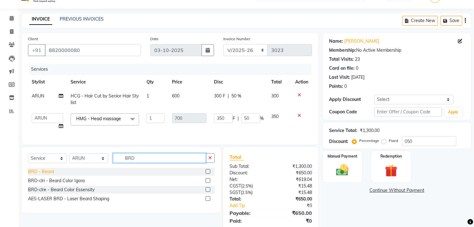
type input "BRD"
click at [45, 175] on div "BRD - Beard" at bounding box center [41, 171] width 26 height 7
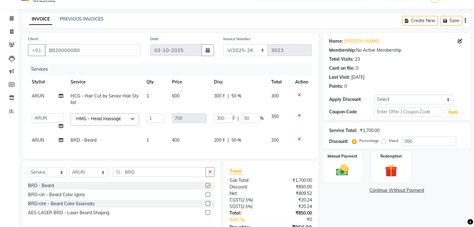
checkbox input "false"
click at [347, 195] on div "Name: Kevin Membership: No Active Membership Total Visits: 23 Card on file: 0 L…" at bounding box center [399, 142] width 153 height 219
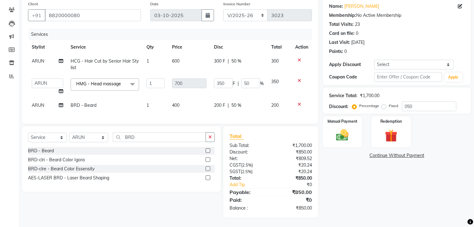
click at [369, 185] on div "Name: Kevin Membership: No Active Membership Total Visits: 23 Card on file: 0 L…" at bounding box center [399, 107] width 153 height 219
click at [390, 174] on div "Name: Kevin Membership: No Active Membership Total Visits: 23 Card on file: 0 L…" at bounding box center [399, 107] width 153 height 219
click at [342, 129] on img at bounding box center [342, 135] width 21 height 15
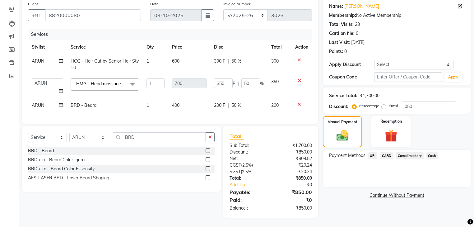
click at [372, 153] on span "UPI" at bounding box center [373, 155] width 10 height 7
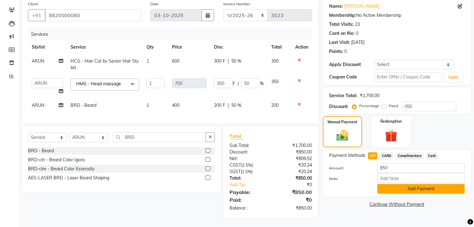
click at [432, 185] on button "Add Payment" at bounding box center [420, 189] width 87 height 10
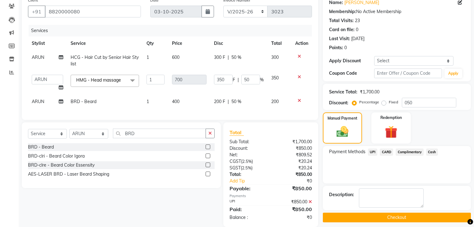
scroll to position [65, 0]
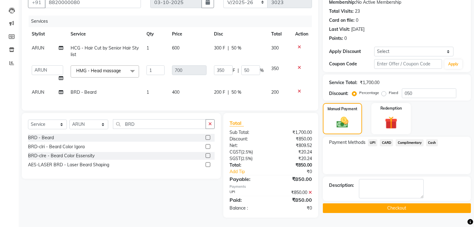
click at [407, 206] on button "Checkout" at bounding box center [397, 208] width 148 height 10
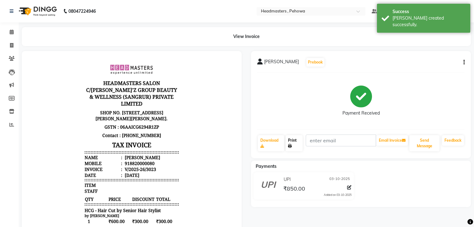
click at [303, 141] on link "Print" at bounding box center [293, 143] width 17 height 16
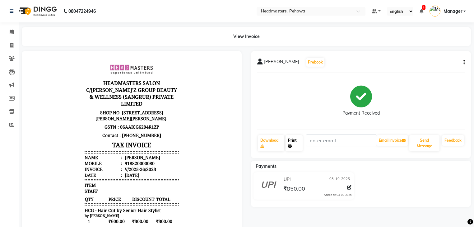
click at [297, 150] on link "Print" at bounding box center [293, 143] width 17 height 16
click at [8, 32] on span at bounding box center [11, 32] width 11 height 7
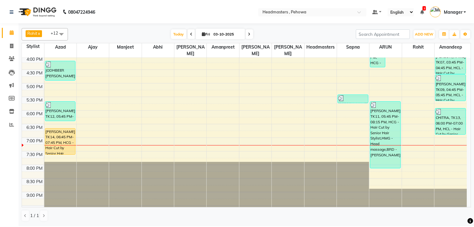
scroll to position [222, 0]
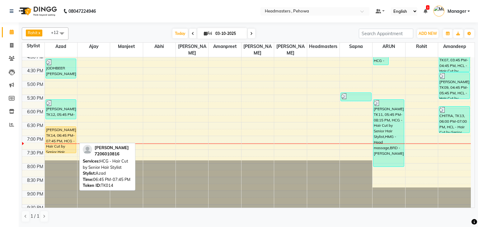
click at [55, 136] on div "hardik, TK14, 06:45 PM-07:45 PM, HCG - Hair Cut by Senior Hair Stylist" at bounding box center [61, 140] width 30 height 26
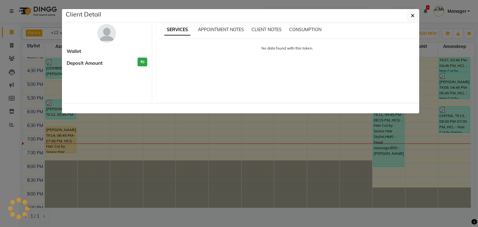
select select "1"
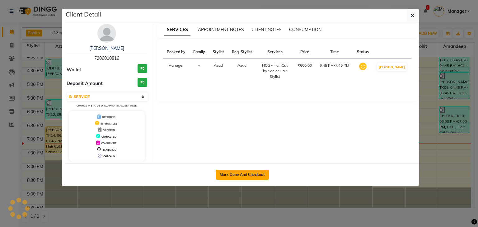
click at [229, 176] on button "Mark Done And Checkout" at bounding box center [241, 174] width 53 height 10
select select "7727"
select select "service"
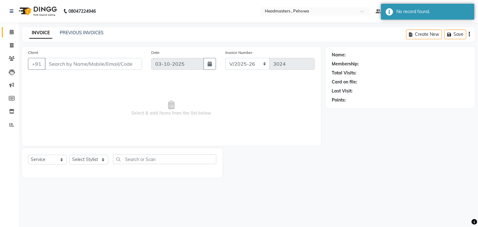
type input "7206010816"
select select "68772"
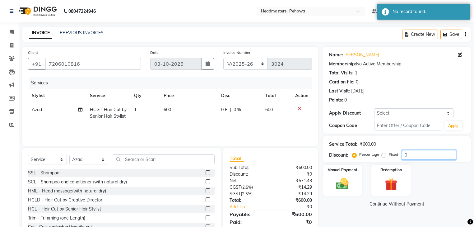
click at [449, 158] on input "0" at bounding box center [429, 155] width 54 height 10
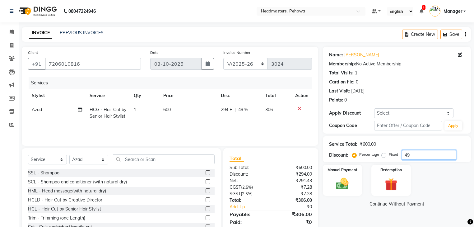
scroll to position [22, 0]
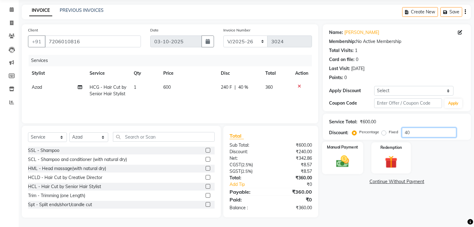
type input "4"
type input "50"
drag, startPoint x: 353, startPoint y: 208, endPoint x: 337, endPoint y: 174, distance: 37.8
click at [353, 208] on div "Name: Hardik Membership: No Active Membership Total Visits: 1 Card on file: 0 L…" at bounding box center [399, 120] width 153 height 193
click at [337, 162] on img at bounding box center [342, 161] width 21 height 15
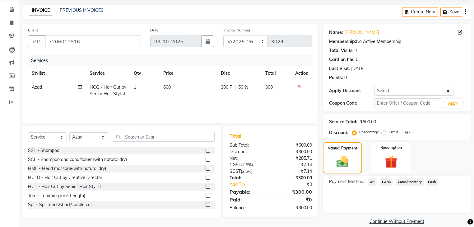
click at [364, 200] on div "Payment Methods UPI CARD Complimentary Cash" at bounding box center [397, 194] width 148 height 37
click at [373, 181] on span "UPI" at bounding box center [373, 181] width 10 height 7
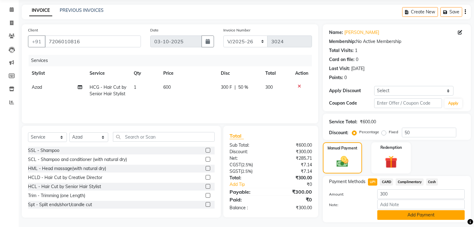
click at [411, 214] on button "Add Payment" at bounding box center [420, 215] width 87 height 10
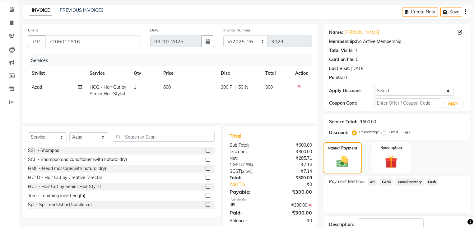
scroll to position [56, 0]
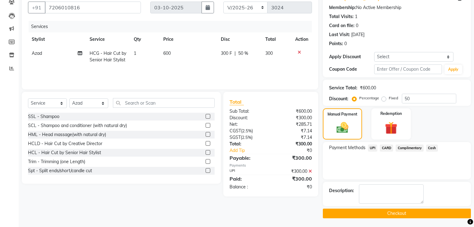
click at [394, 210] on button "Checkout" at bounding box center [397, 213] width 148 height 10
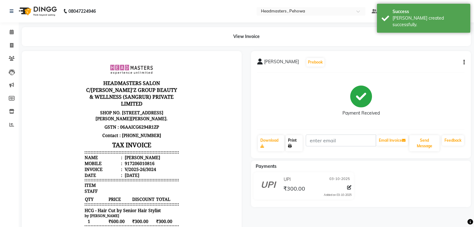
click at [295, 140] on link "Print" at bounding box center [293, 143] width 17 height 16
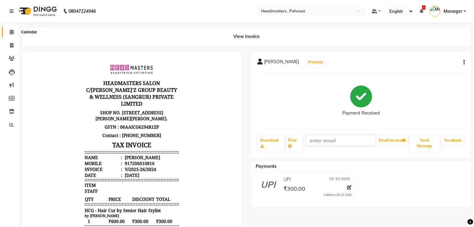
click at [9, 31] on span at bounding box center [11, 32] width 11 height 7
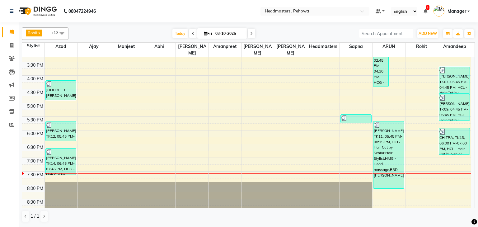
scroll to position [173, 0]
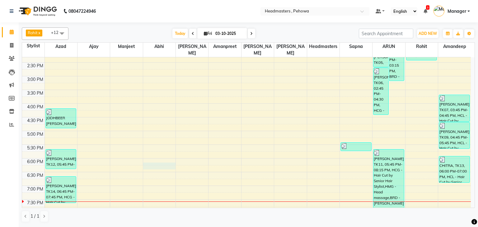
click at [174, 156] on div "8:00 AM 8:30 AM 9:00 AM 9:30 AM 10:00 AM 10:30 AM 11:00 AM 11:30 AM 12:00 PM 12…" at bounding box center [246, 76] width 448 height 383
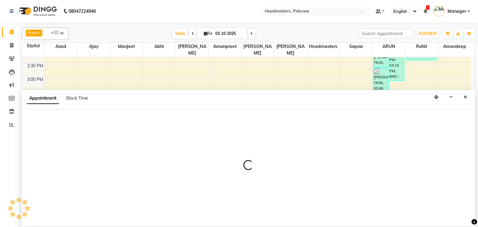
select select "68782"
select select "1095"
select select "tentative"
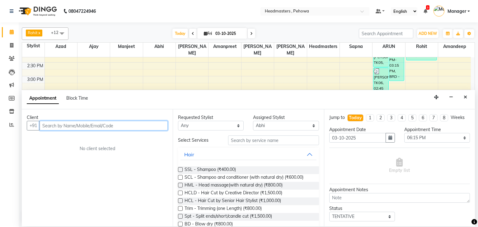
click at [114, 122] on input "text" at bounding box center [103, 126] width 128 height 10
click at [139, 123] on input "9599205175" at bounding box center [103, 126] width 128 height 10
type input "9599205175"
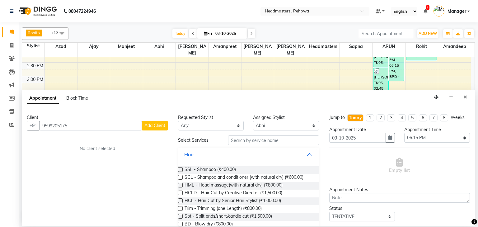
click at [156, 126] on span "Add Client" at bounding box center [154, 125] width 21 height 6
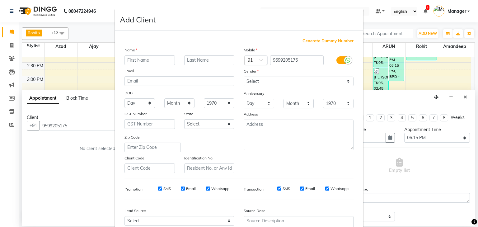
click at [144, 60] on input "text" at bounding box center [149, 60] width 50 height 10
type input "RAVI"
click at [260, 77] on select "Select Male Female Other Prefer Not To Say" at bounding box center [298, 81] width 110 height 10
select select "male"
click at [243, 77] on select "Select Male Female Other Prefer Not To Say" at bounding box center [298, 81] width 110 height 10
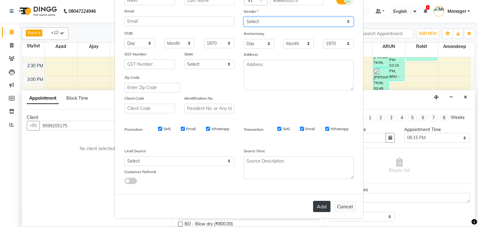
scroll to position [63, 0]
click at [325, 207] on button "Add" at bounding box center [321, 205] width 17 height 11
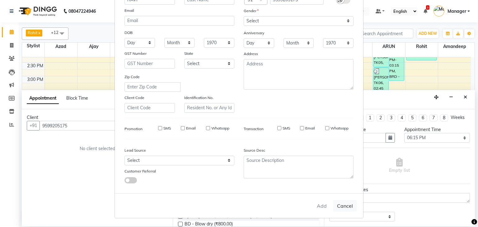
select select
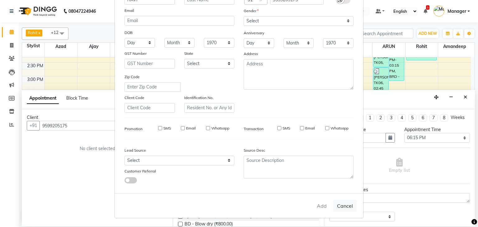
select select
checkbox input "false"
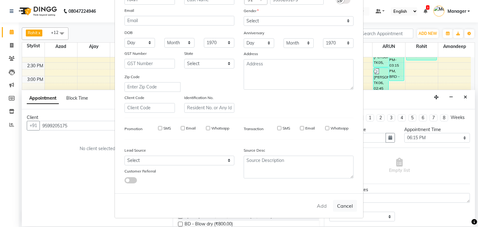
checkbox input "false"
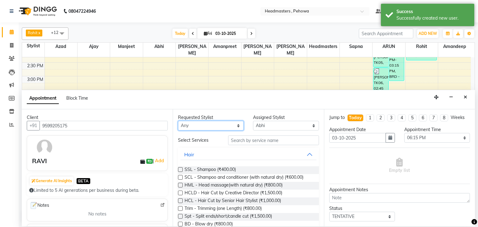
drag, startPoint x: 203, startPoint y: 127, endPoint x: 204, endPoint y: 121, distance: 5.7
click at [203, 127] on select "Any Abhi Ajay Amandeep Amanpreet Anas ARUN Azad Bilal Davy Headmasters Jashan K…" at bounding box center [211, 126] width 66 height 10
select select "68772"
click at [178, 121] on select "Any Abhi Ajay Amandeep Amanpreet Anas ARUN Azad Bilal Davy Headmasters Jashan K…" at bounding box center [211, 126] width 66 height 10
select select "68772"
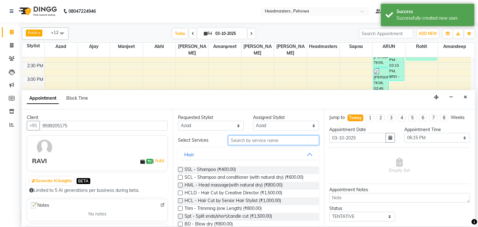
click at [286, 142] on input "text" at bounding box center [273, 140] width 91 height 10
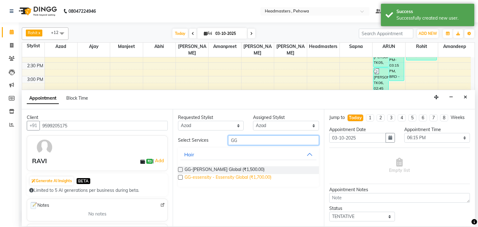
type input "GG"
click at [269, 177] on span "GG-essensity - Essensity Global (₹1,700.00)" at bounding box center [227, 178] width 87 height 8
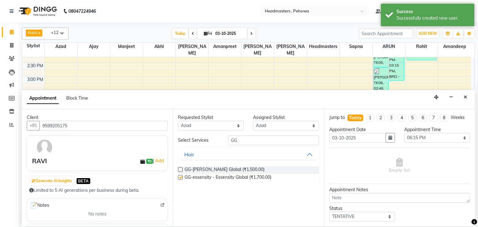
checkbox input "false"
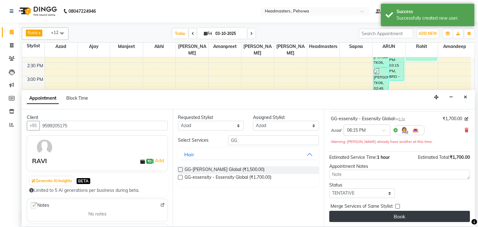
scroll to position [37, 0]
click at [387, 212] on button "Book" at bounding box center [399, 215] width 141 height 11
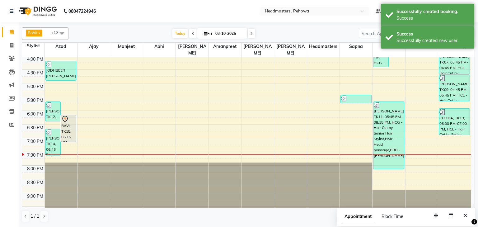
scroll to position [222, 0]
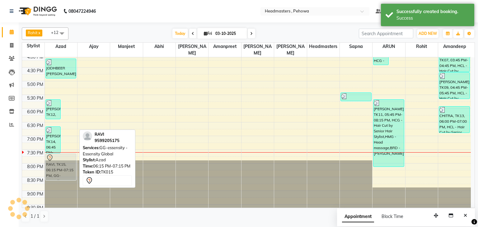
drag, startPoint x: 61, startPoint y: 117, endPoint x: 64, endPoint y: 157, distance: 40.8
click at [64, 157] on div "Gurpreet, TK12, 05:45 PM-06:30 PM, BRD - Beard RAVI, TK15, 06:15 PM-07:15 PM, G…" at bounding box center [61, 26] width 32 height 383
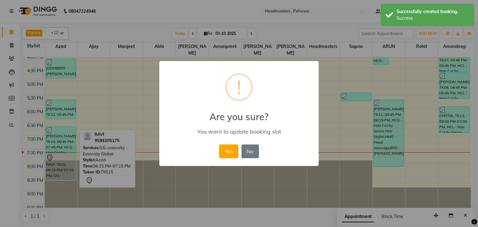
drag, startPoint x: 226, startPoint y: 152, endPoint x: 130, endPoint y: 154, distance: 96.4
click at [226, 152] on button "Yes" at bounding box center [228, 151] width 19 height 14
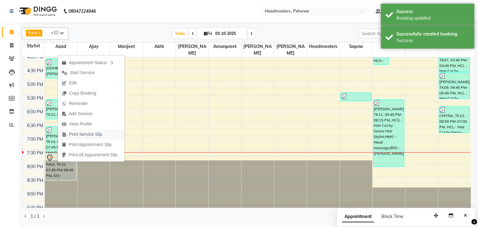
click at [99, 133] on span "Print Service Slip" at bounding box center [85, 134] width 33 height 7
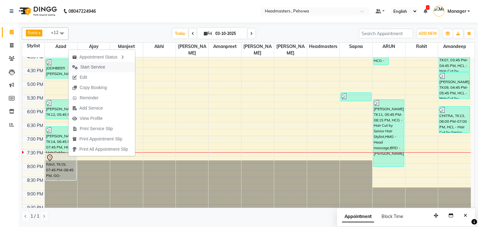
click at [108, 66] on span "Start Service" at bounding box center [88, 67] width 40 height 10
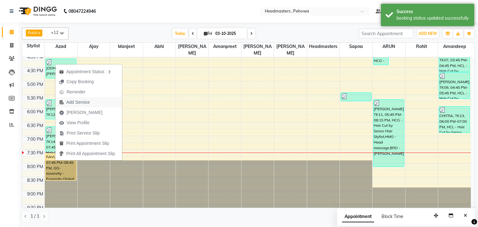
click at [88, 103] on span "Add Service" at bounding box center [77, 102] width 23 height 7
select select "68772"
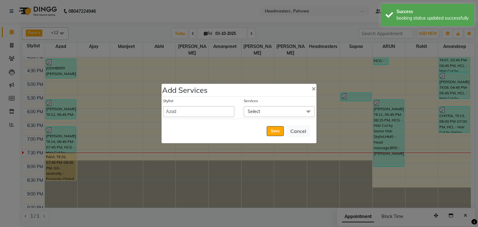
drag, startPoint x: 269, startPoint y: 113, endPoint x: 269, endPoint y: 119, distance: 5.6
click at [269, 113] on span "Select" at bounding box center [278, 111] width 71 height 11
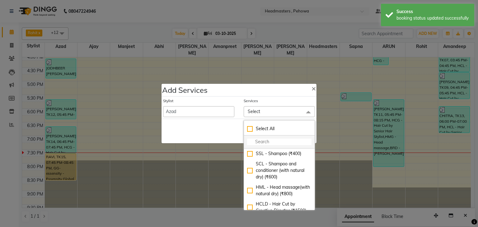
click at [257, 141] on input "multiselect-search" at bounding box center [279, 141] width 64 height 7
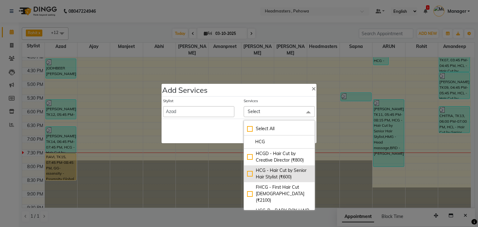
type input "HCG"
click at [269, 178] on div "HCG - Hair Cut by Senior Hair Stylist (₹600)" at bounding box center [279, 173] width 64 height 13
checkbox input "true"
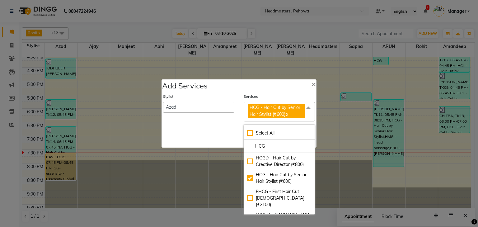
click at [231, 137] on div "Save Cancel" at bounding box center [238, 135] width 155 height 25
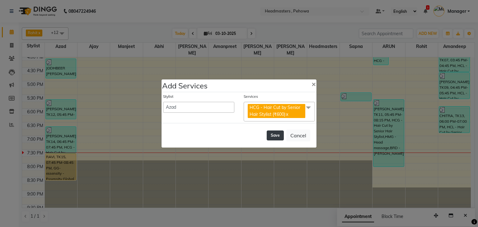
click at [279, 132] on button "Save" at bounding box center [274, 135] width 17 height 10
select select "68782"
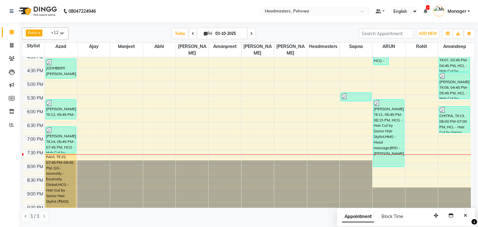
click at [240, 108] on div "8:00 AM 8:30 AM 9:00 AM 9:30 AM 10:00 AM 10:30 AM 11:00 AM 11:30 AM 12:00 PM 12…" at bounding box center [246, 26] width 448 height 383
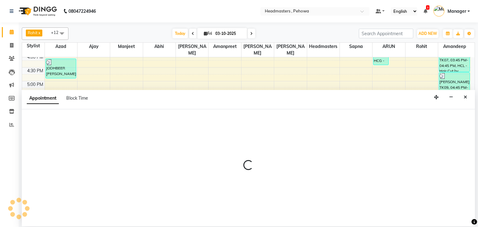
select select "69396"
select select "tentative"
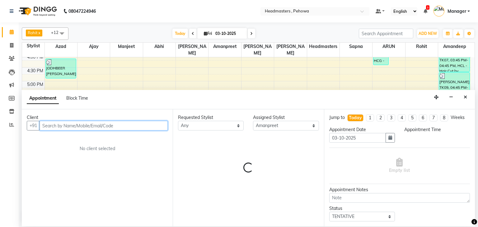
select select "1095"
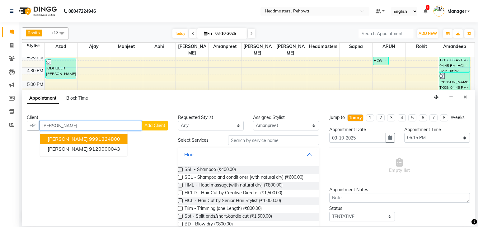
click at [89, 138] on ngb-highlight "9991324800" at bounding box center [104, 139] width 31 height 6
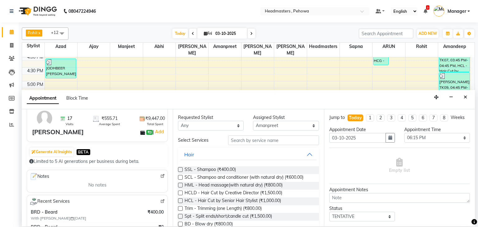
scroll to position [0, 0]
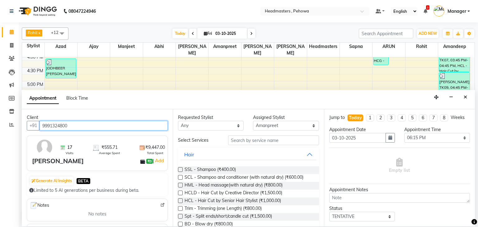
type input "9991324800"
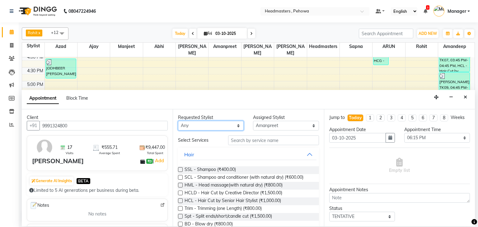
click at [216, 127] on select "Any Abhi Ajay Amandeep Amanpreet Anas ARUN Azad Bilal Davy Headmasters Jashan K…" at bounding box center [211, 126] width 66 height 10
select select "82981"
click at [178, 121] on select "Any Abhi Ajay Amandeep Amanpreet Anas ARUN Azad Bilal Davy Headmasters Jashan K…" at bounding box center [211, 126] width 66 height 10
select select "82981"
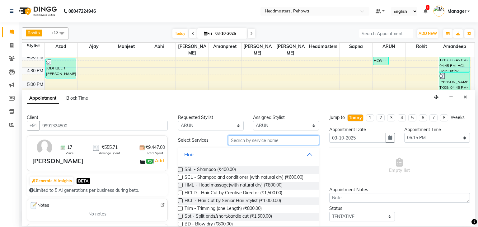
drag, startPoint x: 249, startPoint y: 139, endPoint x: 253, endPoint y: 139, distance: 4.0
click at [250, 139] on input "text" at bounding box center [273, 140] width 91 height 10
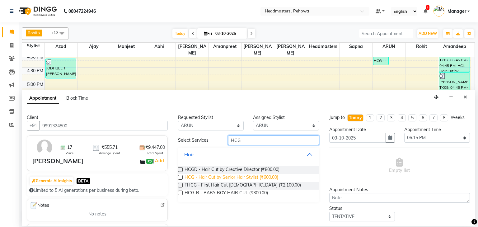
type input "HCG"
click at [246, 178] on span "HCG - Hair Cut by Senior Hair Stylist (₹600.00)" at bounding box center [231, 178] width 94 height 8
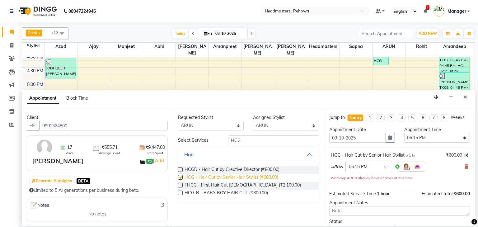
checkbox input "false"
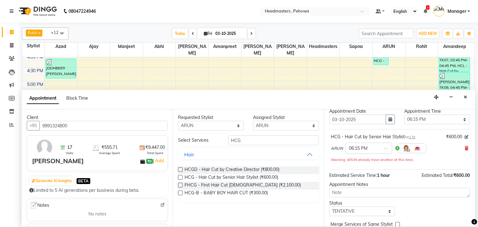
scroll to position [37, 0]
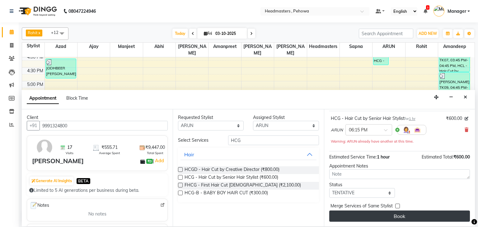
click at [422, 215] on button "Book" at bounding box center [399, 215] width 141 height 11
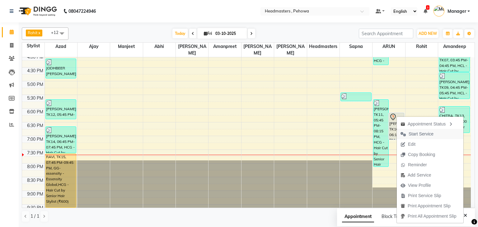
click at [423, 132] on span "Start Service" at bounding box center [420, 134] width 25 height 7
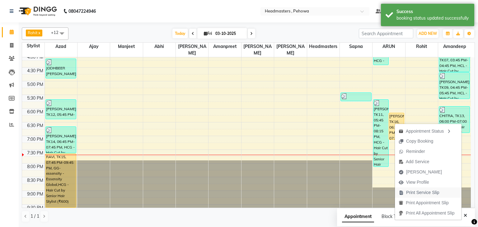
click at [433, 193] on span "Print Service Slip" at bounding box center [422, 192] width 33 height 7
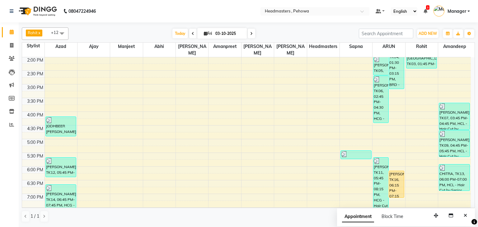
scroll to position [222, 0]
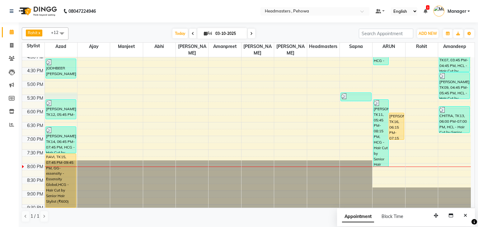
click at [75, 86] on div "8:00 AM 8:30 AM 9:00 AM 9:30 AM 10:00 AM 10:30 AM 11:00 AM 11:30 AM 12:00 PM 12…" at bounding box center [246, 26] width 448 height 383
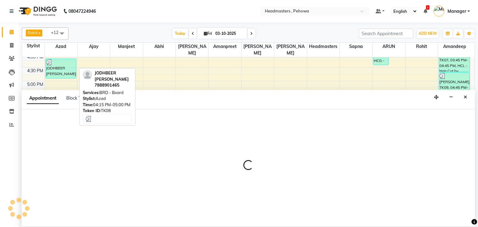
select select "68772"
select select "tentative"
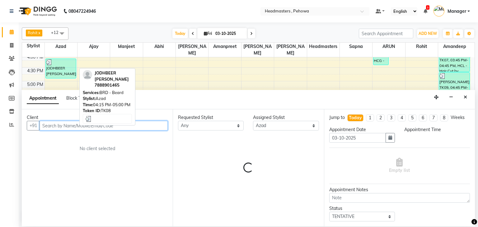
select select "1050"
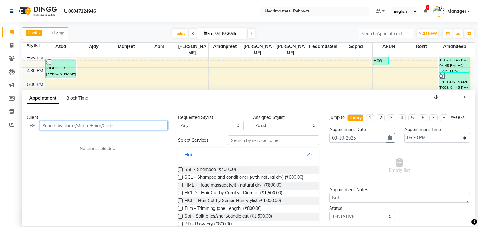
click at [107, 127] on input "text" at bounding box center [103, 126] width 128 height 10
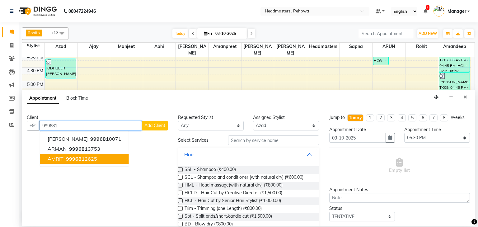
click at [84, 161] on ngb-highlight "999681 2625" at bounding box center [81, 159] width 32 height 6
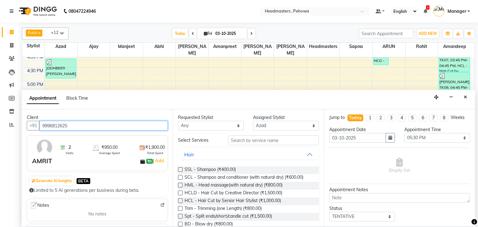
type input "9996812625"
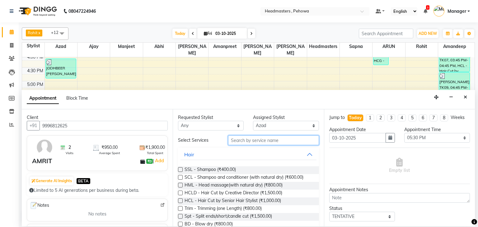
click at [291, 140] on input "text" at bounding box center [273, 140] width 91 height 10
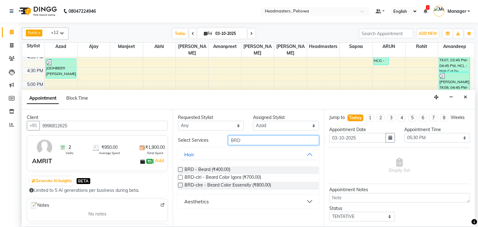
type input "BRD"
click at [177, 169] on div "Requested Stylist Any Abhi Ajay Amandeep Amanpreet Anas ARUN Azad Bilal Davy He…" at bounding box center [248, 167] width 151 height 117
click at [180, 168] on label at bounding box center [180, 169] width 5 height 5
click at [180, 168] on input "checkbox" at bounding box center [180, 170] width 4 height 4
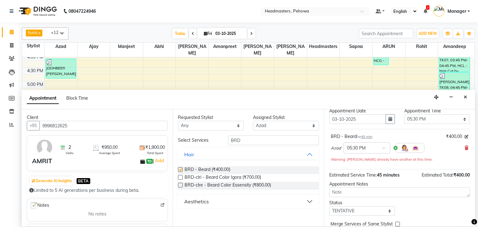
checkbox input "false"
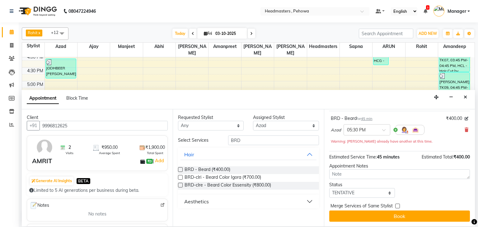
click at [411, 215] on button "Book" at bounding box center [399, 215] width 141 height 11
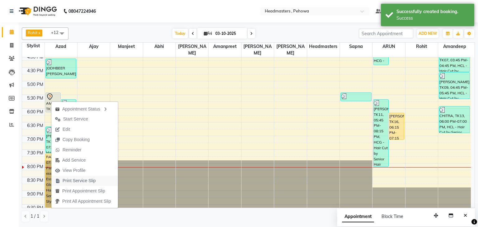
click at [74, 179] on span "Print Service Slip" at bounding box center [78, 180] width 33 height 7
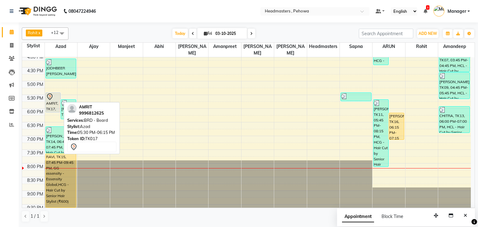
click at [54, 104] on link "AMRIT, TK17, 05:30 PM-06:15 PM, BRD - Beard" at bounding box center [53, 102] width 16 height 20
click at [52, 96] on div "AMRIT, TK17, 05:30 PM-06:15 PM, BRD - Beard" at bounding box center [53, 102] width 15 height 19
select select "7"
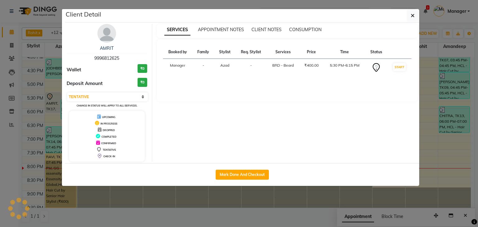
click at [243, 179] on div "Mark Done And Checkout" at bounding box center [242, 174] width 354 height 23
drag, startPoint x: 243, startPoint y: 177, endPoint x: 240, endPoint y: 172, distance: 5.7
click at [243, 178] on button "Mark Done And Checkout" at bounding box center [241, 174] width 53 height 10
select select "service"
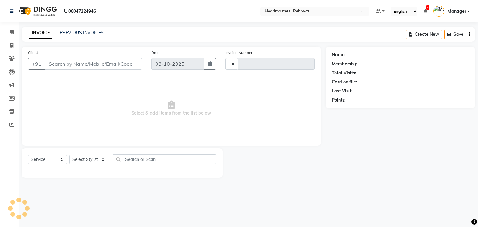
type input "3025"
select select "7727"
type input "9996812625"
select select "68772"
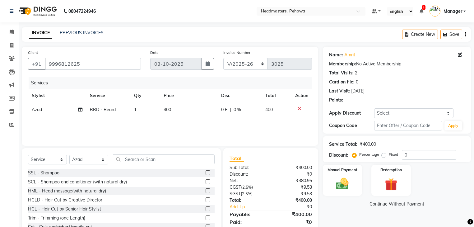
click at [252, 118] on div "Services Stylist Service Qty Price Disc Total Action Azad BRD - Beard 1 400 0 F…" at bounding box center [170, 108] width 284 height 62
click at [238, 113] on td "0 F | 0 %" at bounding box center [239, 110] width 44 height 14
select select "68772"
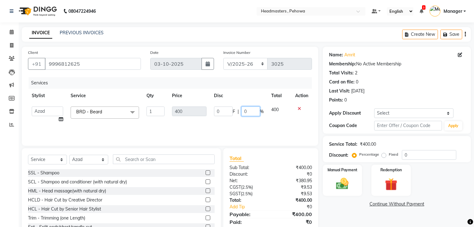
drag, startPoint x: 241, startPoint y: 112, endPoint x: 245, endPoint y: 118, distance: 7.3
click at [241, 114] on input "0" at bounding box center [250, 111] width 19 height 10
type input "50"
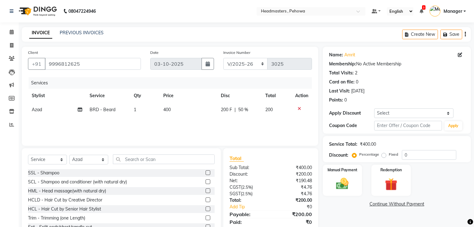
click at [272, 133] on div "Services Stylist Service Qty Price Disc Total Action Azad BRD - Beard 1 400 200…" at bounding box center [170, 108] width 284 height 62
click at [345, 185] on img at bounding box center [342, 183] width 21 height 15
click at [430, 206] on span "Cash" at bounding box center [432, 204] width 12 height 7
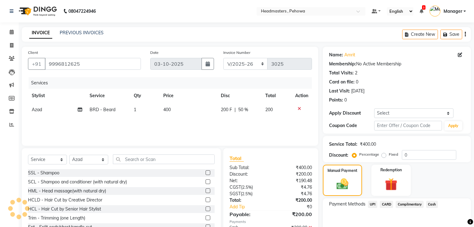
scroll to position [56, 0]
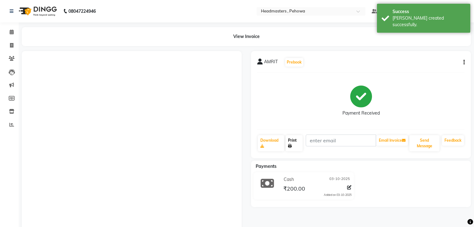
click at [293, 143] on link "Print" at bounding box center [293, 143] width 17 height 16
click at [12, 31] on icon at bounding box center [12, 32] width 4 height 5
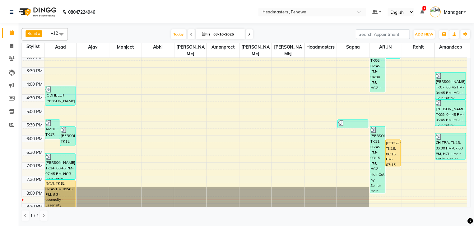
scroll to position [199, 0]
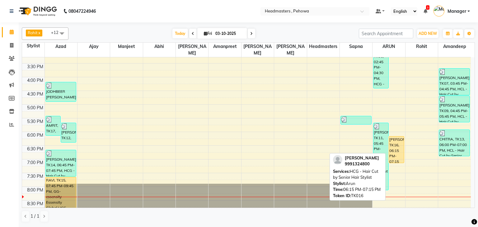
click at [397, 144] on div "gurtej, TK16, 06:15 PM-07:15 PM, HCG - Hair Cut by Senior Hair Stylist" at bounding box center [396, 149] width 15 height 26
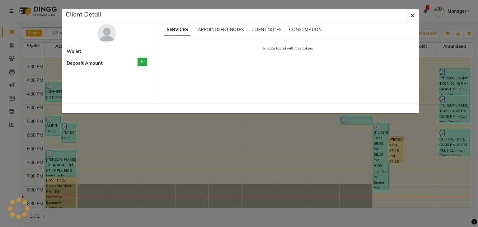
select select "1"
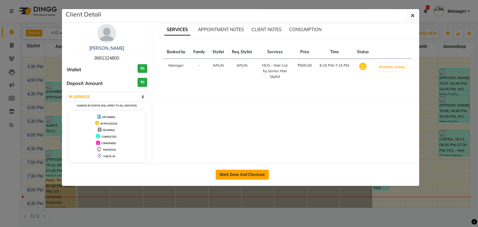
click at [254, 171] on button "Mark Done And Checkout" at bounding box center [241, 174] width 53 height 10
select select "service"
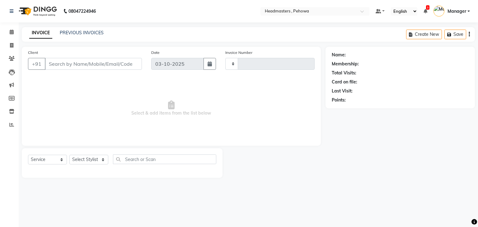
type input "3026"
select select "7727"
type input "9991324800"
select select "82981"
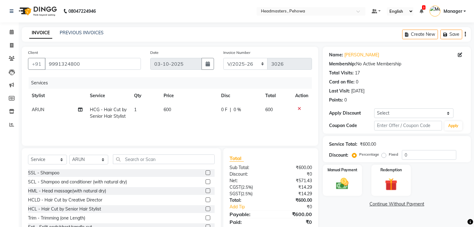
click at [266, 112] on span "600" at bounding box center [268, 110] width 7 height 6
select select "82981"
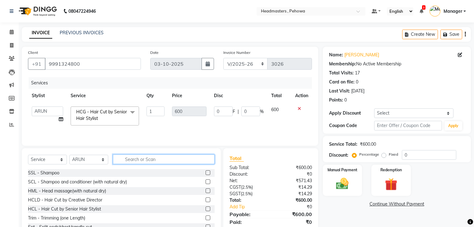
click at [124, 158] on input "text" at bounding box center [164, 159] width 102 height 10
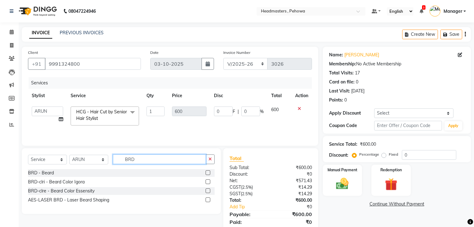
type input "BRD"
click at [206, 172] on label at bounding box center [208, 172] width 5 height 5
click at [206, 172] on input "checkbox" at bounding box center [208, 173] width 4 height 4
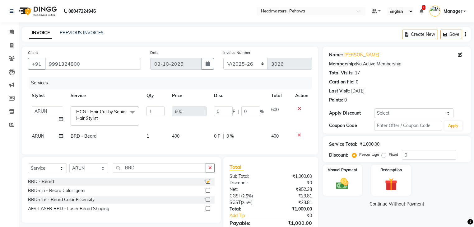
checkbox input "false"
click at [403, 155] on input "0" at bounding box center [429, 155] width 54 height 10
type input "50"
type input "300"
type input "50"
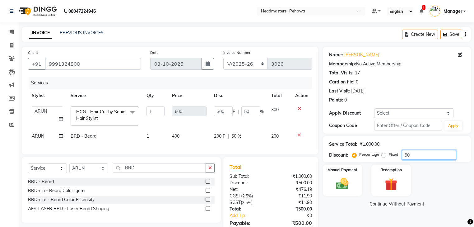
type input "50"
click at [425, 182] on div "Manual Payment Redemption" at bounding box center [396, 179] width 157 height 31
click at [347, 164] on div "Manual Payment" at bounding box center [342, 180] width 41 height 32
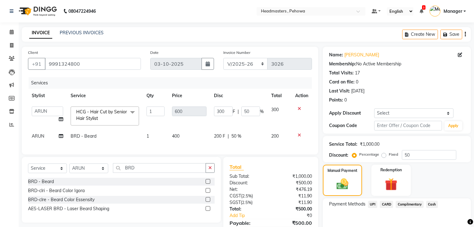
click at [432, 201] on span "Cash" at bounding box center [432, 204] width 12 height 7
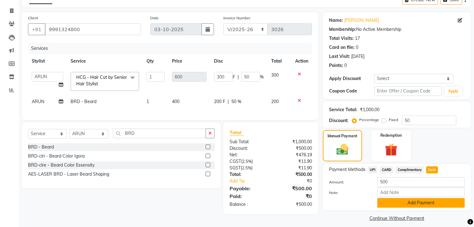
click at [426, 203] on button "Add Payment" at bounding box center [420, 203] width 87 height 10
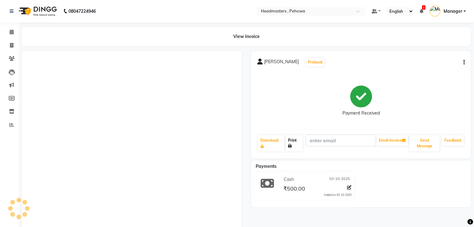
click at [292, 144] on icon at bounding box center [290, 146] width 4 height 4
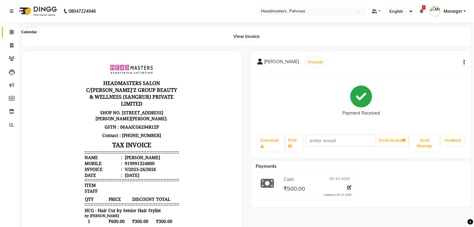
click at [10, 31] on icon at bounding box center [12, 32] width 4 height 5
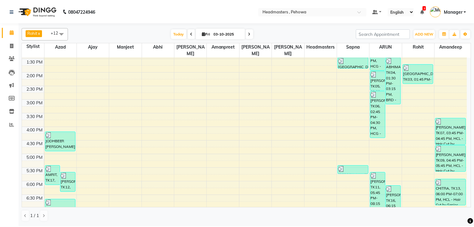
scroll to position [222, 0]
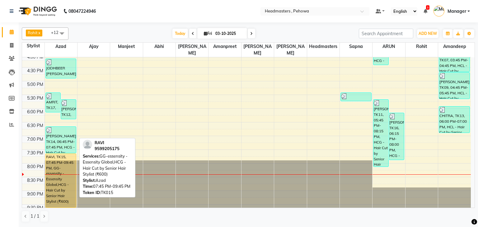
click at [56, 181] on div "RAVI, TK15, 07:45 PM-09:45 PM, GG-essensity - Essensity Global,HCG - Hair Cut b…" at bounding box center [61, 180] width 30 height 53
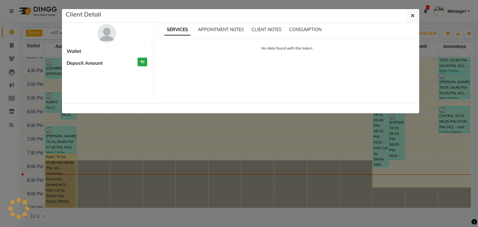
select select "1"
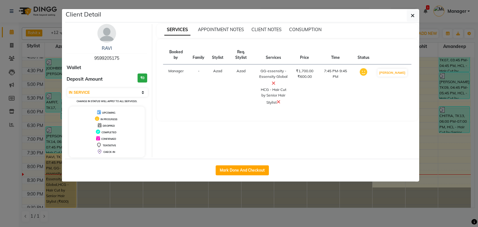
click at [220, 161] on div "Mark Done And Checkout" at bounding box center [242, 170] width 354 height 23
click at [221, 165] on button "Mark Done And Checkout" at bounding box center [241, 170] width 53 height 10
select select "service"
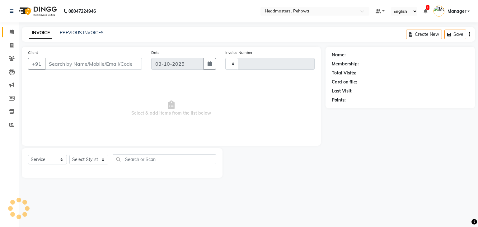
type input "3027"
select select "7727"
type input "9599205175"
select select "68772"
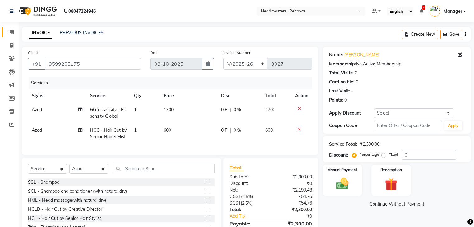
scroll to position [36, 0]
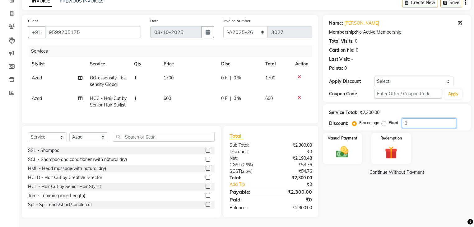
click at [403, 118] on input "0" at bounding box center [429, 123] width 54 height 10
type input "50"
click at [427, 200] on div "Name: Ravi Membership: No Active Membership Total Visits: 0 Card on file: 0 Las…" at bounding box center [399, 116] width 153 height 202
click at [228, 75] on span "850 F" at bounding box center [226, 78] width 11 height 7
select select "68772"
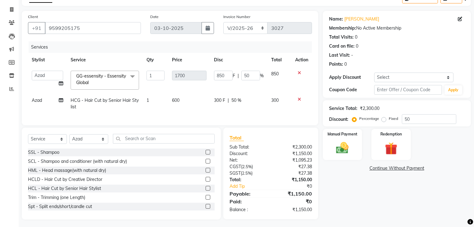
click at [133, 79] on span at bounding box center [132, 77] width 12 height 12
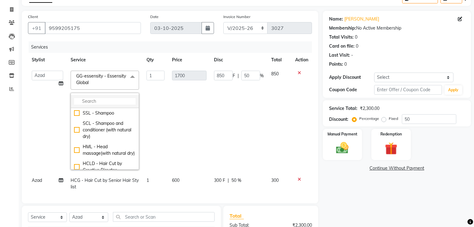
click at [123, 103] on input "multiselect-search" at bounding box center [105, 101] width 62 height 7
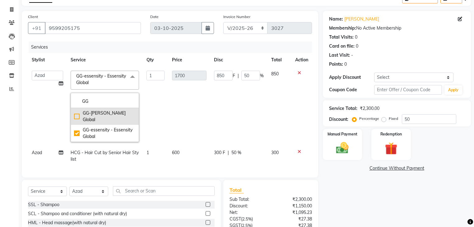
type input "GG"
click at [77, 113] on div "GG-igora - Igora Global" at bounding box center [105, 116] width 62 height 13
checkbox input "true"
checkbox input "false"
type input "1500"
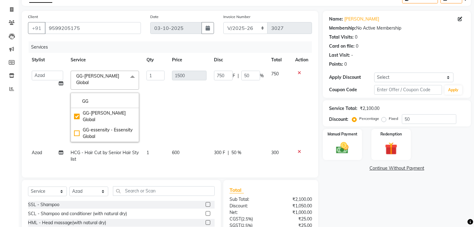
click at [215, 113] on td "750 F | 50 %" at bounding box center [238, 106] width 57 height 79
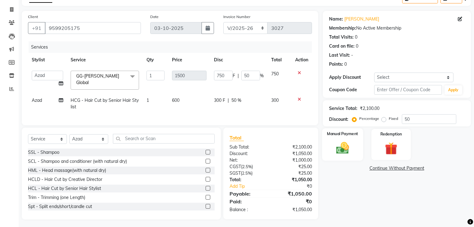
click at [342, 141] on img at bounding box center [342, 148] width 21 height 15
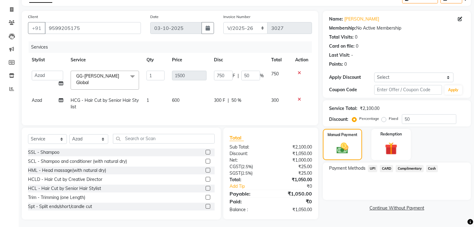
click at [431, 168] on span "Cash" at bounding box center [432, 168] width 12 height 7
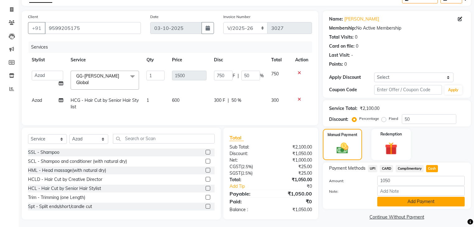
click at [411, 200] on button "Add Payment" at bounding box center [420, 201] width 87 height 10
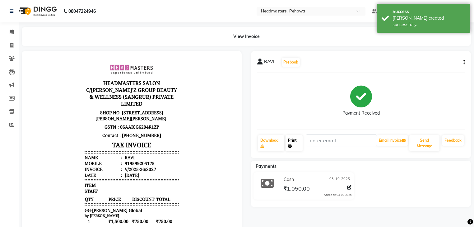
click at [297, 142] on link "Print" at bounding box center [293, 143] width 17 height 16
click at [10, 31] on icon at bounding box center [12, 32] width 4 height 5
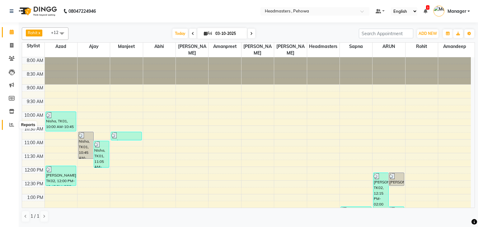
click at [11, 125] on icon at bounding box center [11, 124] width 5 height 5
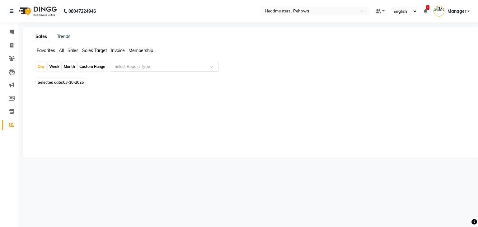
click at [150, 67] on input "text" at bounding box center [158, 66] width 90 height 6
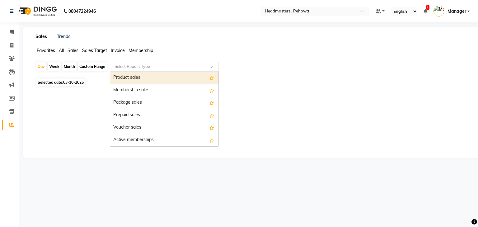
click at [146, 78] on div "Product sales" at bounding box center [164, 78] width 108 height 12
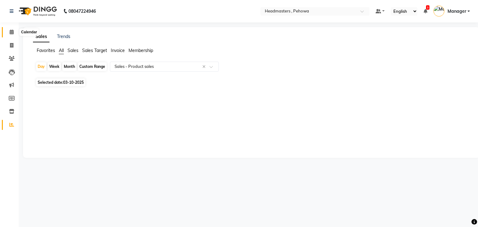
click at [12, 32] on icon at bounding box center [12, 32] width 4 height 5
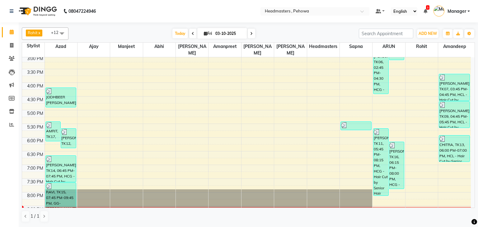
scroll to position [222, 0]
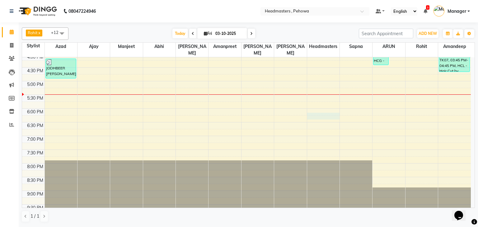
click at [310, 109] on div "8:00 AM 8:30 AM 9:00 AM 9:30 AM 10:00 AM 10:30 AM 11:00 AM 11:30 AM 12:00 PM 12…" at bounding box center [246, 26] width 448 height 383
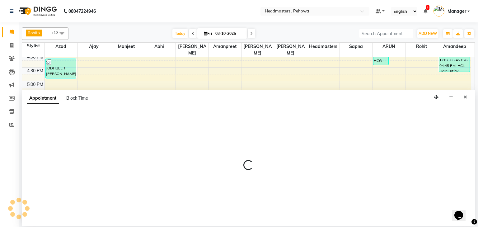
select select "71553"
select select "tentative"
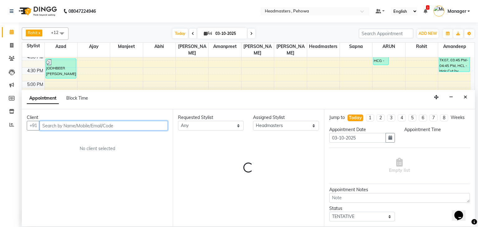
select select "1095"
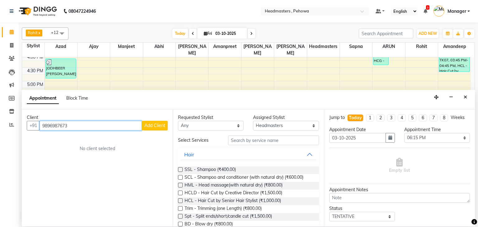
type input "9896987673"
click at [165, 127] on span "Add Client" at bounding box center [154, 125] width 21 height 6
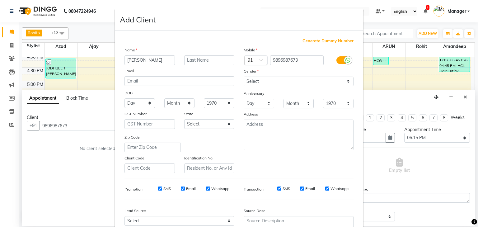
type input "[PERSON_NAME]"
click at [259, 78] on select "Select [DEMOGRAPHIC_DATA] [DEMOGRAPHIC_DATA] Other Prefer Not To Say" at bounding box center [298, 81] width 110 height 10
select select "[DEMOGRAPHIC_DATA]"
click at [243, 77] on select "Select [DEMOGRAPHIC_DATA] [DEMOGRAPHIC_DATA] Other Prefer Not To Say" at bounding box center [298, 81] width 110 height 10
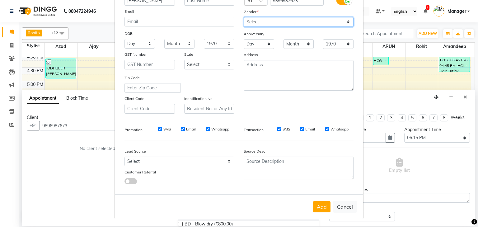
scroll to position [63, 0]
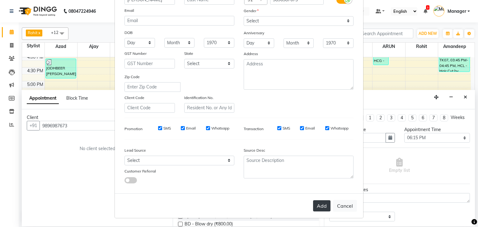
click at [323, 205] on button "Add" at bounding box center [321, 205] width 17 height 11
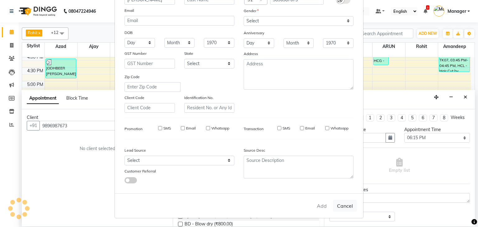
select select
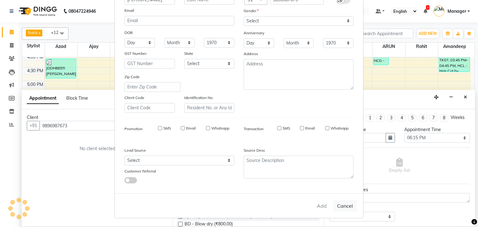
select select
checkbox input "false"
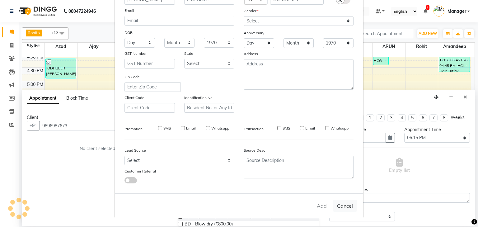
checkbox input "false"
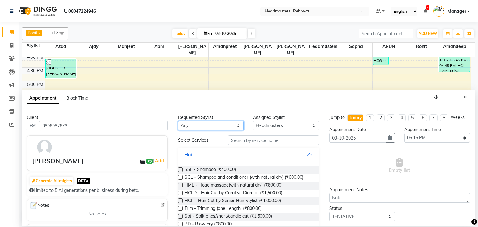
click at [216, 127] on select "Any [PERSON_NAME] [PERSON_NAME] [PERSON_NAME] [PERSON_NAME] Headmasters [PERSON…" at bounding box center [211, 126] width 66 height 10
select select "88381"
click at [178, 121] on select "Any [PERSON_NAME] [PERSON_NAME] [PERSON_NAME] [PERSON_NAME] Headmasters [PERSON…" at bounding box center [211, 126] width 66 height 10
select select "88381"
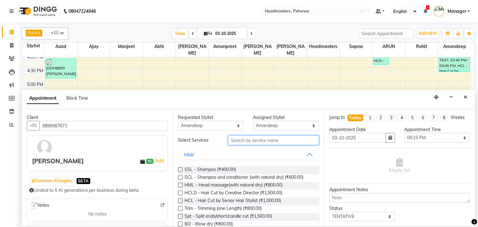
click at [272, 141] on input "text" at bounding box center [273, 140] width 91 height 10
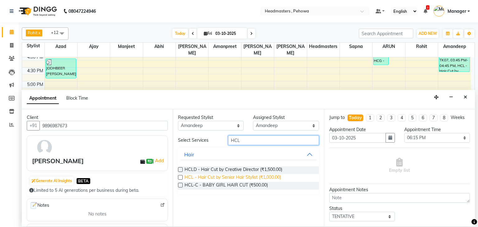
type input "HCL"
click at [261, 177] on span "HCL - Hair Cut by Senior Hair Stylist (₹1,000.00)" at bounding box center [232, 178] width 96 height 8
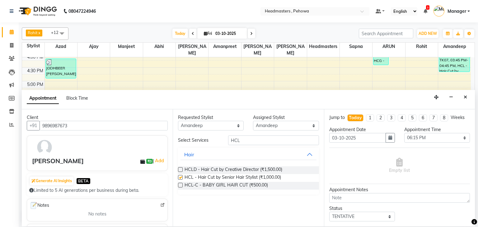
checkbox input "false"
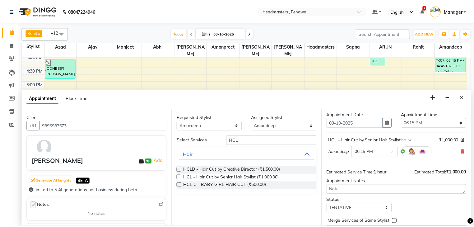
scroll to position [30, 0]
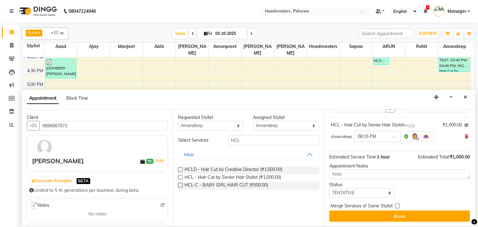
click at [399, 216] on button "Book" at bounding box center [399, 215] width 141 height 11
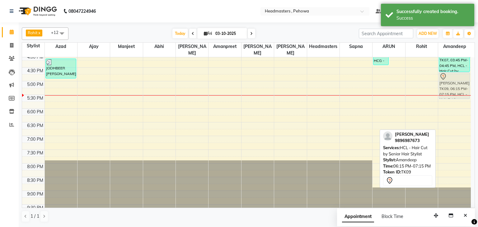
drag, startPoint x: 446, startPoint y: 121, endPoint x: 444, endPoint y: 78, distance: 42.7
click at [444, 78] on div "Sangeeta, TK07, 03:45 PM-04:45 PM, HCL - Hair Cut by Senior Hair Stylist AMANJO…" at bounding box center [454, 26] width 33 height 383
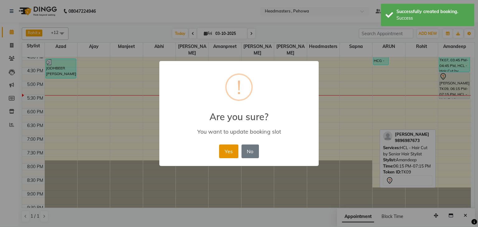
drag, startPoint x: 228, startPoint y: 153, endPoint x: 345, endPoint y: 110, distance: 125.3
click at [228, 153] on button "Yes" at bounding box center [228, 151] width 19 height 14
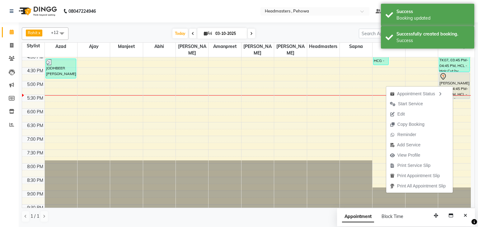
click at [416, 165] on span "Print Service Slip" at bounding box center [413, 165] width 33 height 7
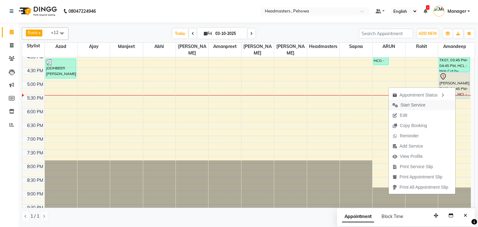
click at [412, 104] on span "Start Service" at bounding box center [412, 105] width 25 height 7
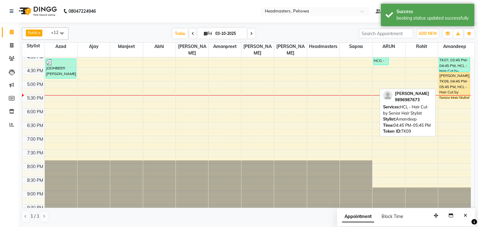
click at [459, 82] on div "[PERSON_NAME], TK09, 04:45 PM-05:45 PM, HCL - Hair Cut by Senior Hair Stylist" at bounding box center [454, 85] width 30 height 26
click at [457, 74] on div "[PERSON_NAME], TK09, 04:45 PM-05:45 PM, HCL - Hair Cut by Senior Hair Stylist" at bounding box center [454, 85] width 30 height 26
select select "1"
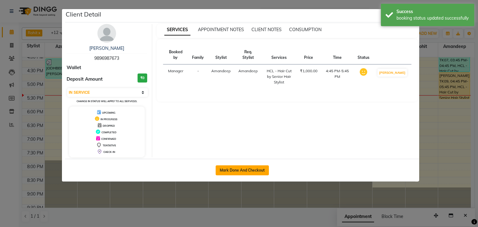
click at [259, 167] on button "Mark Done And Checkout" at bounding box center [241, 170] width 53 height 10
select select "service"
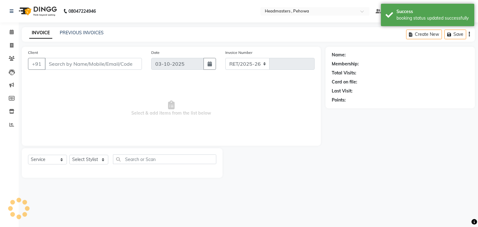
select select "7727"
type input "3018"
type input "9896987673"
select select "88381"
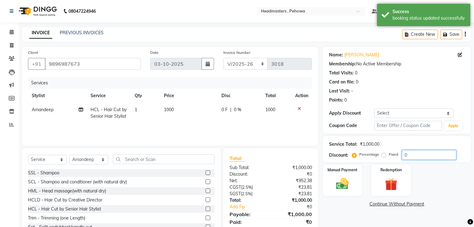
click at [450, 154] on input "0" at bounding box center [429, 155] width 54 height 10
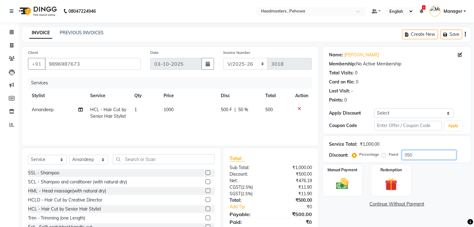
type input "050"
click at [190, 125] on div "Services Stylist Service Qty Price Disc Total Action Amandeep HCL - Hair Cut by…" at bounding box center [170, 108] width 284 height 62
click at [349, 186] on img at bounding box center [342, 183] width 21 height 15
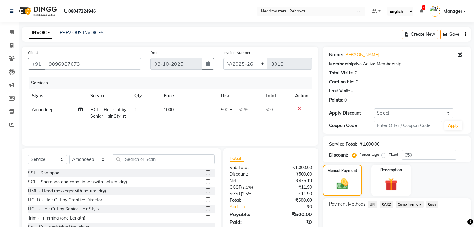
scroll to position [30, 0]
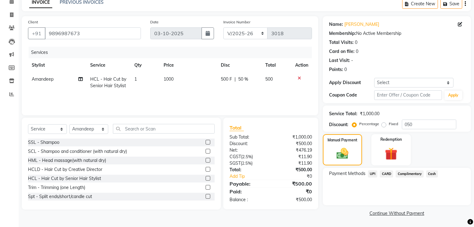
click at [370, 173] on span "UPI" at bounding box center [373, 173] width 10 height 7
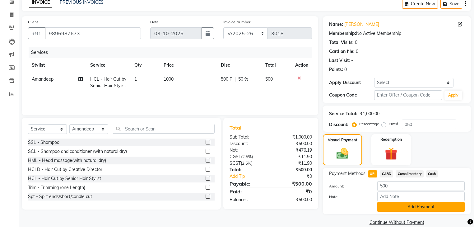
scroll to position [40, 0]
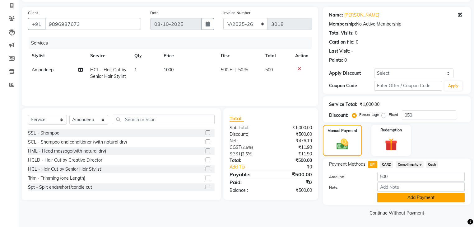
click at [430, 196] on button "Add Payment" at bounding box center [420, 197] width 87 height 10
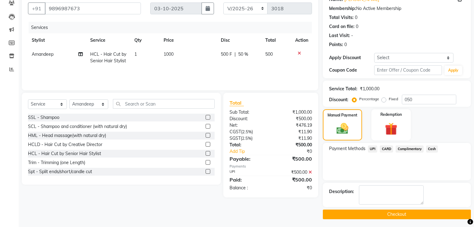
scroll to position [56, 0]
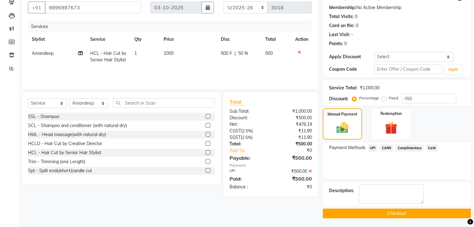
click at [418, 212] on button "Checkout" at bounding box center [397, 213] width 148 height 10
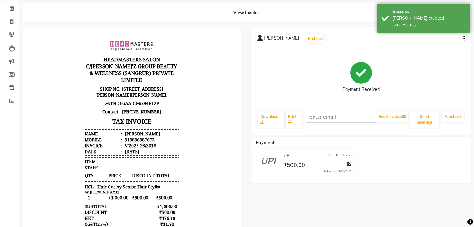
scroll to position [25, 0]
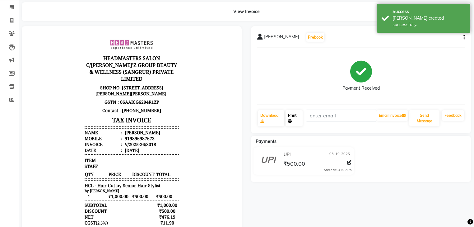
click at [295, 121] on link "Print" at bounding box center [293, 118] width 17 height 16
click at [13, 8] on icon at bounding box center [12, 7] width 4 height 5
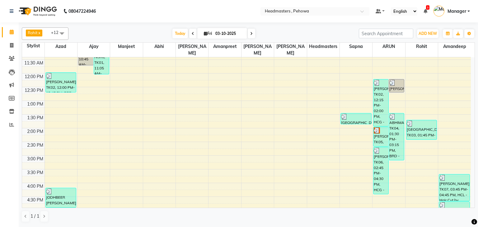
scroll to position [25, 0]
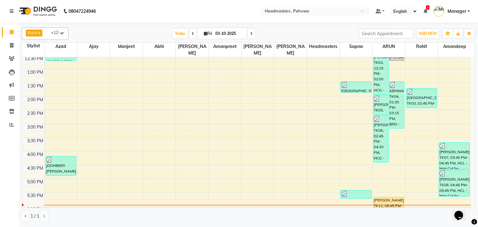
scroll to position [199, 0]
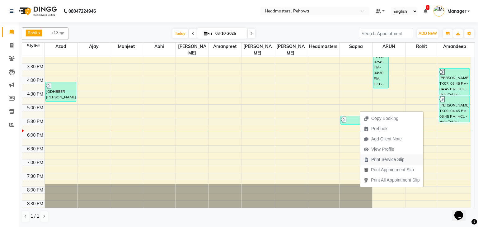
click at [390, 159] on span "Print Service Slip" at bounding box center [387, 159] width 33 height 7
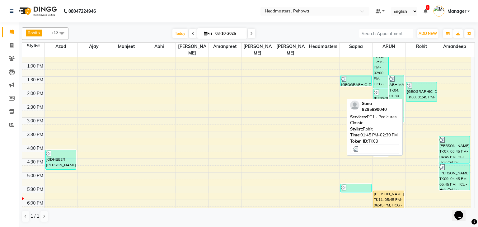
scroll to position [124, 0]
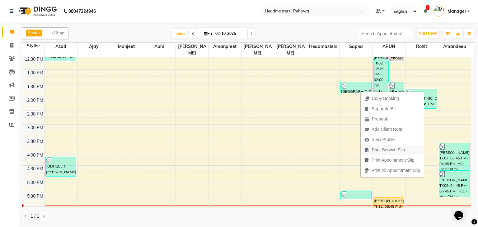
click at [397, 150] on span "Print Service Slip" at bounding box center [388, 149] width 33 height 7
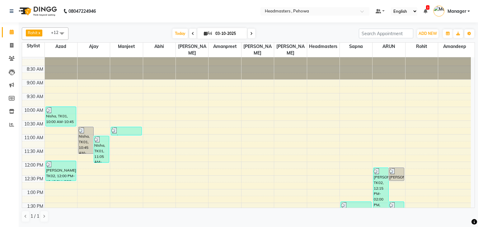
scroll to position [0, 0]
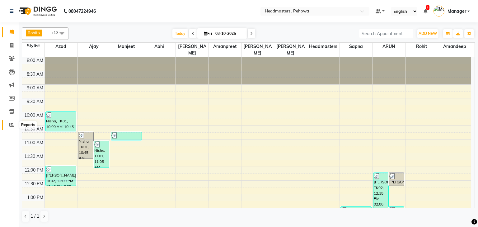
click at [7, 125] on span at bounding box center [11, 124] width 11 height 7
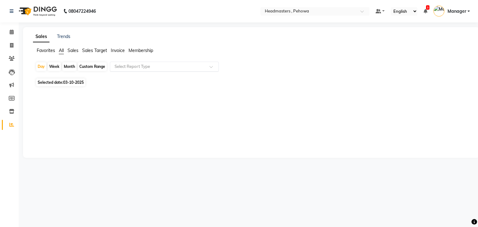
click at [136, 69] on input "text" at bounding box center [158, 66] width 90 height 6
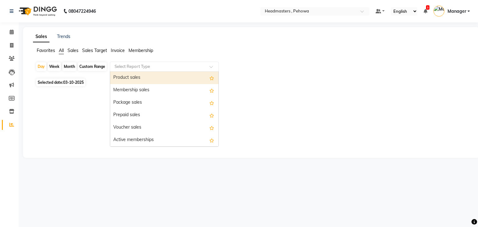
click at [143, 81] on div "Product sales" at bounding box center [164, 78] width 108 height 12
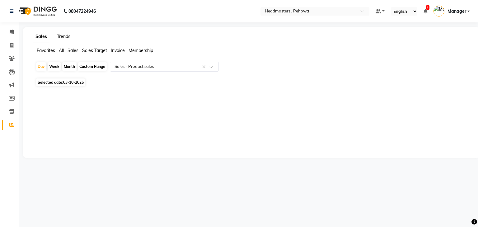
click at [65, 38] on link "Trends" at bounding box center [63, 37] width 13 height 6
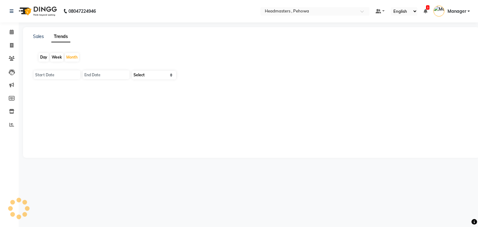
type input "01-10-2025"
type input "[DATE]"
click at [19, 31] on main "Sales Trends Day Week Month [DATE] [DATE] Select Clients" at bounding box center [248, 97] width 459 height 140
click at [12, 34] on icon at bounding box center [12, 32] width 4 height 5
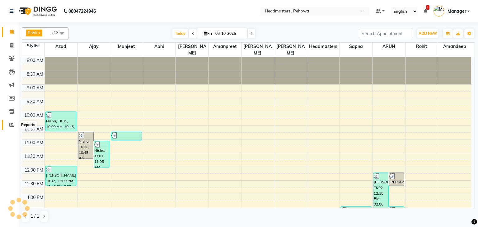
click at [12, 127] on icon at bounding box center [11, 124] width 5 height 5
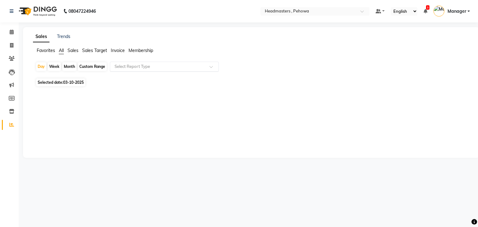
click at [124, 66] on input "text" at bounding box center [158, 66] width 90 height 6
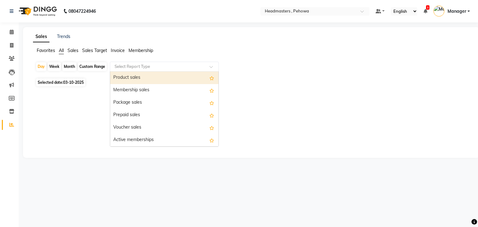
click at [142, 78] on div "Product sales" at bounding box center [164, 78] width 108 height 12
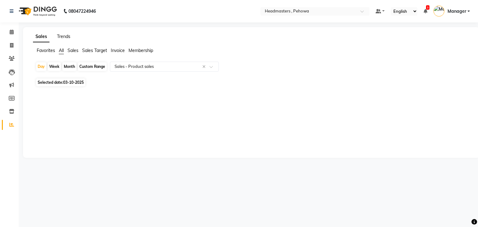
click at [62, 36] on link "Trends" at bounding box center [63, 37] width 13 height 6
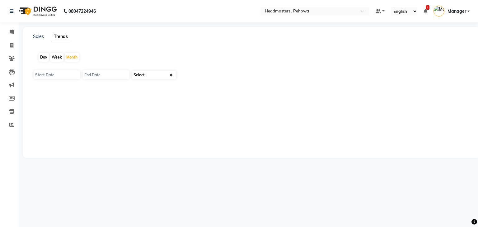
type input "01-10-2025"
type input "[DATE]"
click at [156, 74] on select "Select Clients" at bounding box center [154, 75] width 44 height 9
select select "by_client"
click at [132, 71] on select "Select Clients" at bounding box center [154, 75] width 44 height 9
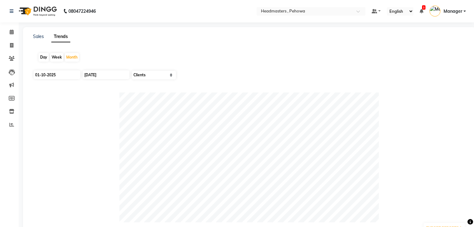
click at [43, 57] on div "Day" at bounding box center [44, 57] width 10 height 9
type input "03-10-2025"
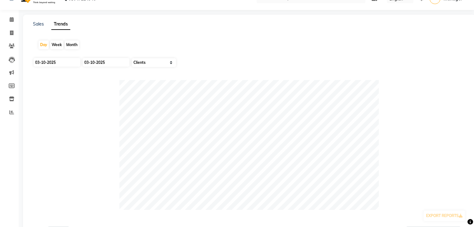
scroll to position [25, 0]
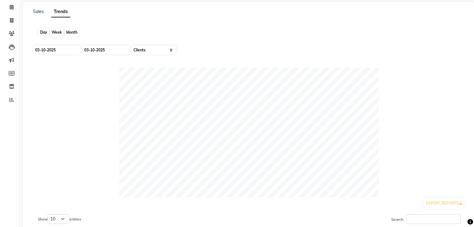
click at [41, 29] on div "Day" at bounding box center [44, 32] width 10 height 9
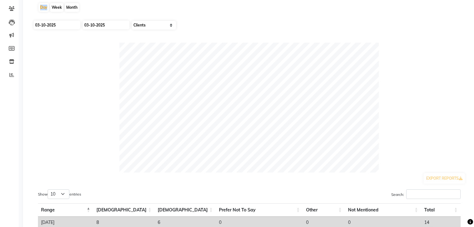
scroll to position [87, 0]
